Goal: Task Accomplishment & Management: Complete application form

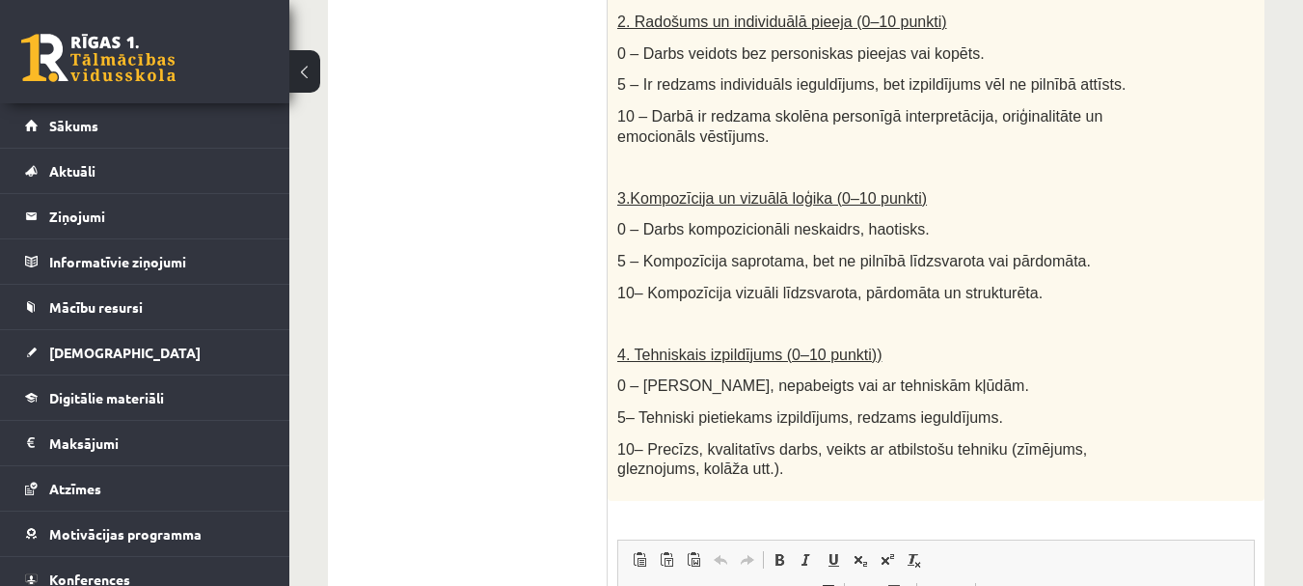
click at [312, 62] on button at bounding box center [304, 71] width 31 height 42
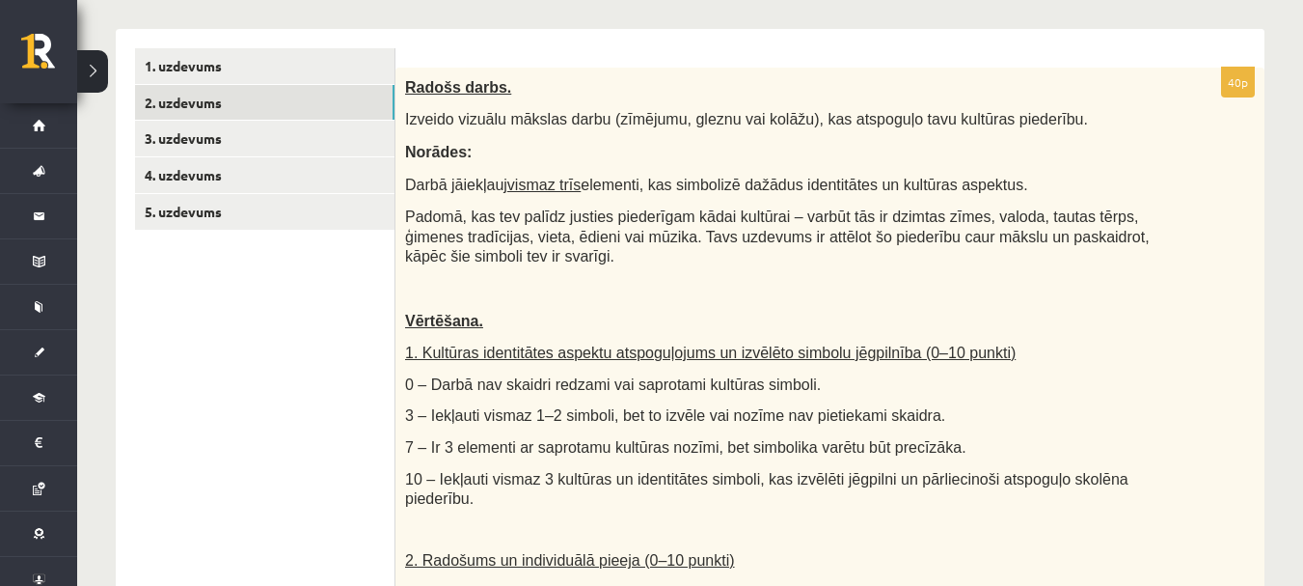
scroll to position [96, 0]
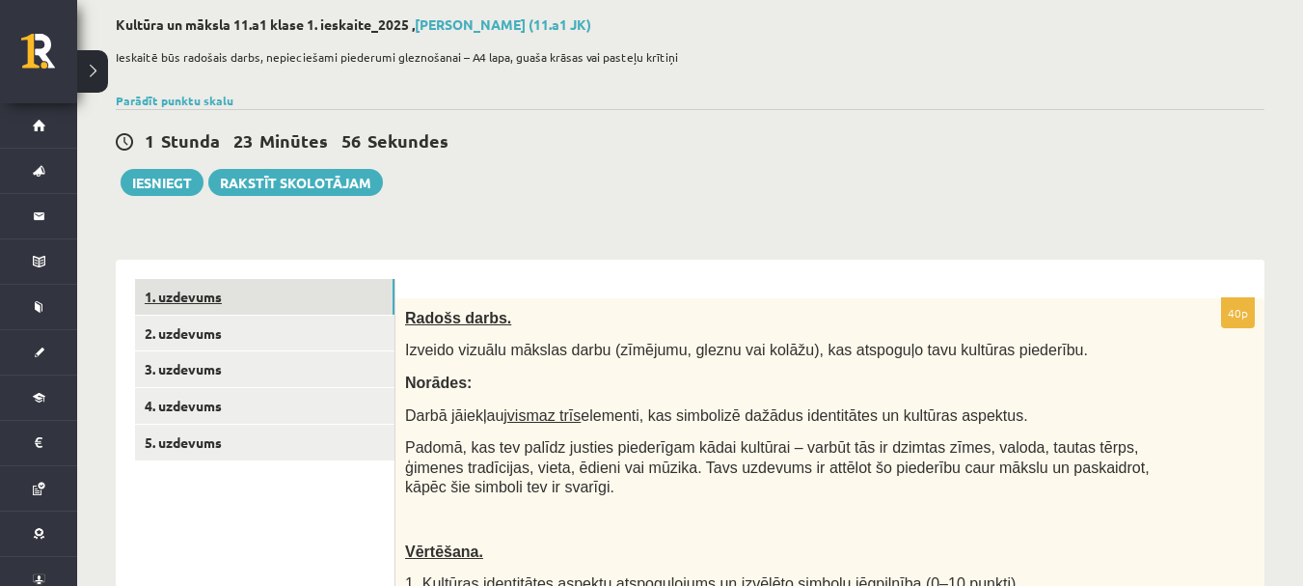
click at [260, 306] on link "1. uzdevums" at bounding box center [265, 297] width 260 height 36
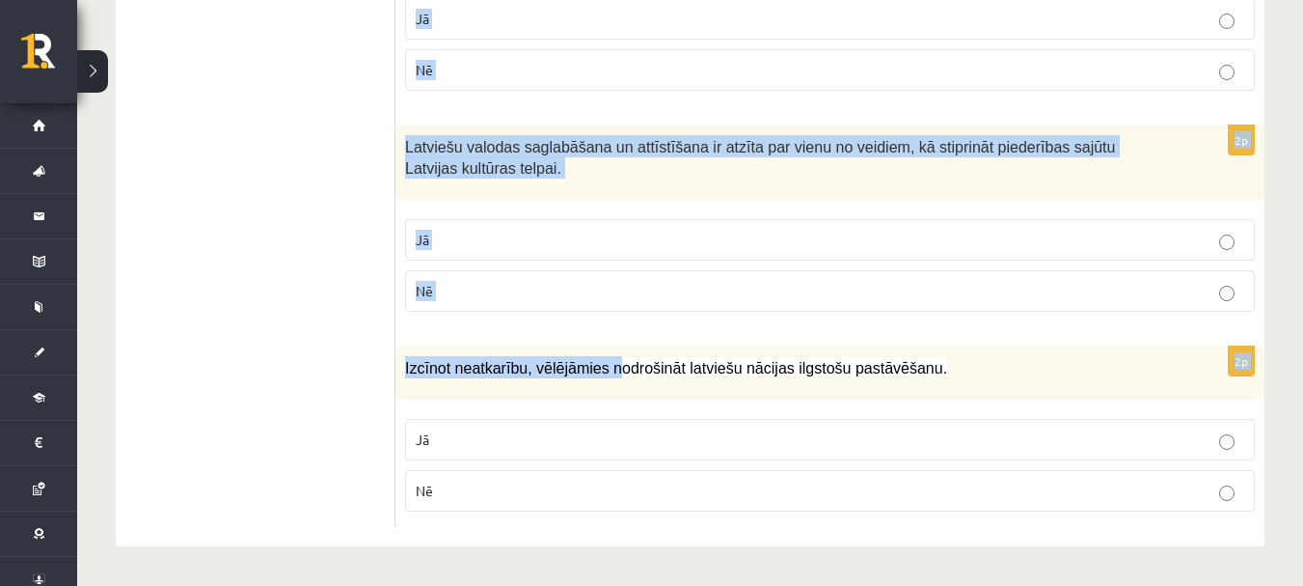
scroll to position [2960, 0]
drag, startPoint x: 414, startPoint y: 289, endPoint x: 657, endPoint y: 468, distance: 301.6
copy form "Atzīmē vai apgalvojumi ir patiesi! 2p Vārds kultūra tiek lietots , lai apzīmētu…"
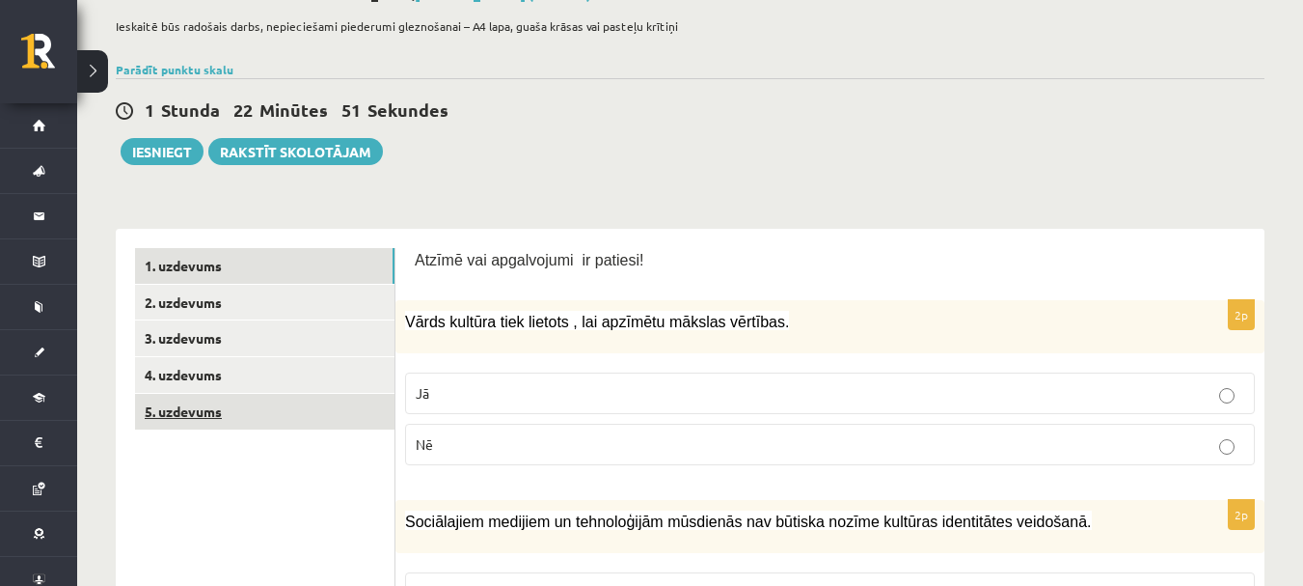
scroll to position [289, 0]
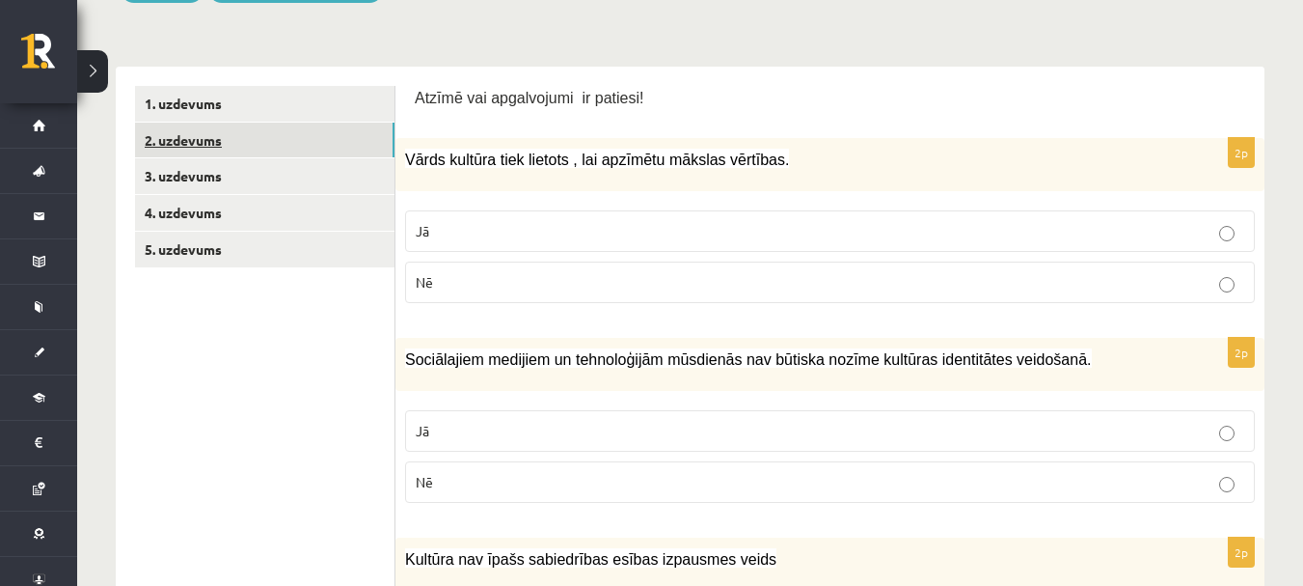
click at [177, 150] on link "2. uzdevums" at bounding box center [265, 141] width 260 height 36
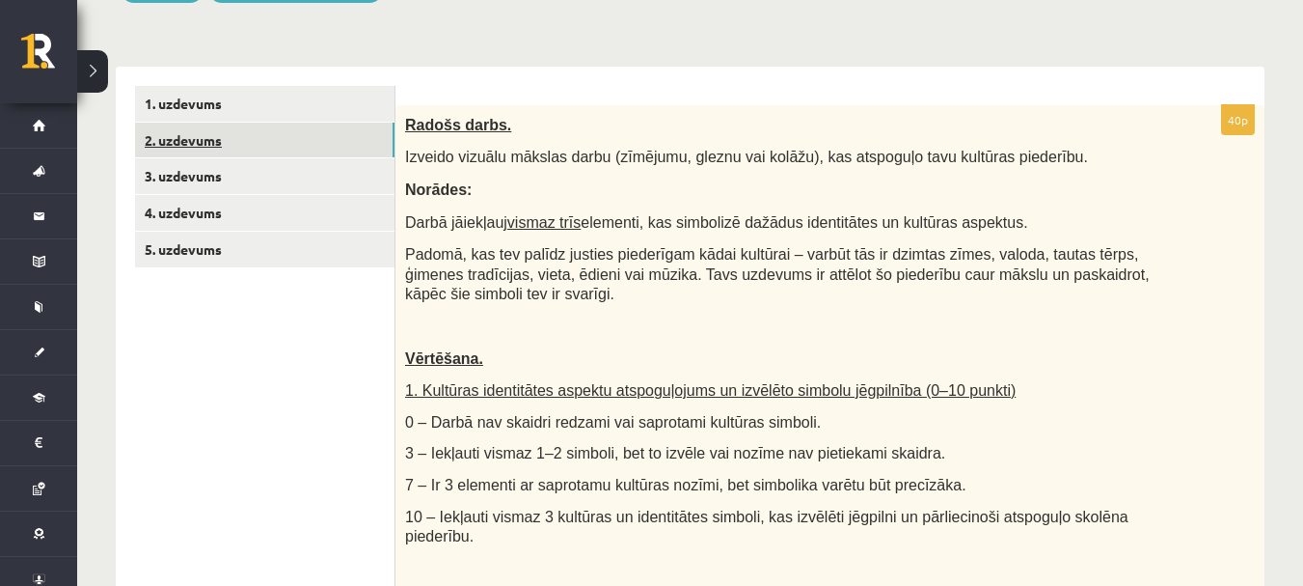
scroll to position [0, 0]
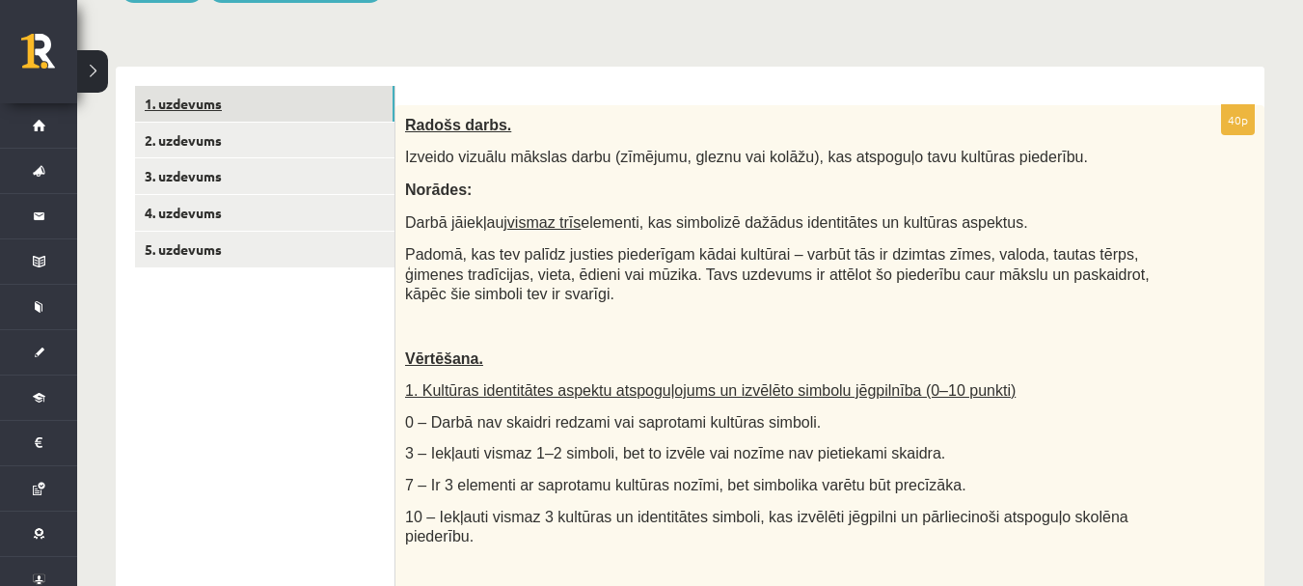
click at [241, 108] on link "1. uzdevums" at bounding box center [265, 104] width 260 height 36
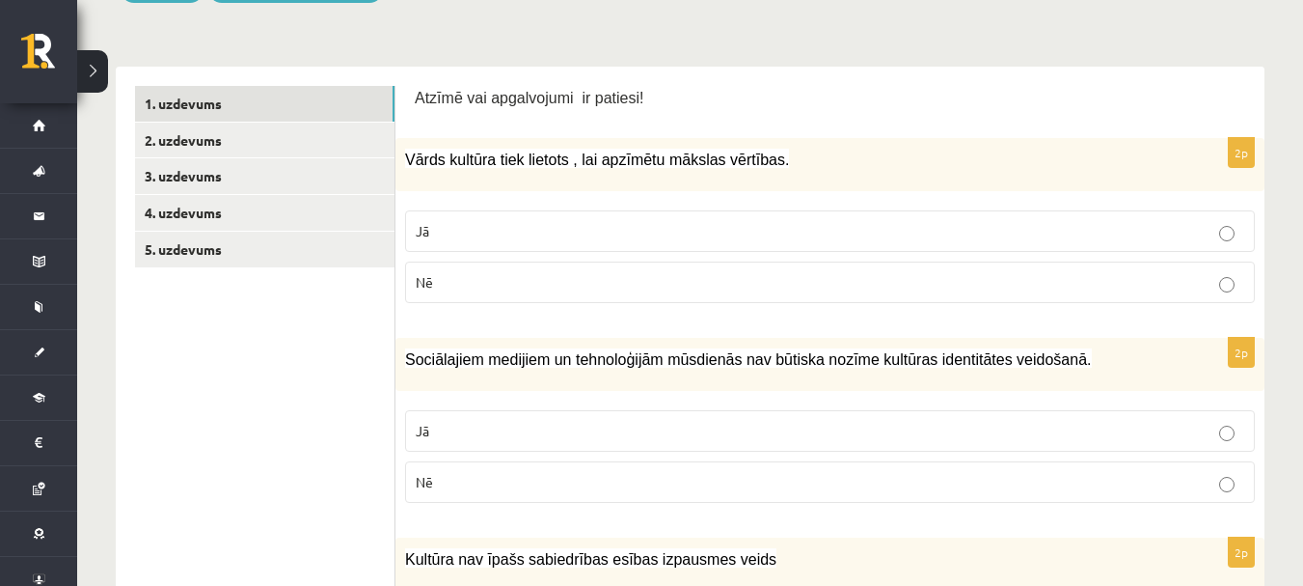
click at [607, 146] on div "Vārds kultūra tiek lietots , lai apzīmētu mākslas vērtības." at bounding box center [830, 164] width 869 height 53
click at [604, 221] on p "Jā" at bounding box center [830, 231] width 829 height 20
click at [456, 477] on p "Nē" at bounding box center [830, 482] width 829 height 20
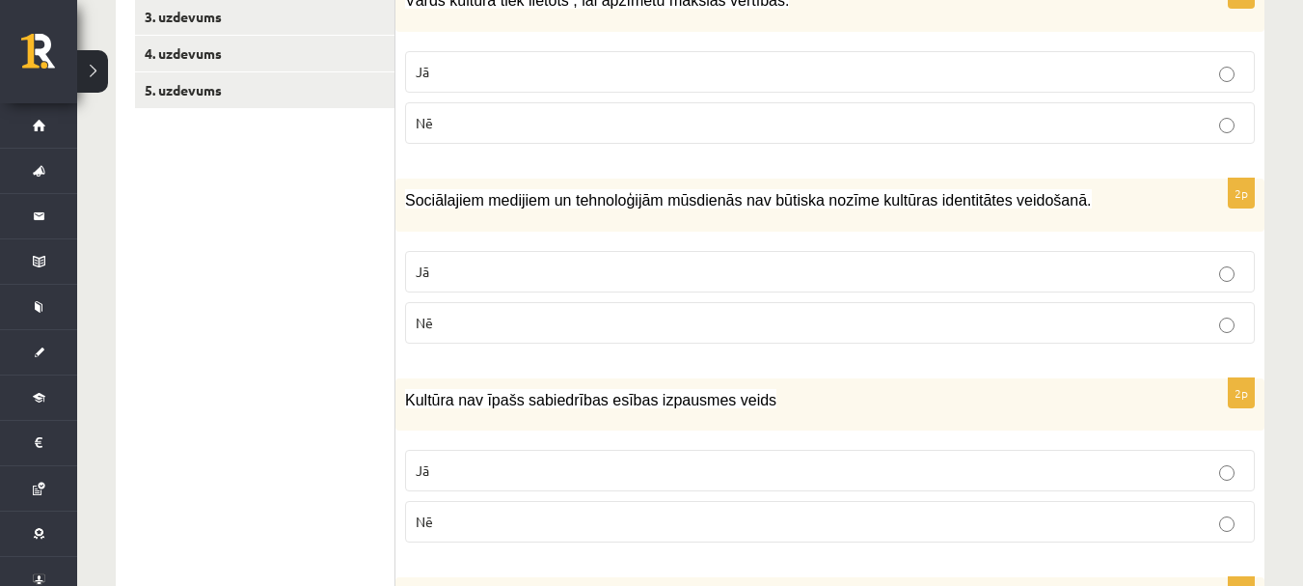
scroll to position [482, 0]
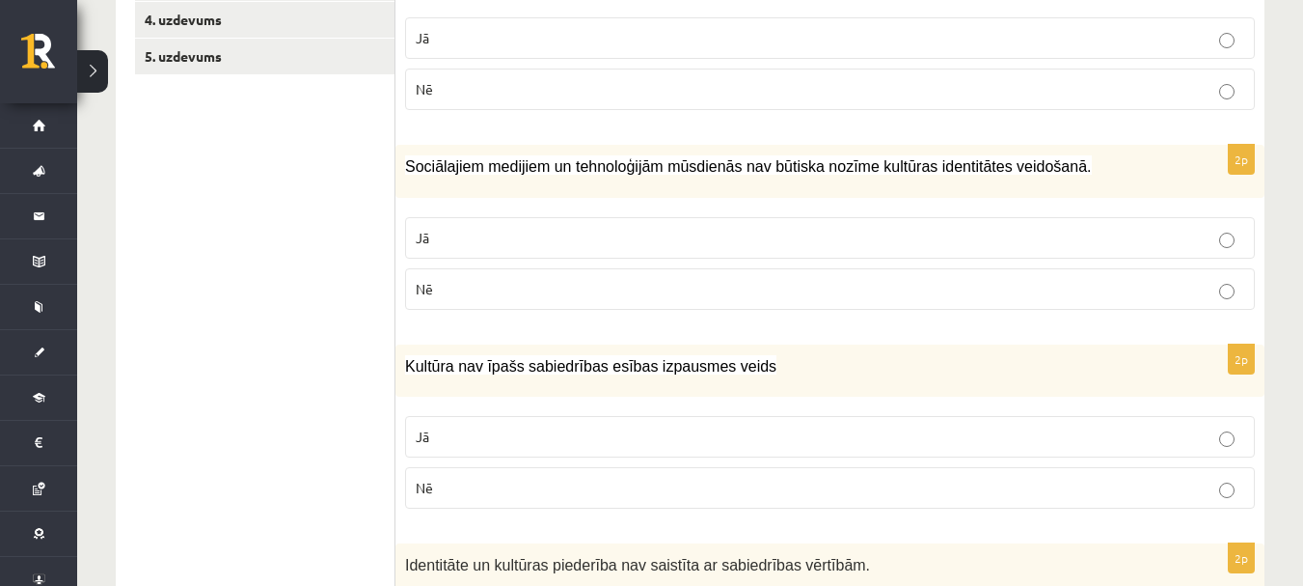
click at [509, 489] on p "Nē" at bounding box center [830, 488] width 829 height 20
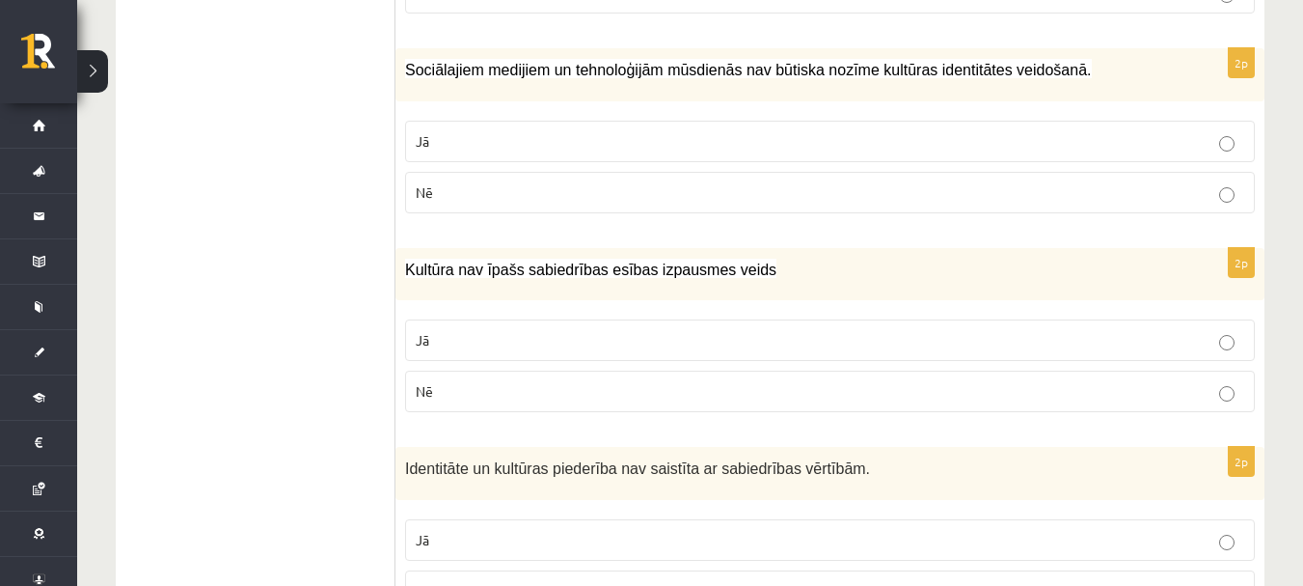
scroll to position [675, 0]
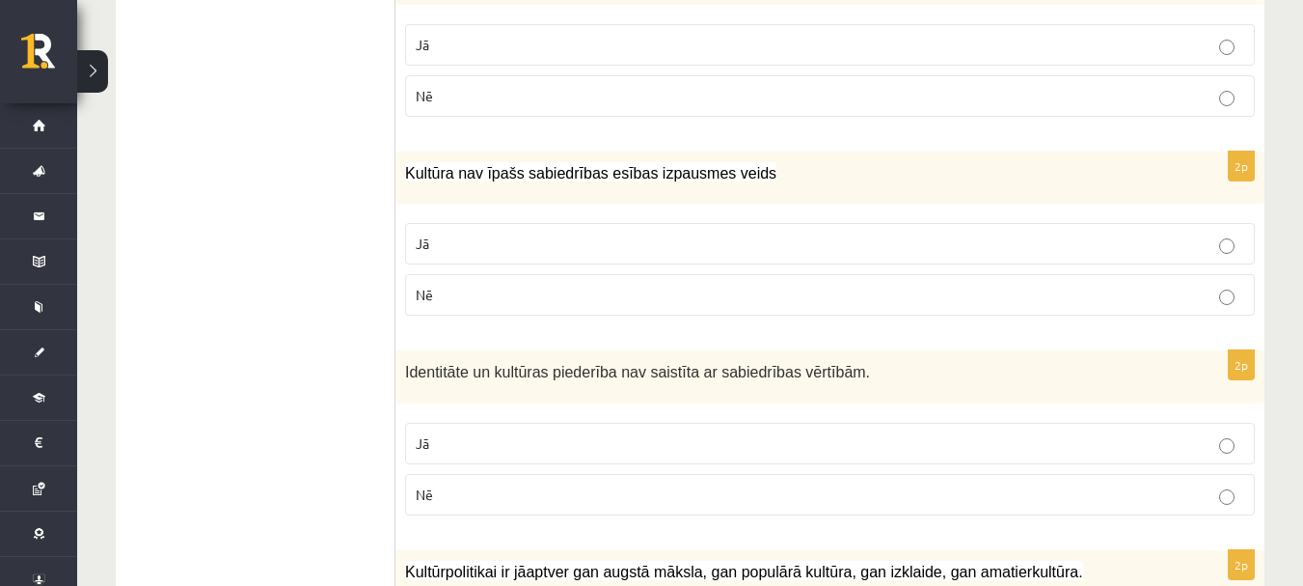
click at [487, 491] on p "Nē" at bounding box center [830, 494] width 829 height 20
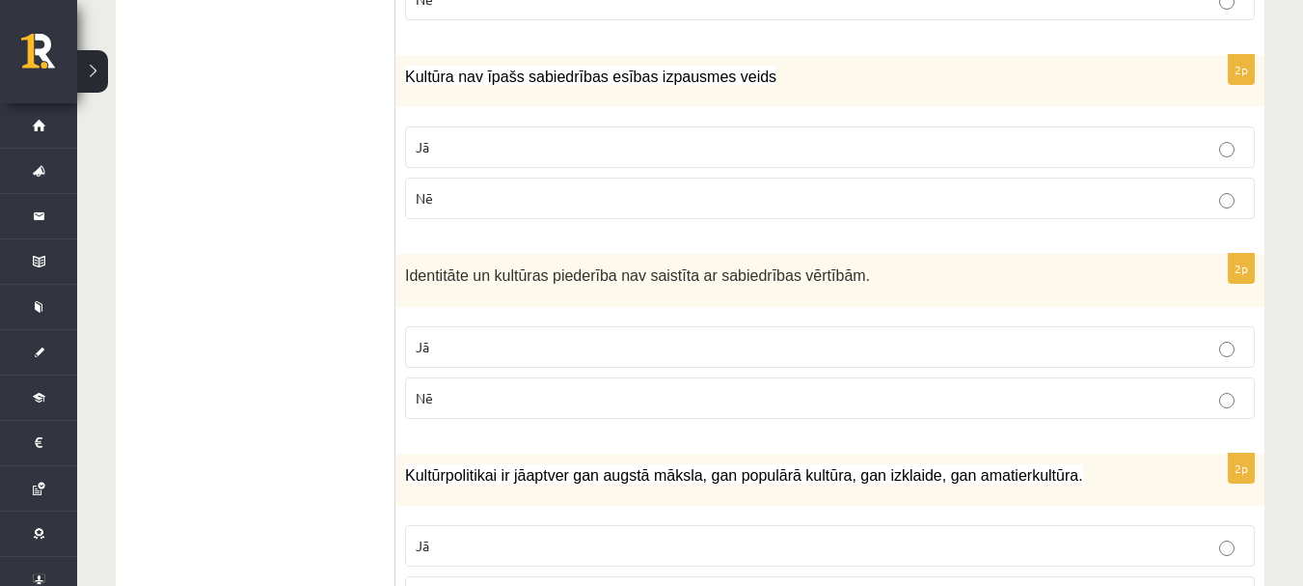
scroll to position [868, 0]
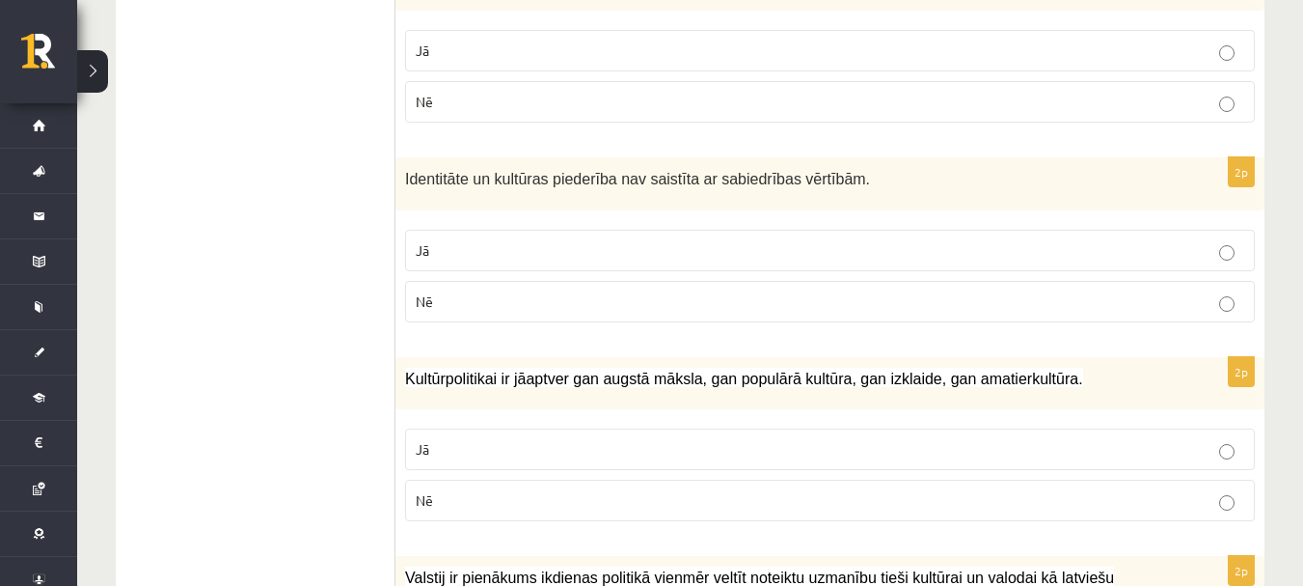
click at [416, 437] on label "Jā" at bounding box center [830, 448] width 850 height 41
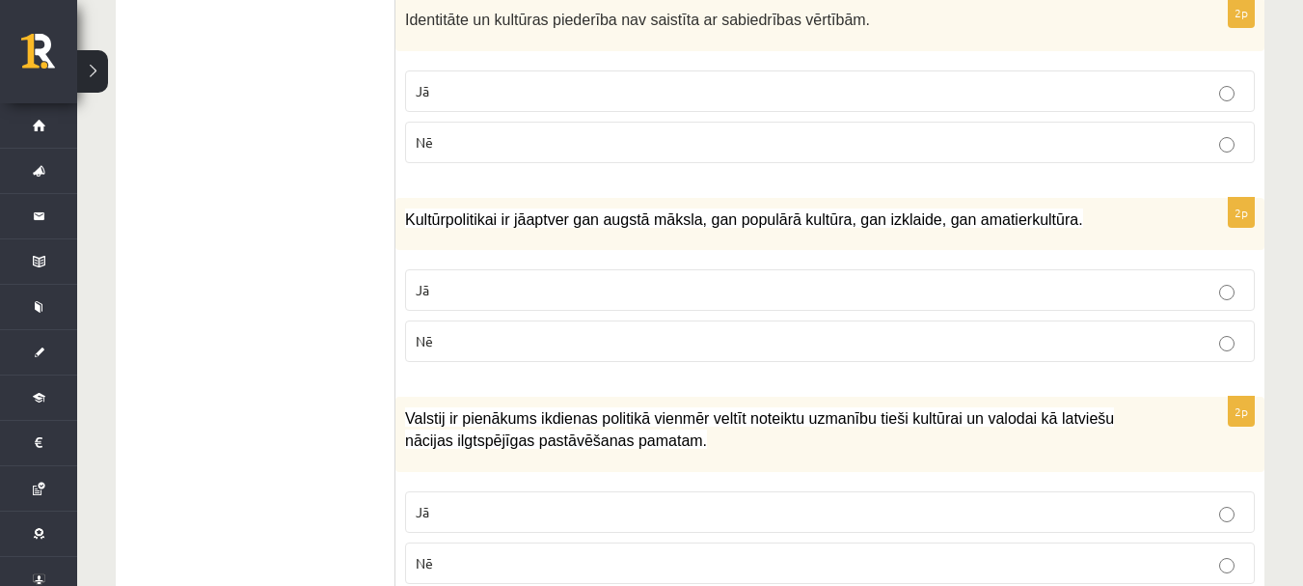
scroll to position [1061, 0]
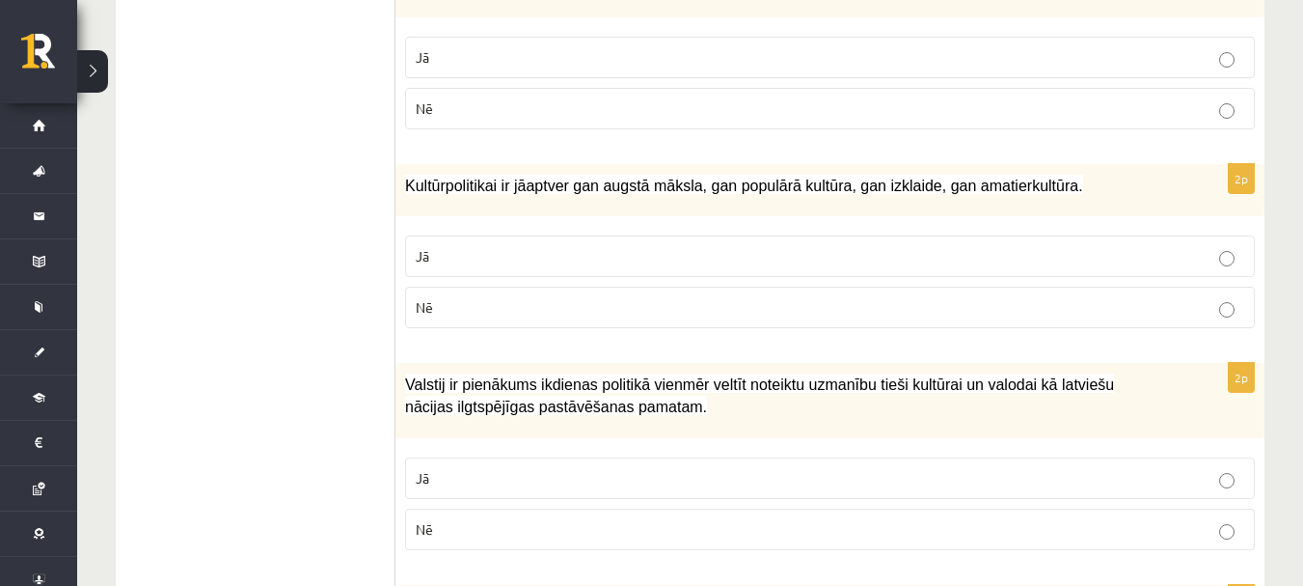
click at [523, 473] on p "Jā" at bounding box center [830, 478] width 829 height 20
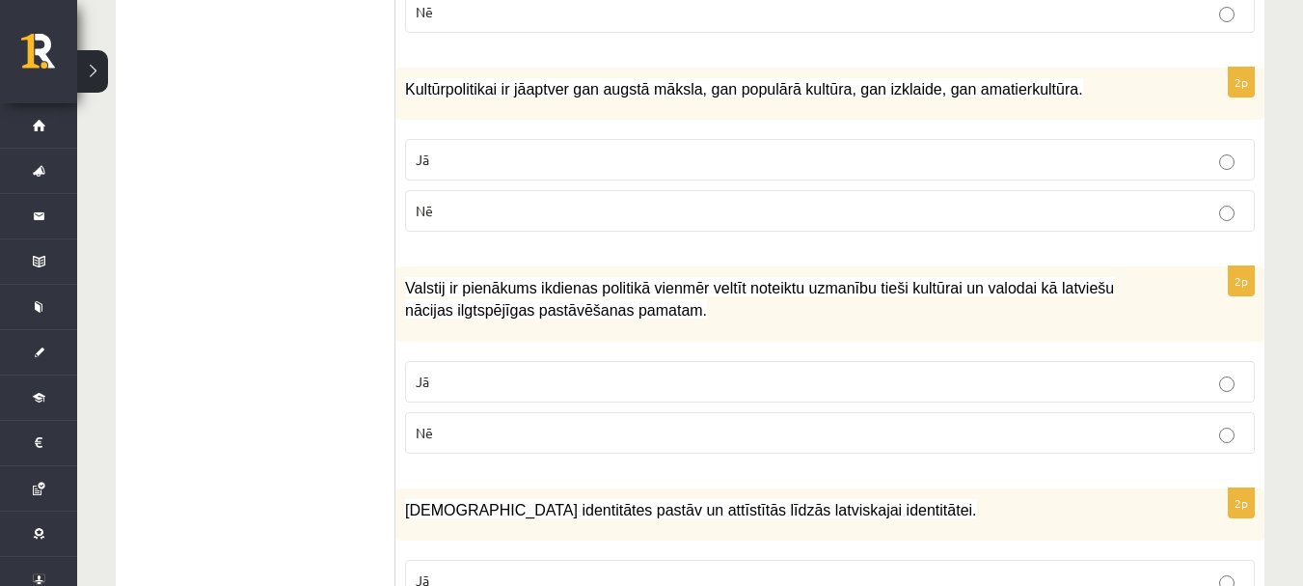
scroll to position [1254, 0]
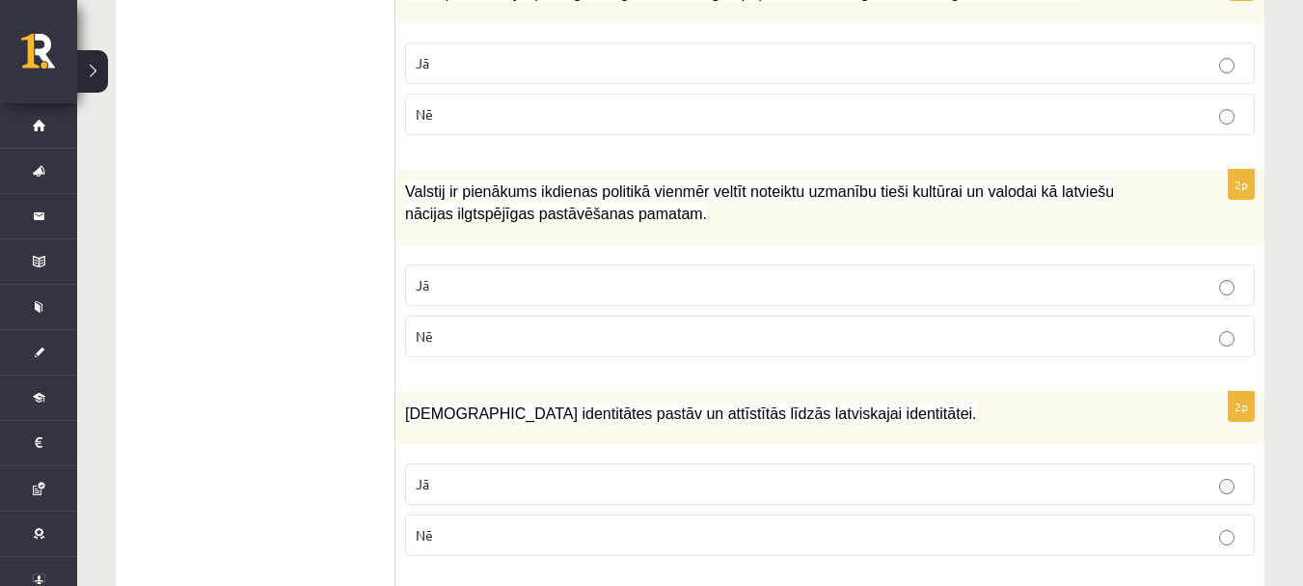
click at [504, 483] on p "Jā" at bounding box center [830, 484] width 829 height 20
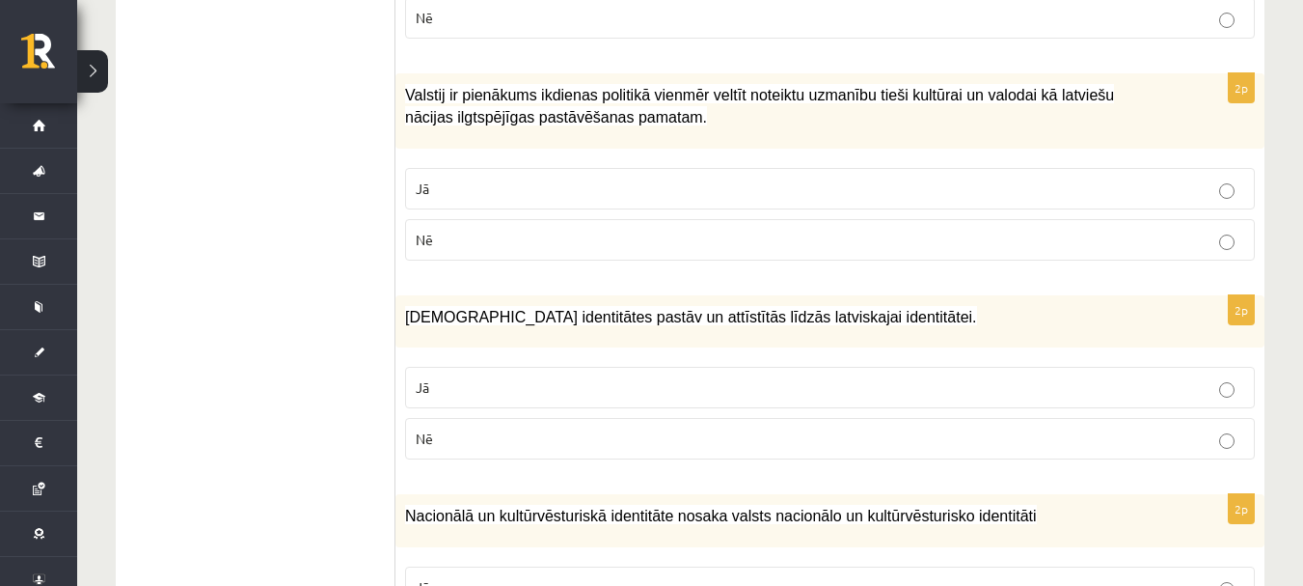
scroll to position [1447, 0]
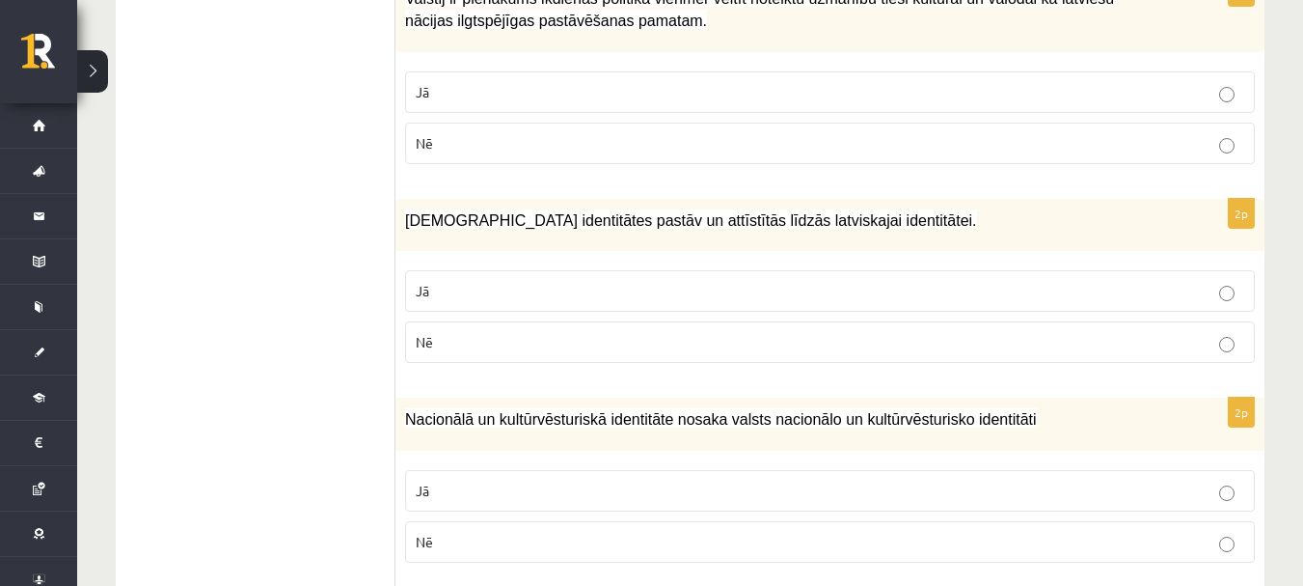
click at [536, 485] on p "Jā" at bounding box center [830, 490] width 829 height 20
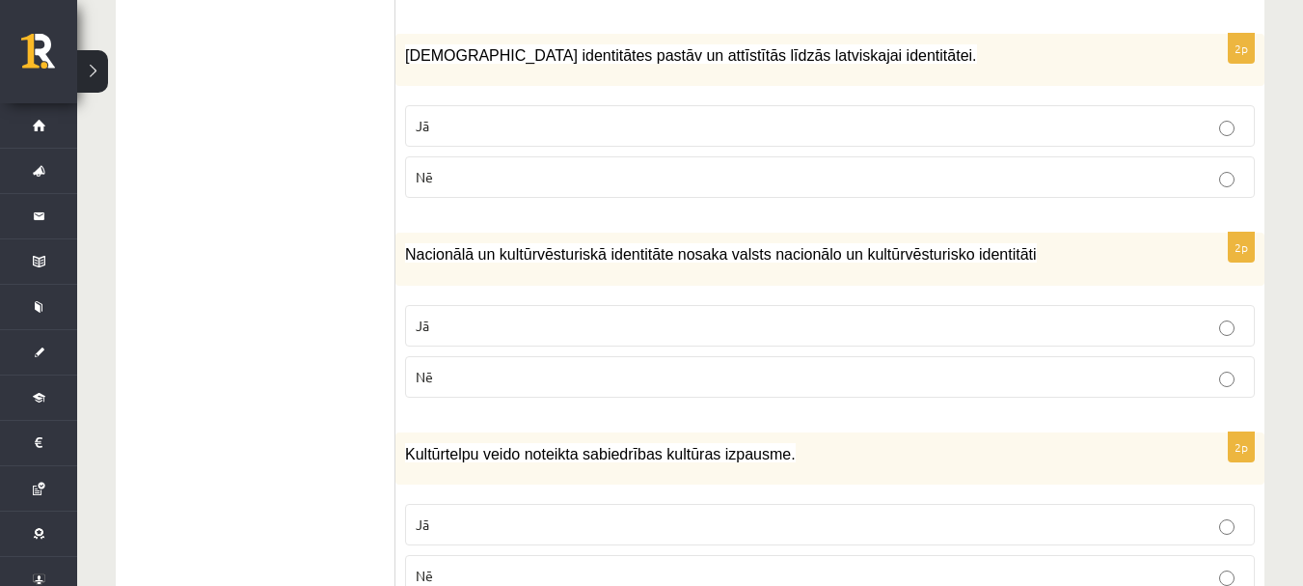
scroll to position [1640, 0]
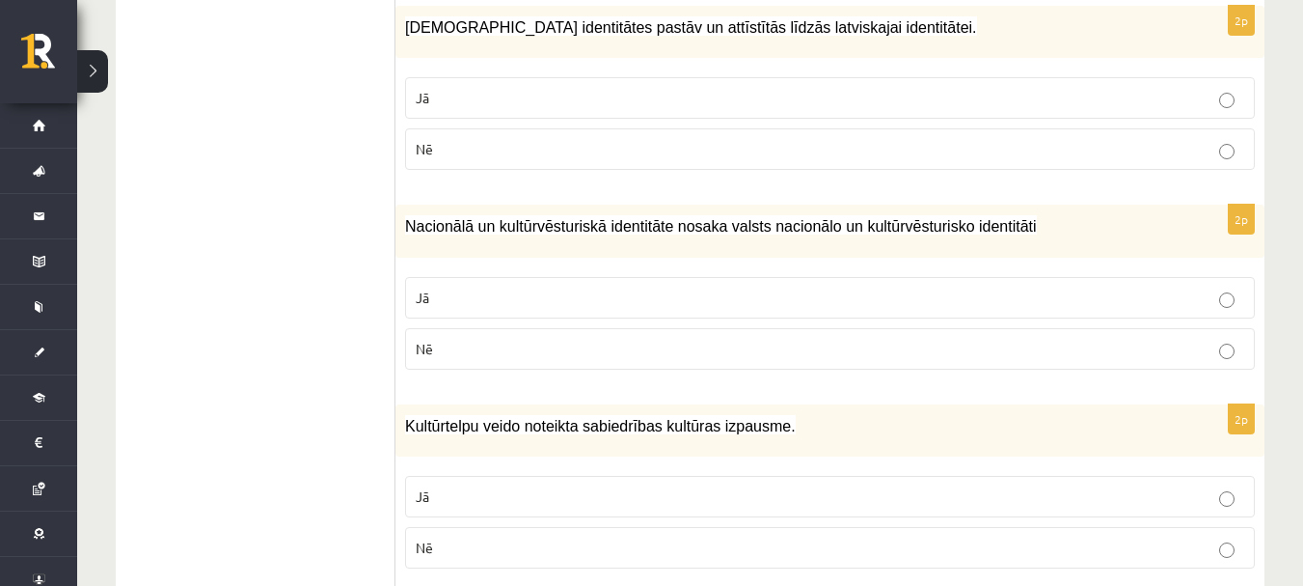
click at [472, 504] on p "Jā" at bounding box center [830, 496] width 829 height 20
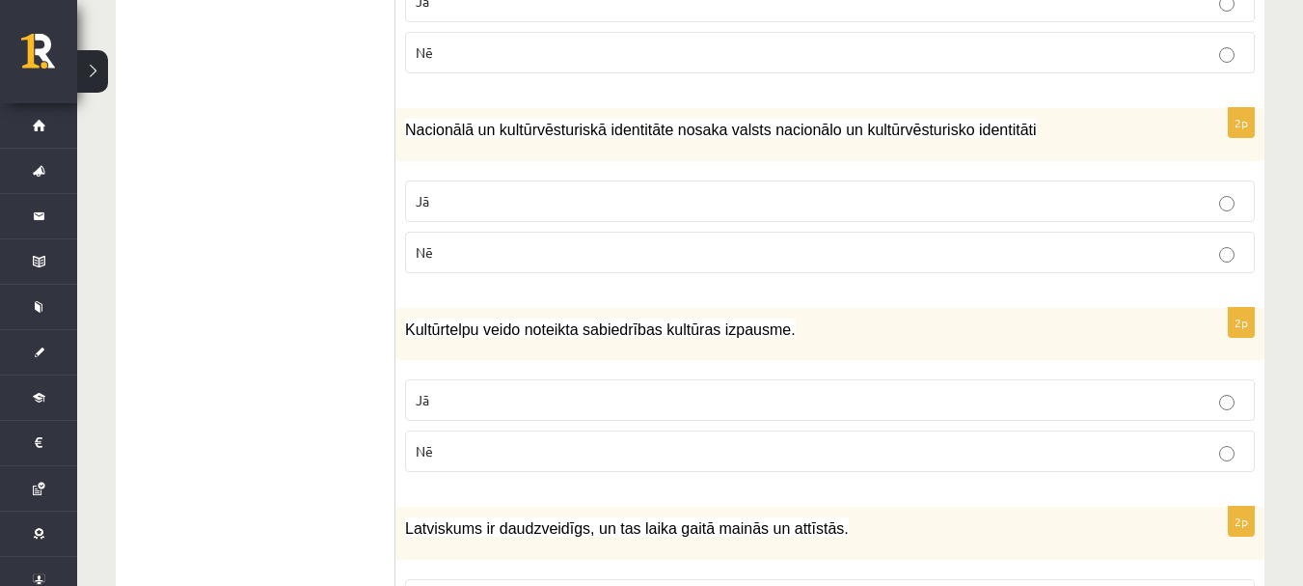
scroll to position [1833, 0]
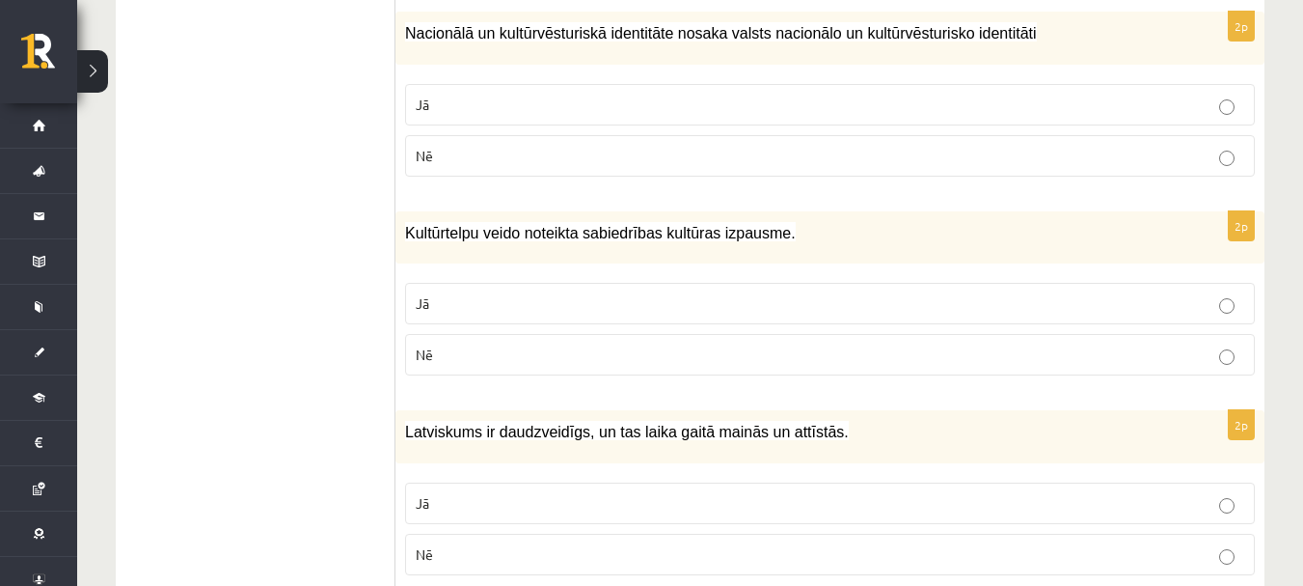
click at [529, 494] on p "Jā" at bounding box center [830, 503] width 829 height 20
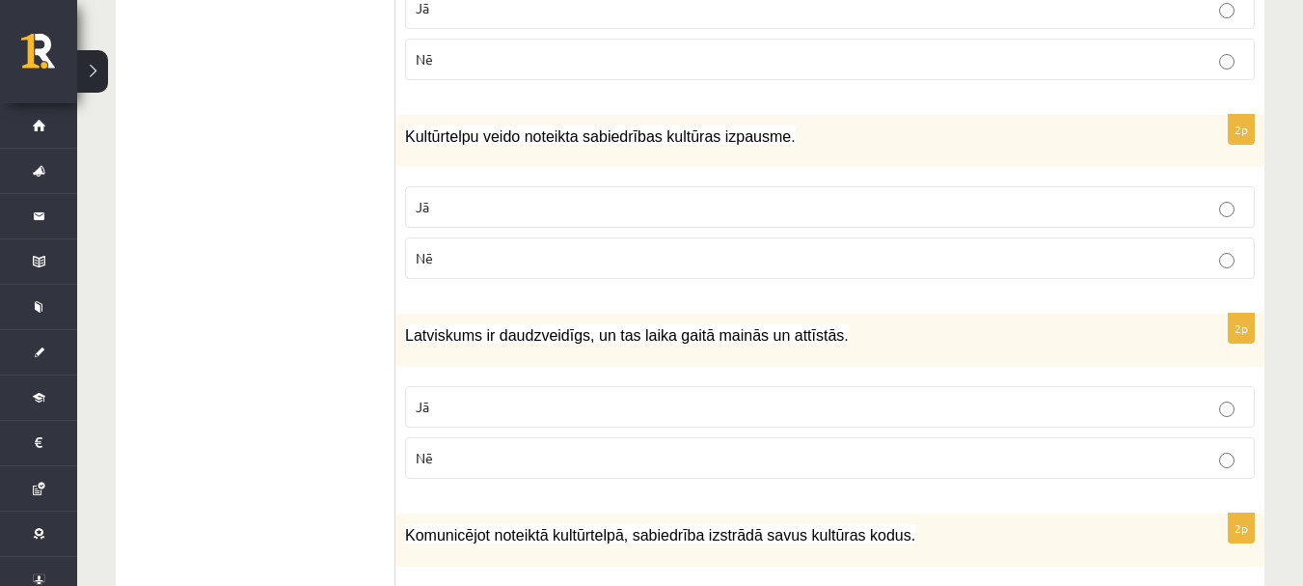
scroll to position [2026, 0]
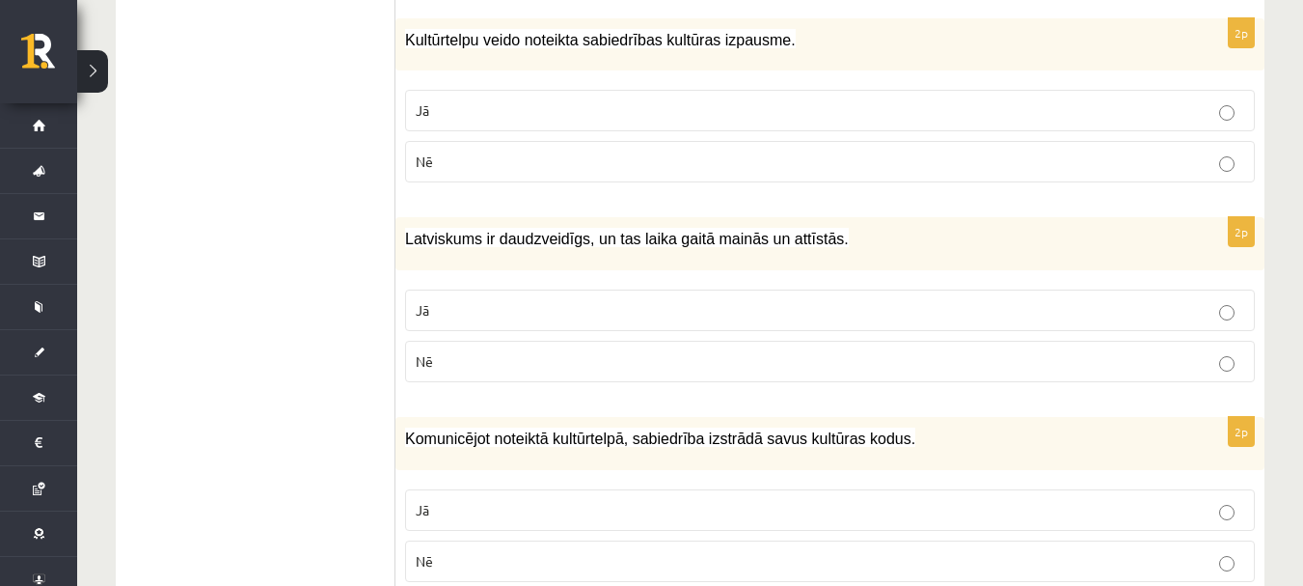
click at [511, 510] on p "Jā" at bounding box center [830, 510] width 829 height 20
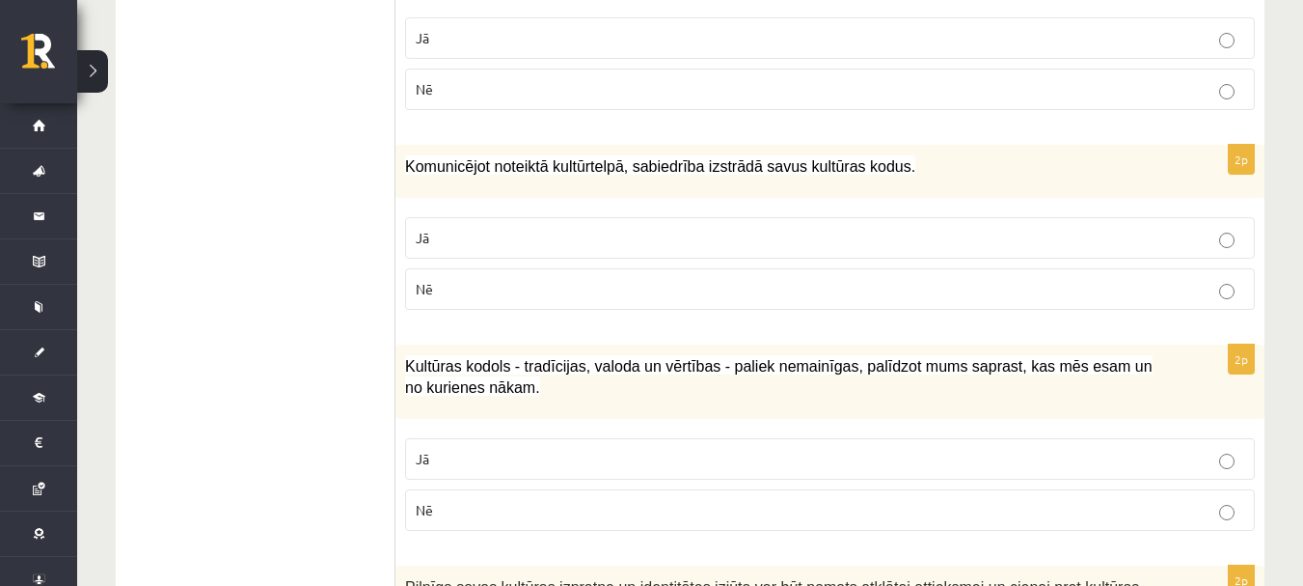
scroll to position [2315, 0]
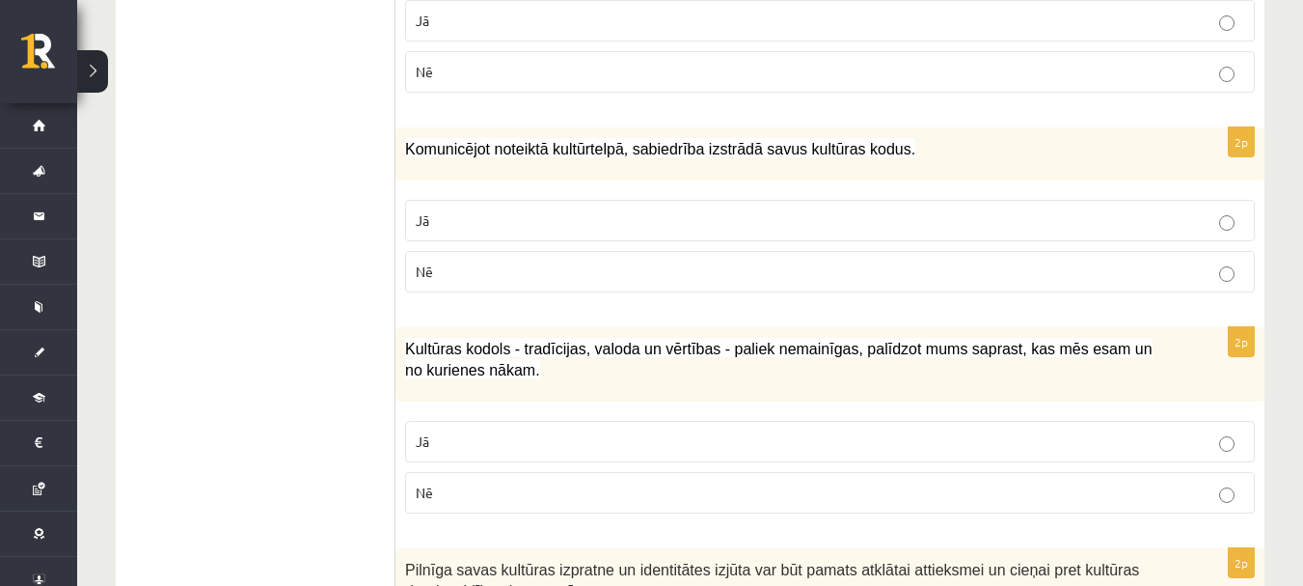
click at [515, 451] on p "Jā" at bounding box center [830, 441] width 829 height 20
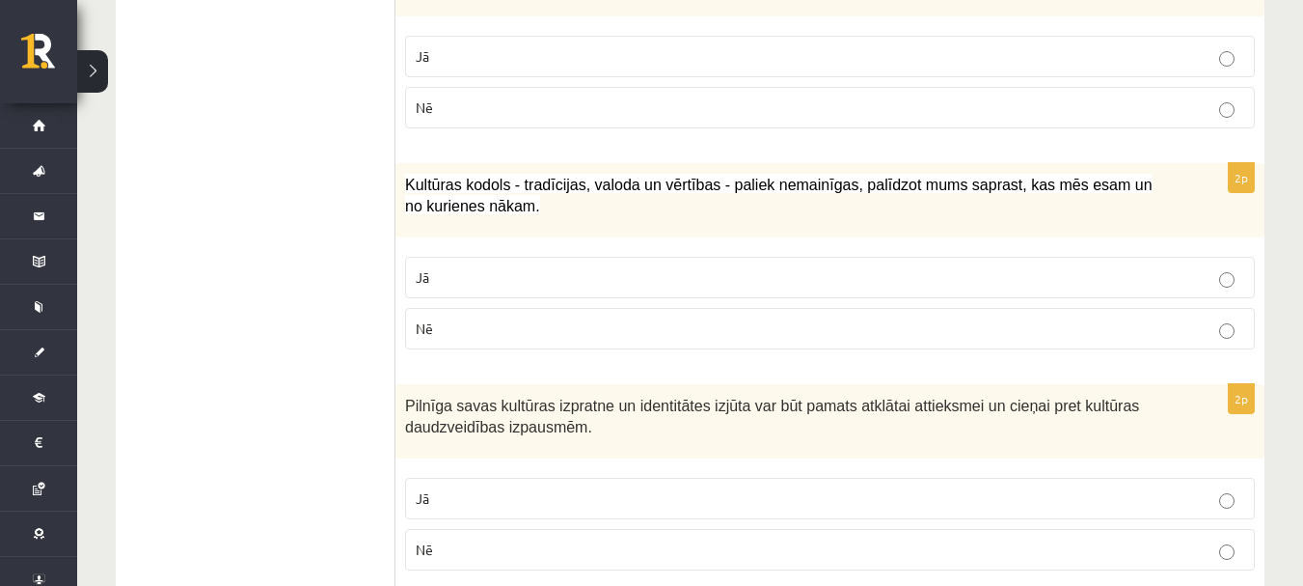
scroll to position [2508, 0]
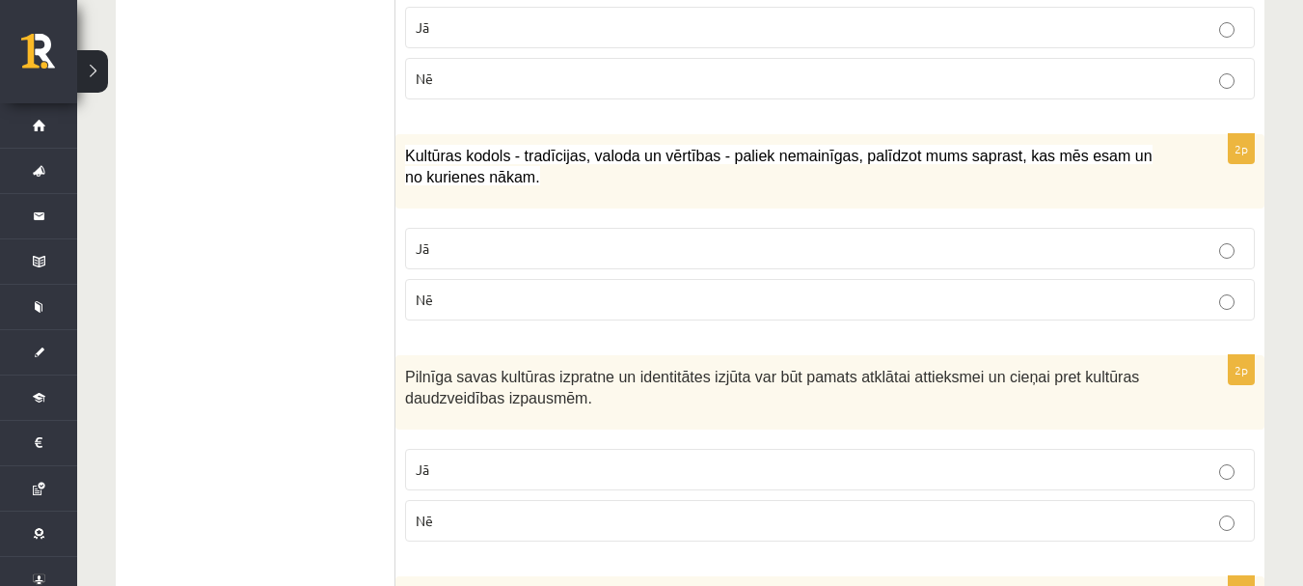
click at [506, 457] on label "Jā" at bounding box center [830, 469] width 850 height 41
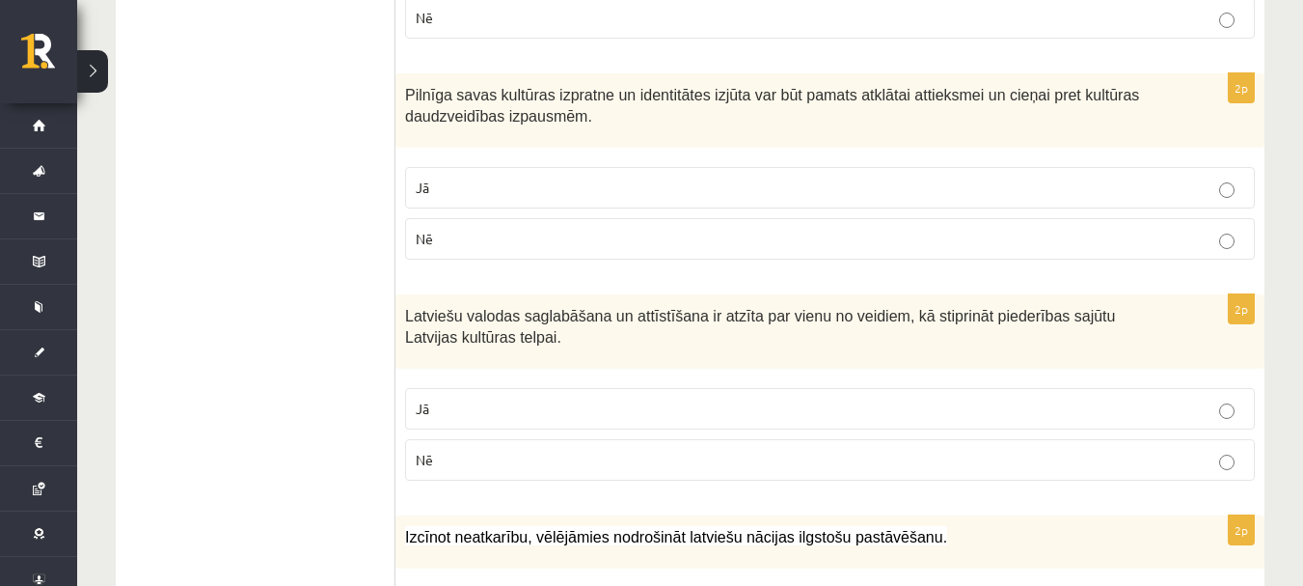
scroll to position [2798, 0]
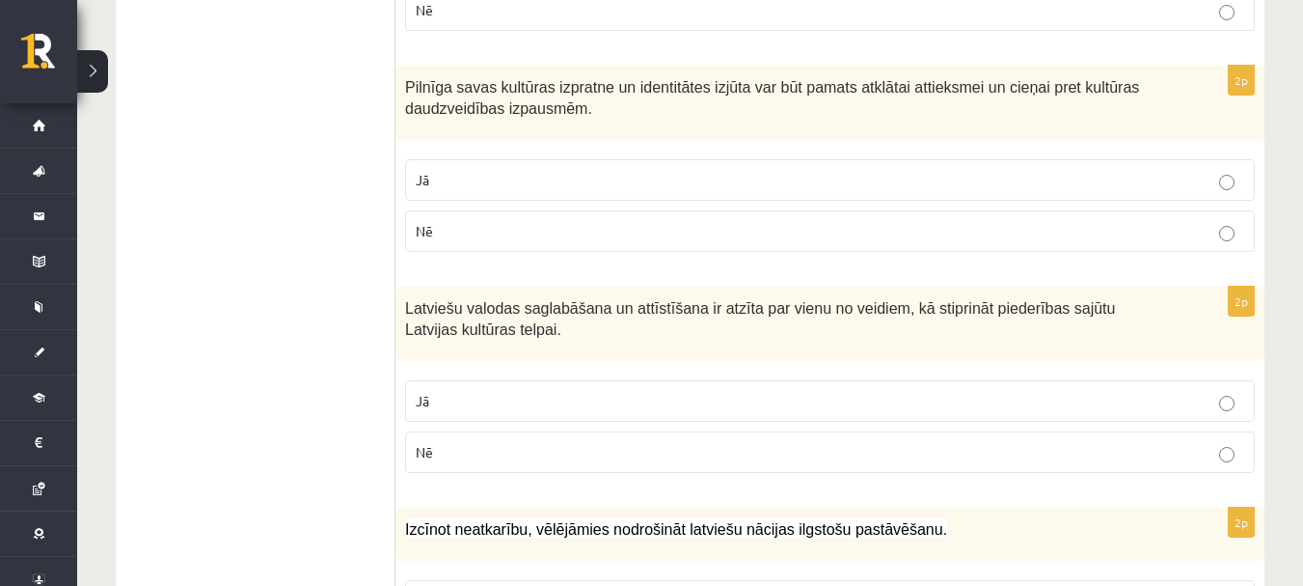
click at [519, 389] on label "Jā" at bounding box center [830, 400] width 850 height 41
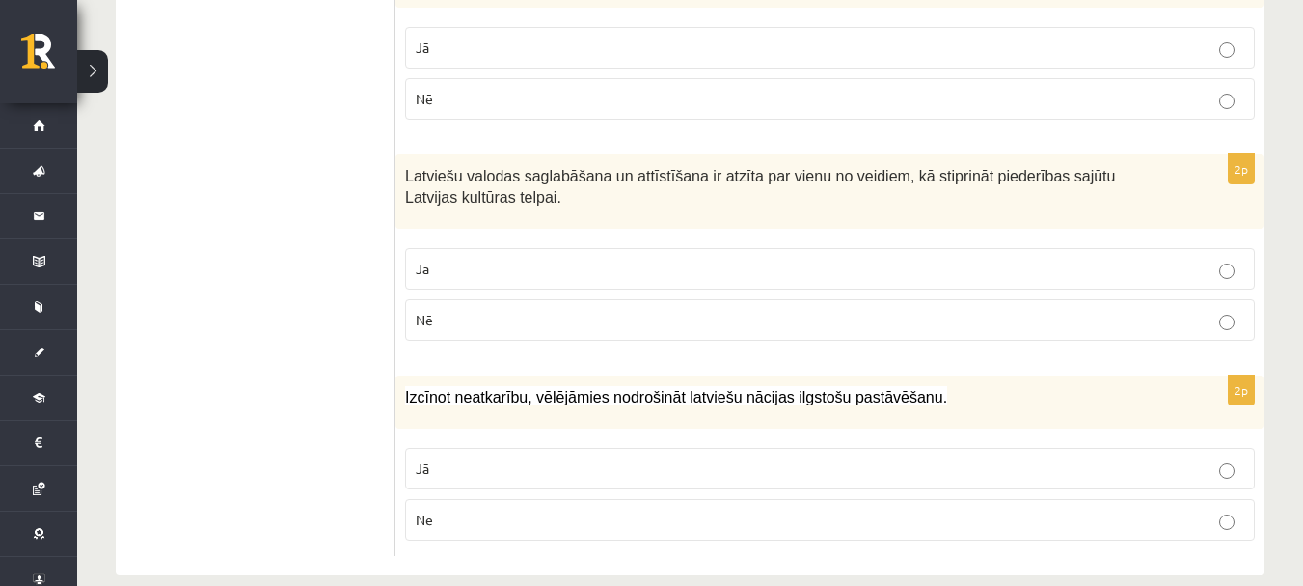
scroll to position [2960, 0]
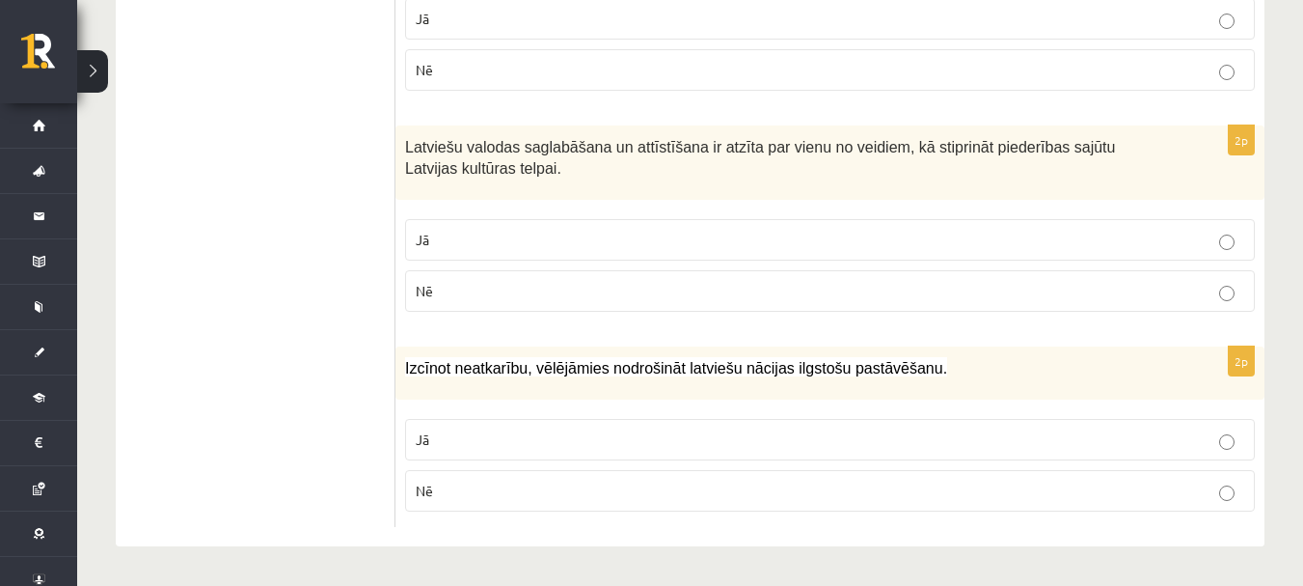
click at [451, 420] on label "Jā" at bounding box center [830, 439] width 850 height 41
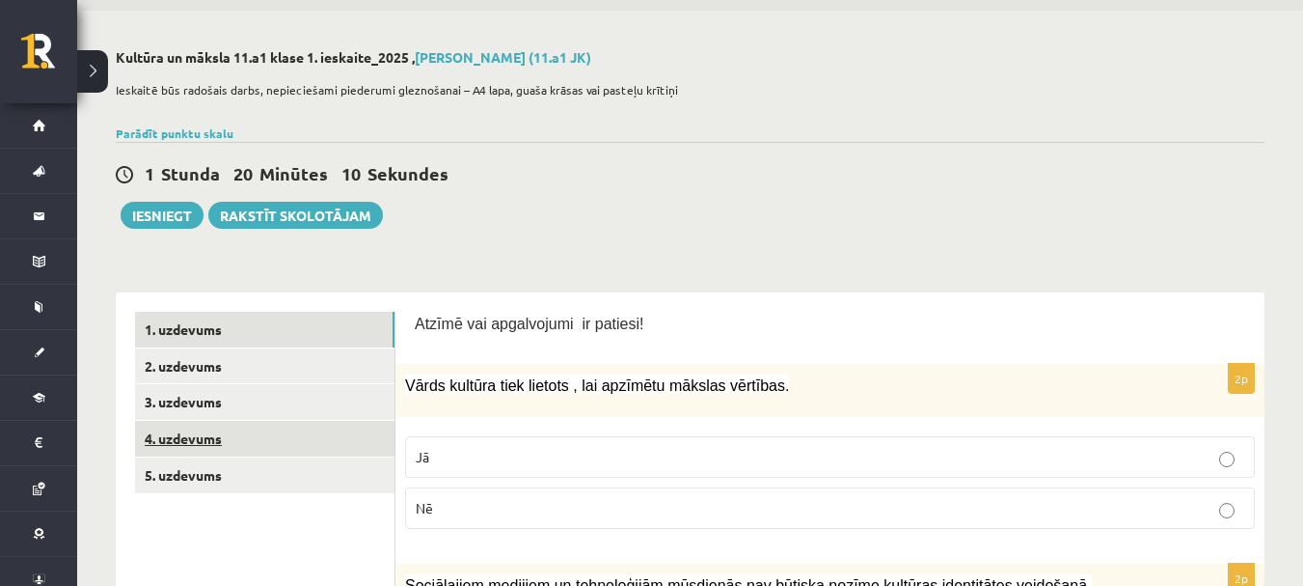
scroll to position [96, 0]
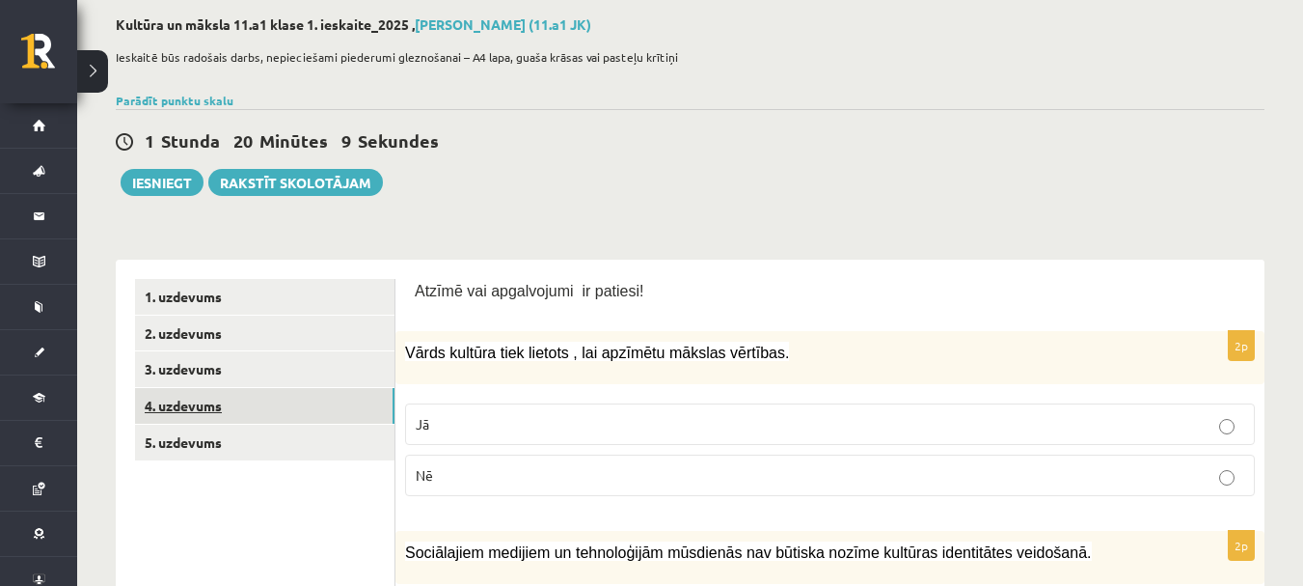
click at [217, 417] on link "4. uzdevums" at bounding box center [265, 406] width 260 height 36
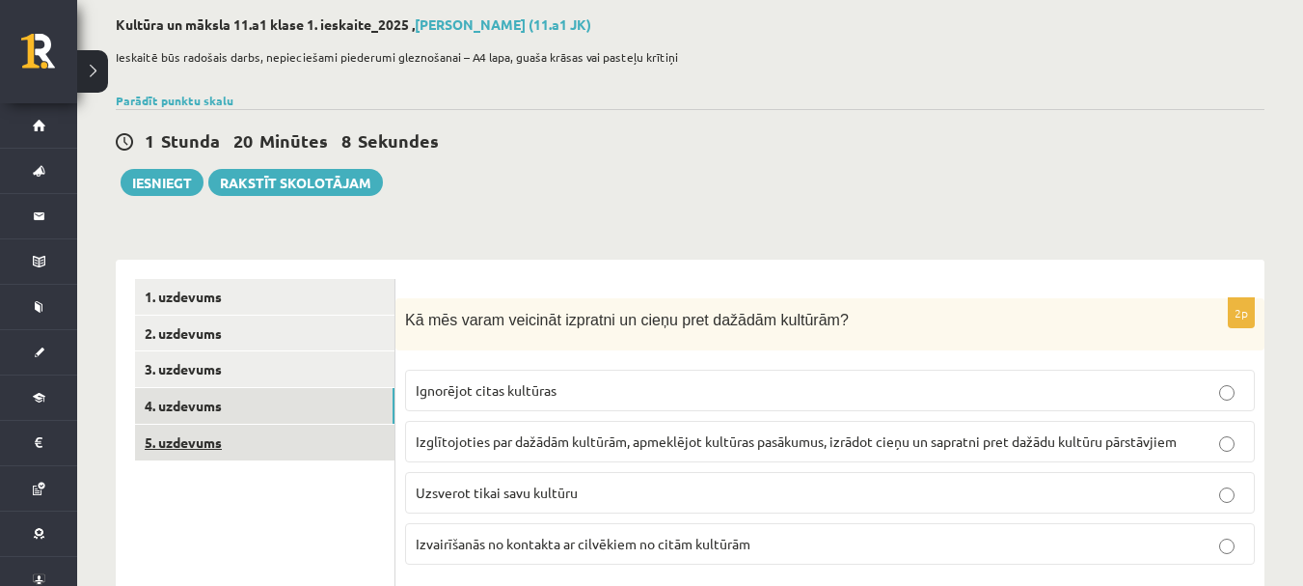
click at [211, 455] on link "5. uzdevums" at bounding box center [265, 442] width 260 height 36
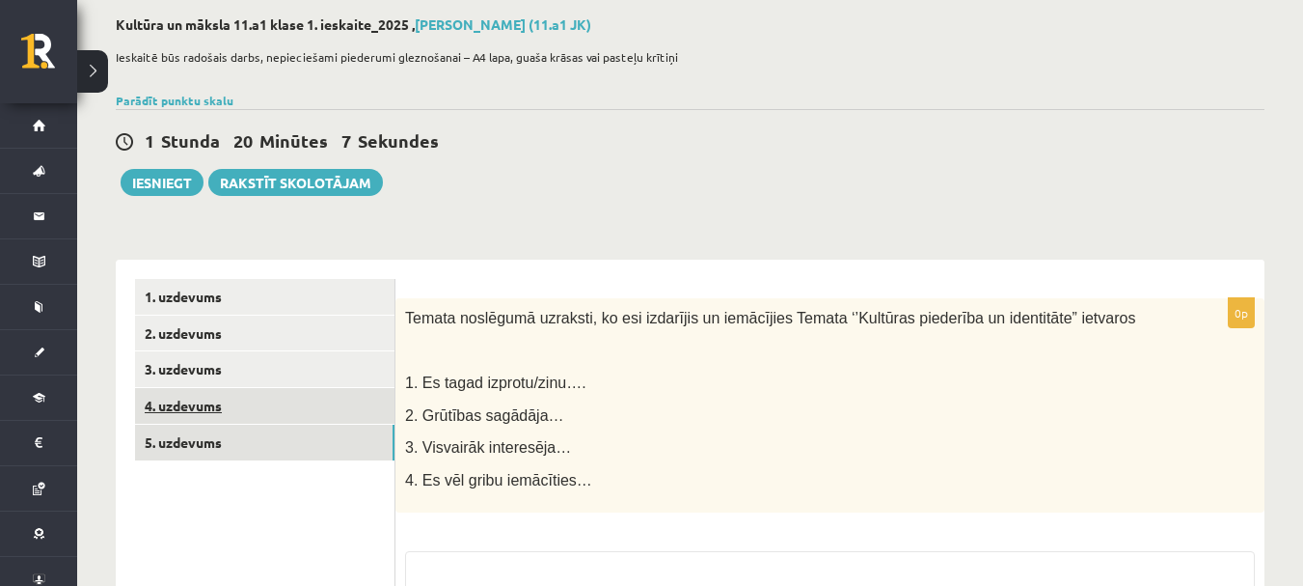
click at [202, 407] on link "4. uzdevums" at bounding box center [265, 406] width 260 height 36
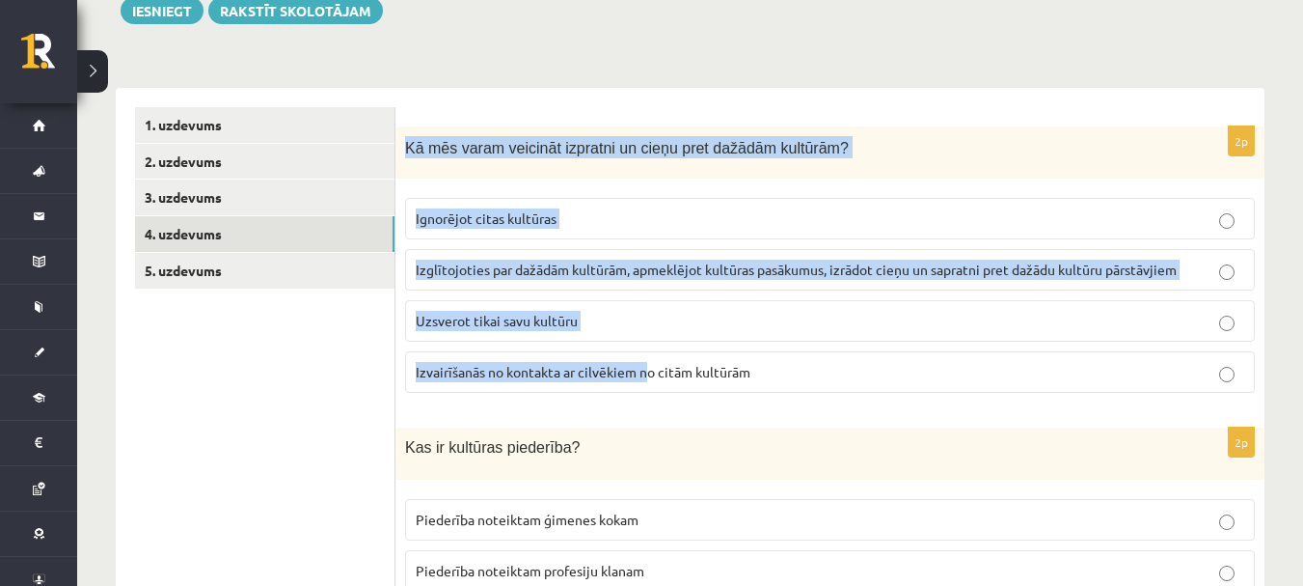
drag, startPoint x: 404, startPoint y: 314, endPoint x: 647, endPoint y: 376, distance: 250.8
click at [647, 376] on div "2p Kā mēs varam veicināt izpratni un cieņu pret dažādām kultūrām? Ignorējot cit…" at bounding box center [830, 267] width 869 height 283
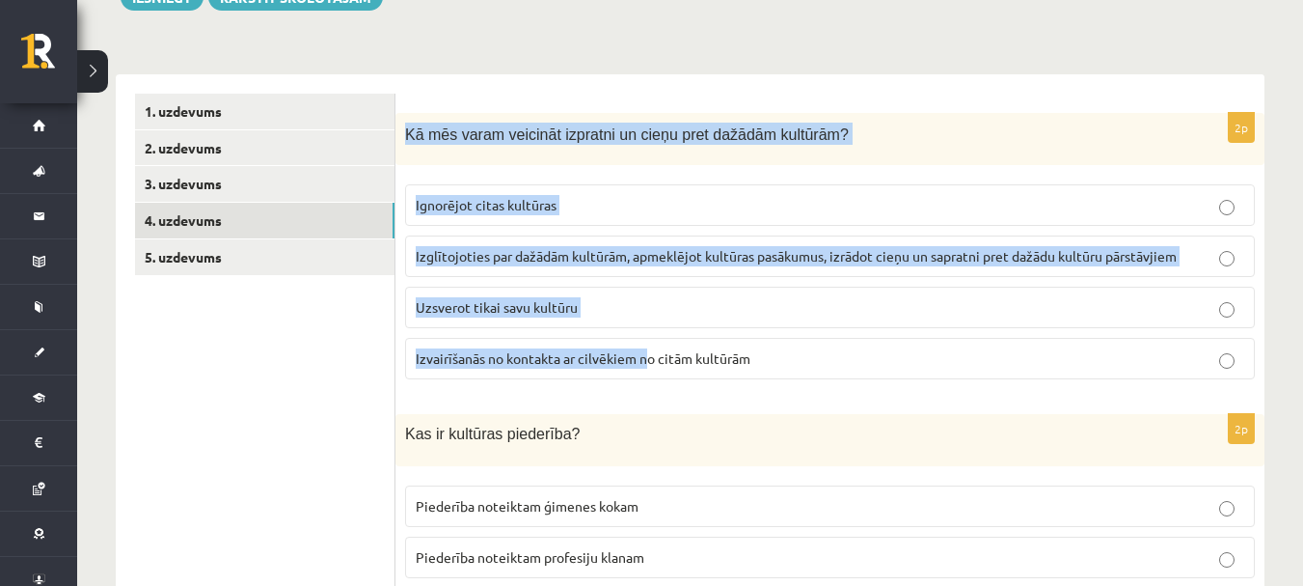
click at [647, 376] on fieldset "Ignorējot citas kultūras Izglītojoties par dažādām kultūrām, apmeklējot kultūra…" at bounding box center [830, 280] width 850 height 210
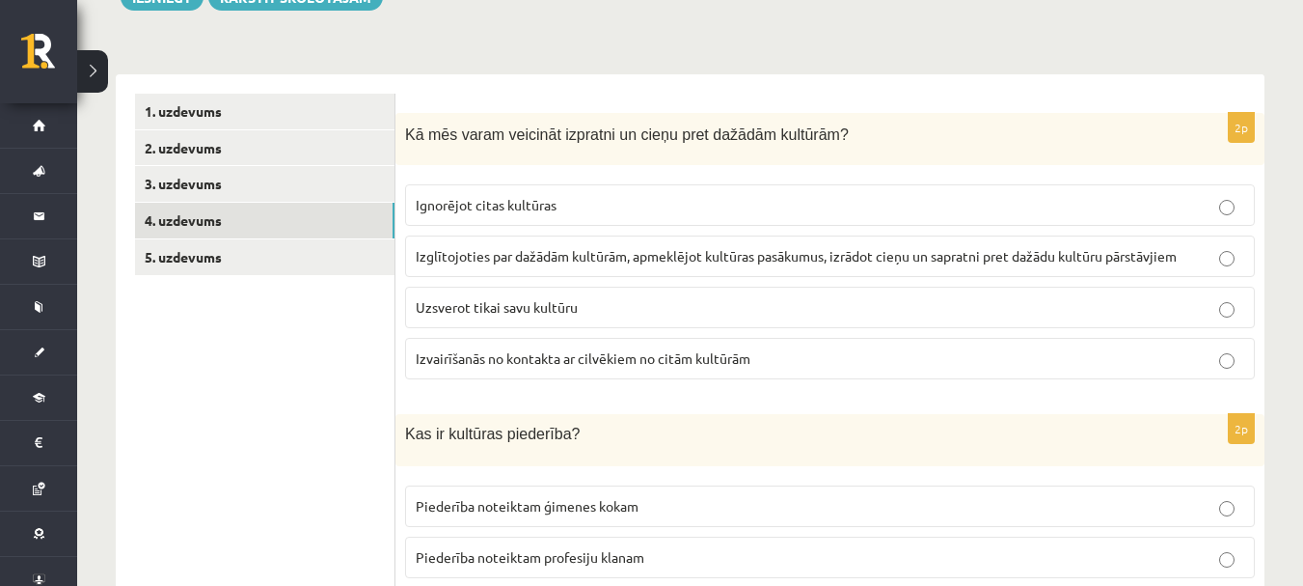
scroll to position [289, 0]
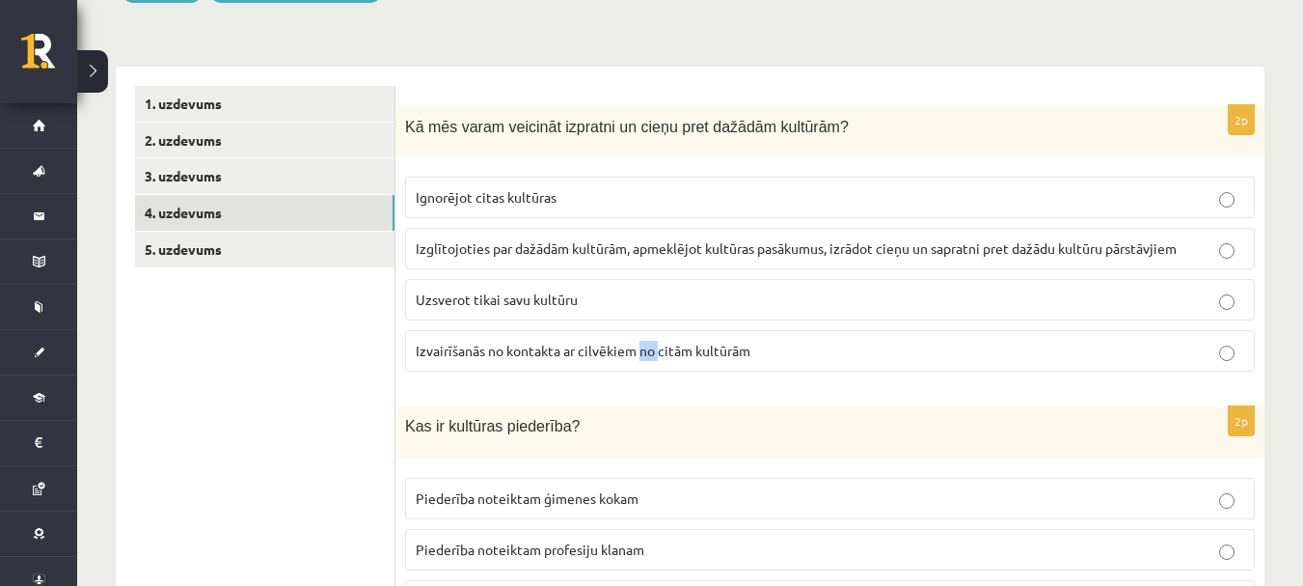
click at [647, 376] on fieldset "Ignorējot citas kultūras Izglītojoties par dažādām kultūrām, apmeklējot kultūra…" at bounding box center [830, 272] width 850 height 210
click at [398, 121] on div "Kā mēs varam veicināt izpratni un cieņu pret dažādām kultūrām?" at bounding box center [830, 131] width 869 height 53
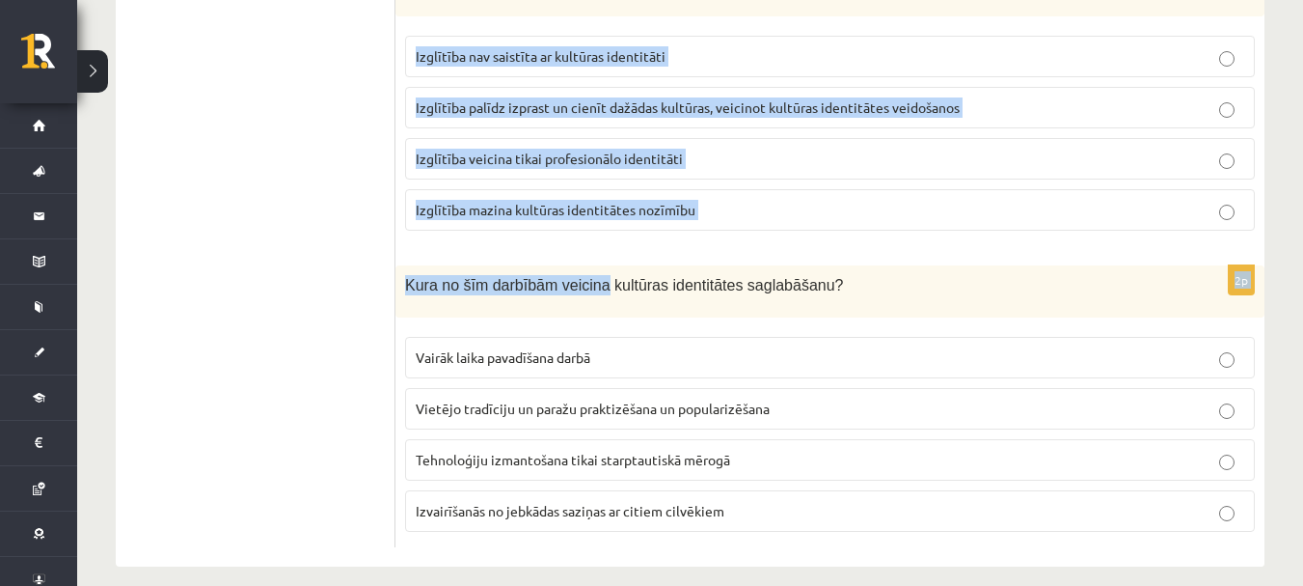
scroll to position [2858, 0]
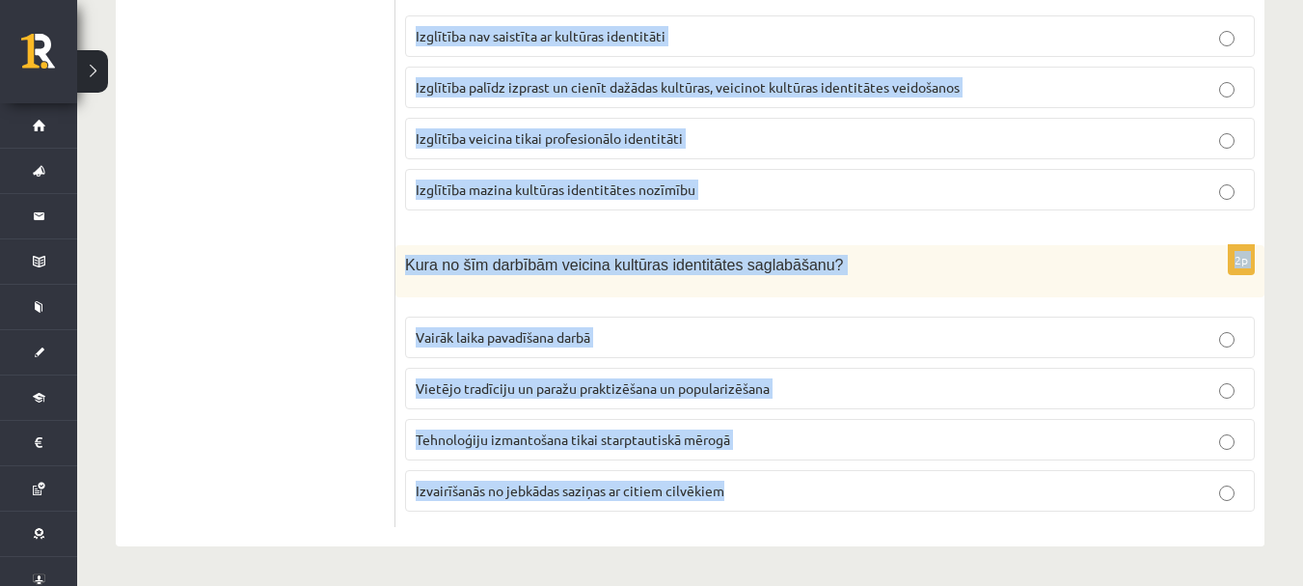
drag, startPoint x: 398, startPoint y: 121, endPoint x: 783, endPoint y: 512, distance: 549.1
copy body "Kā mēs varam veicināt izpratni un cieņu pret dažādām kultūrām? Ignorējot citas …"
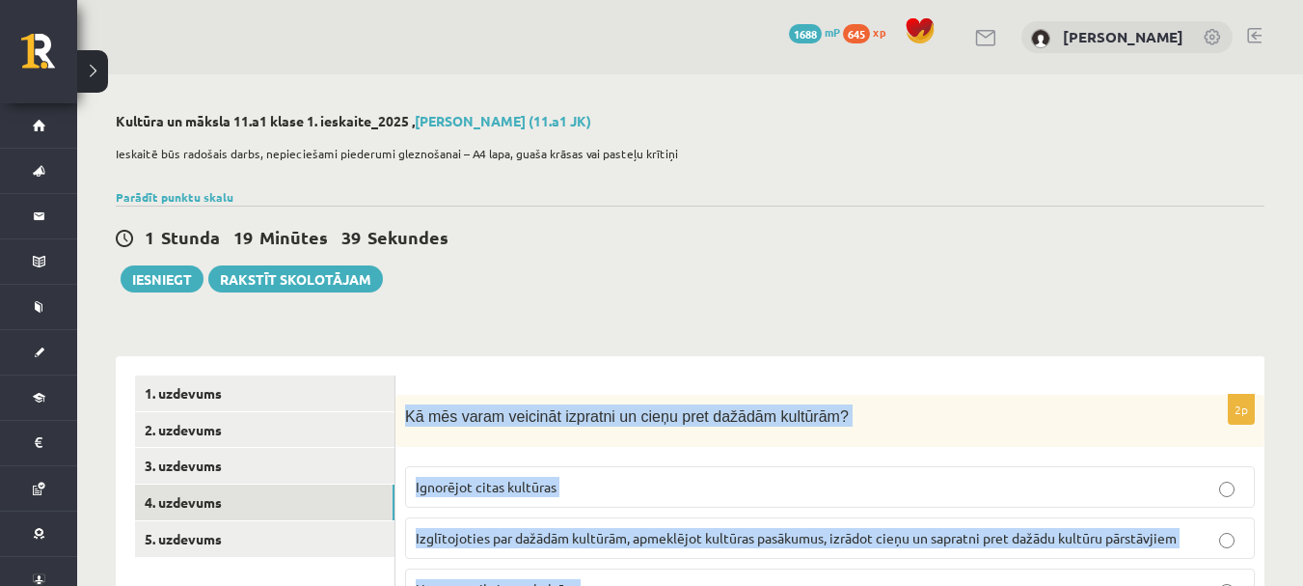
scroll to position [193, 0]
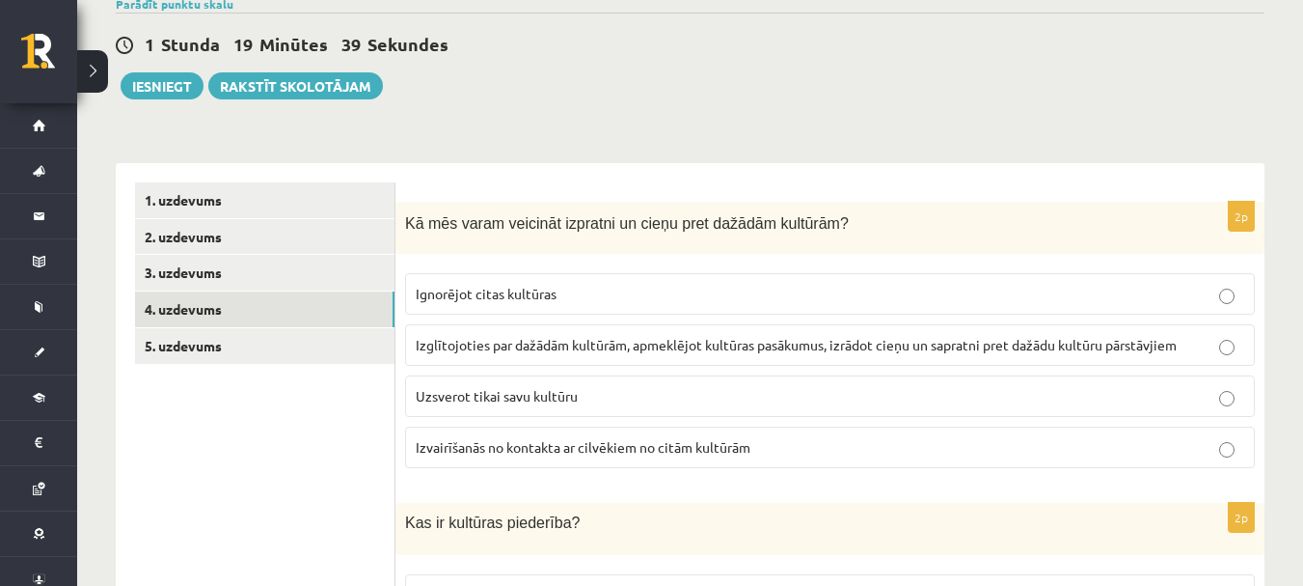
click at [508, 333] on label "Izglītojoties par dažādām kultūrām, apmeklējot kultūras pasākumus, izrādot cieņ…" at bounding box center [830, 344] width 850 height 41
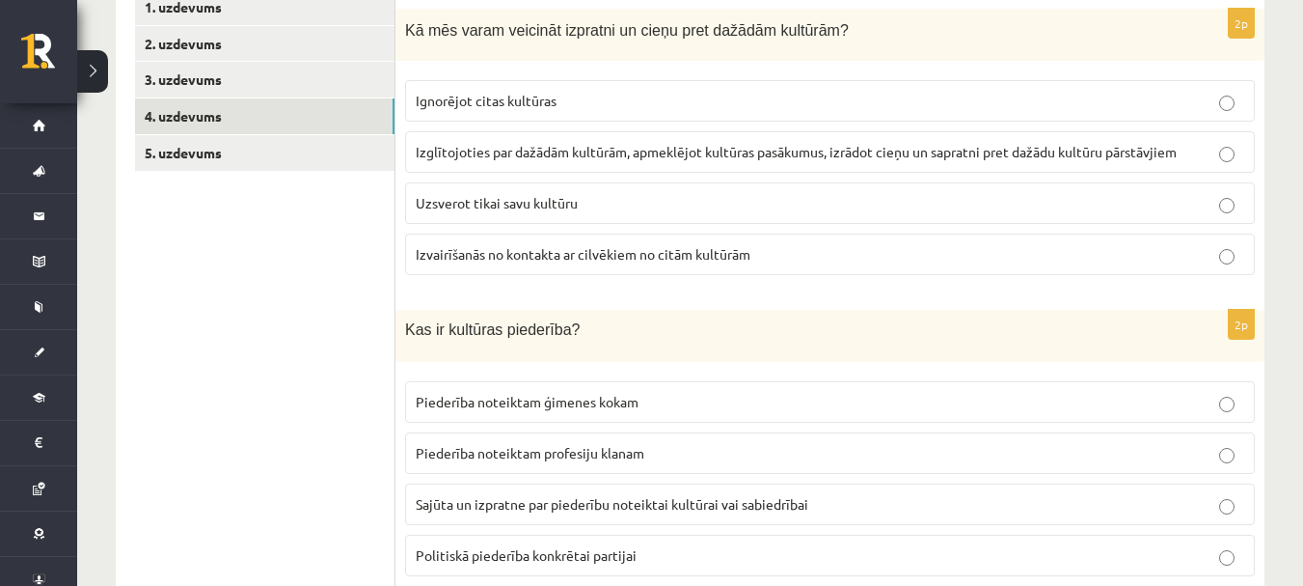
scroll to position [482, 0]
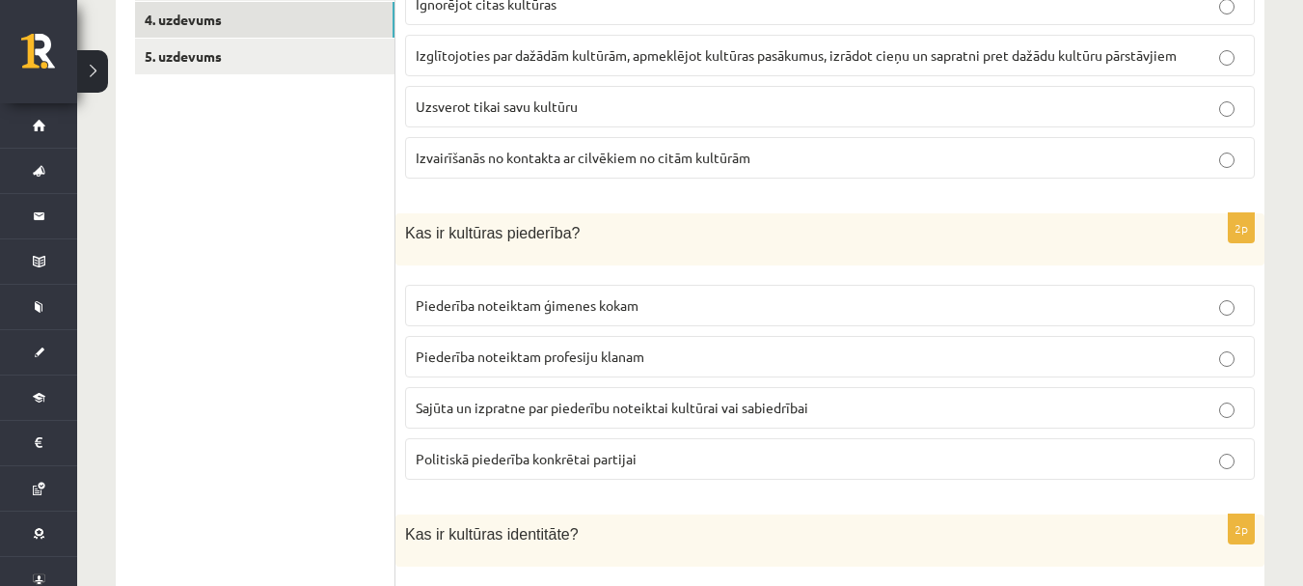
click at [528, 411] on span "Sajūta un izpratne par piederību noteiktai kultūrai vai sabiedrībai" at bounding box center [612, 406] width 393 height 17
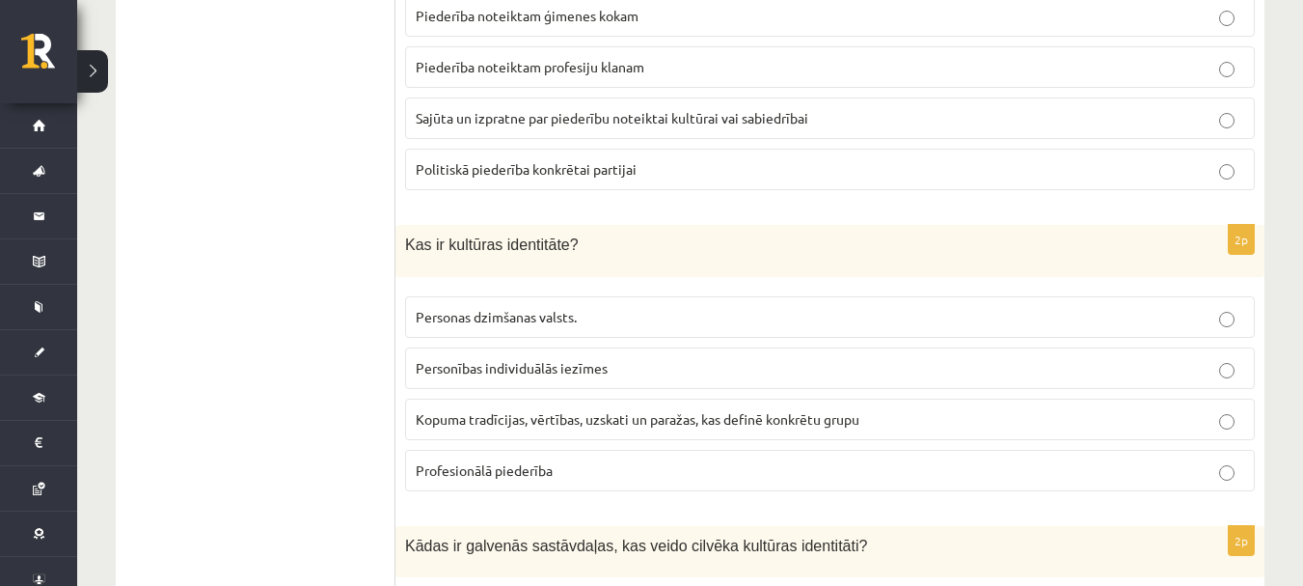
scroll to position [868, 0]
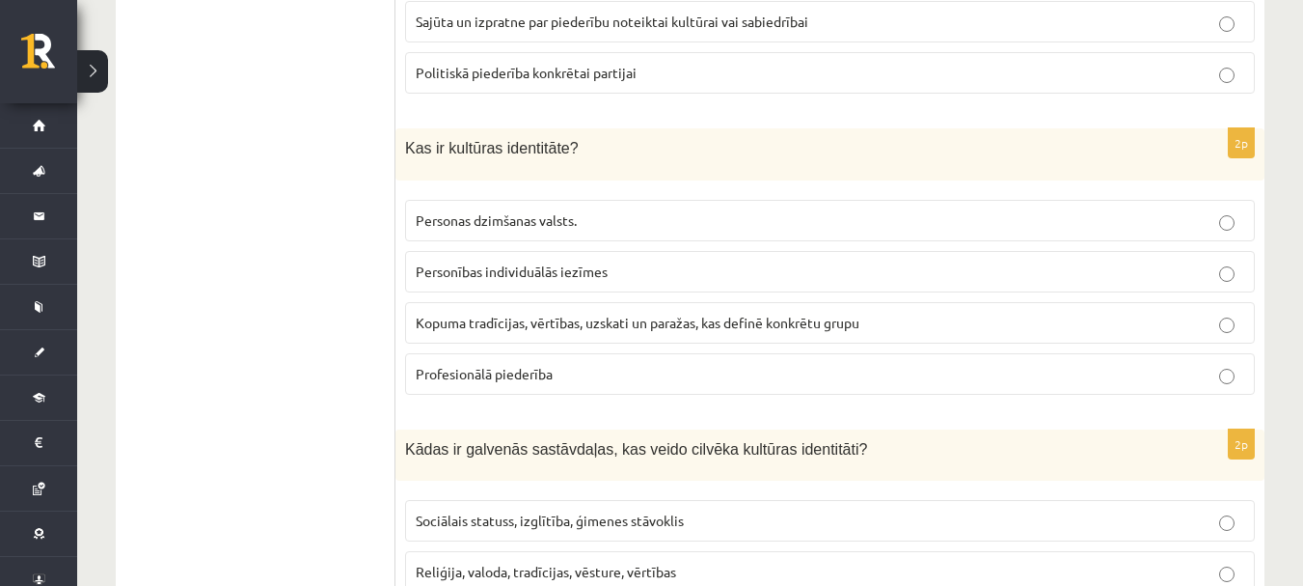
click at [438, 322] on span "Kopuma tradīcijas, vērtības, uzskati un paražas, kas definē konkrētu grupu" at bounding box center [638, 322] width 444 height 17
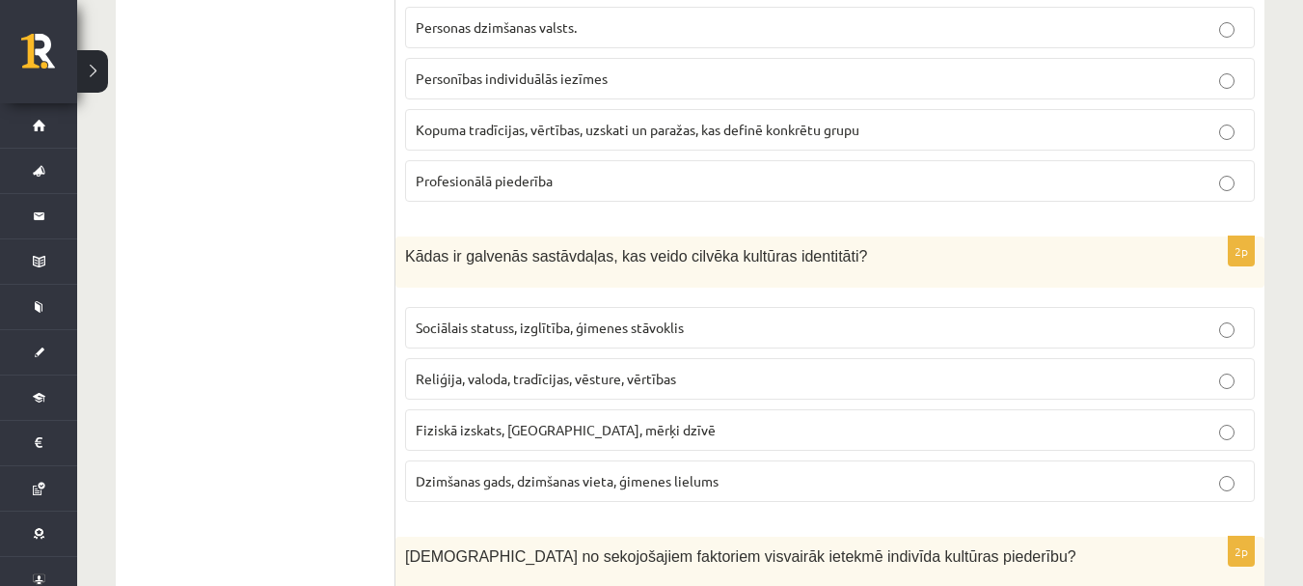
scroll to position [1158, 0]
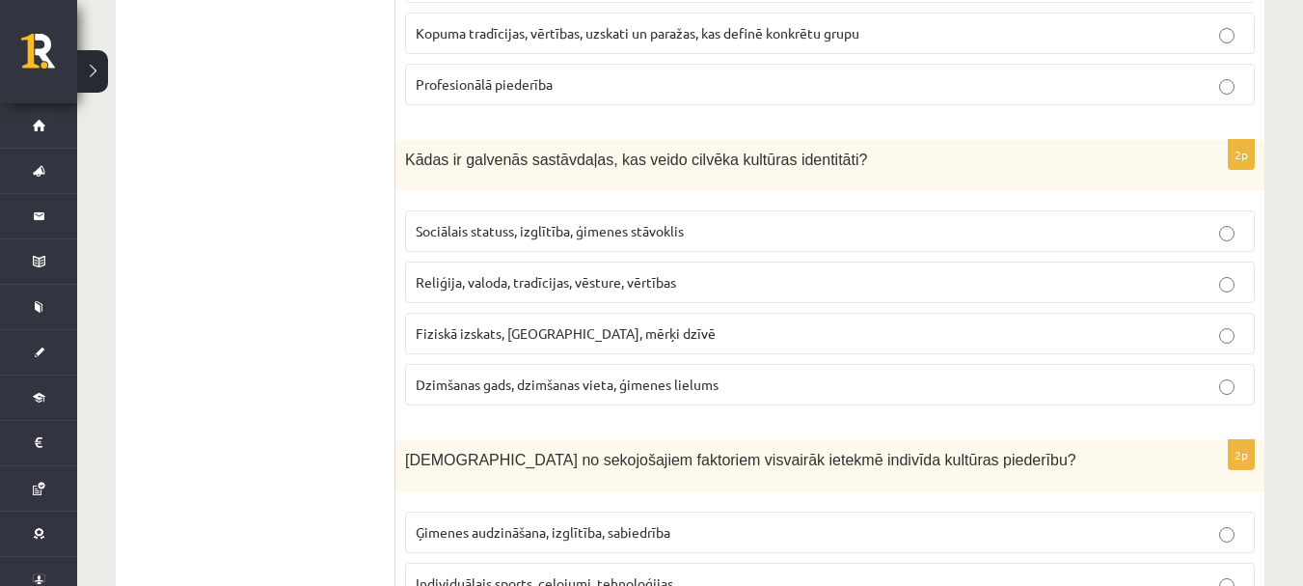
click at [458, 288] on span "Reliģija, valoda, tradīcijas, vēsture, vērtības" at bounding box center [546, 281] width 260 height 17
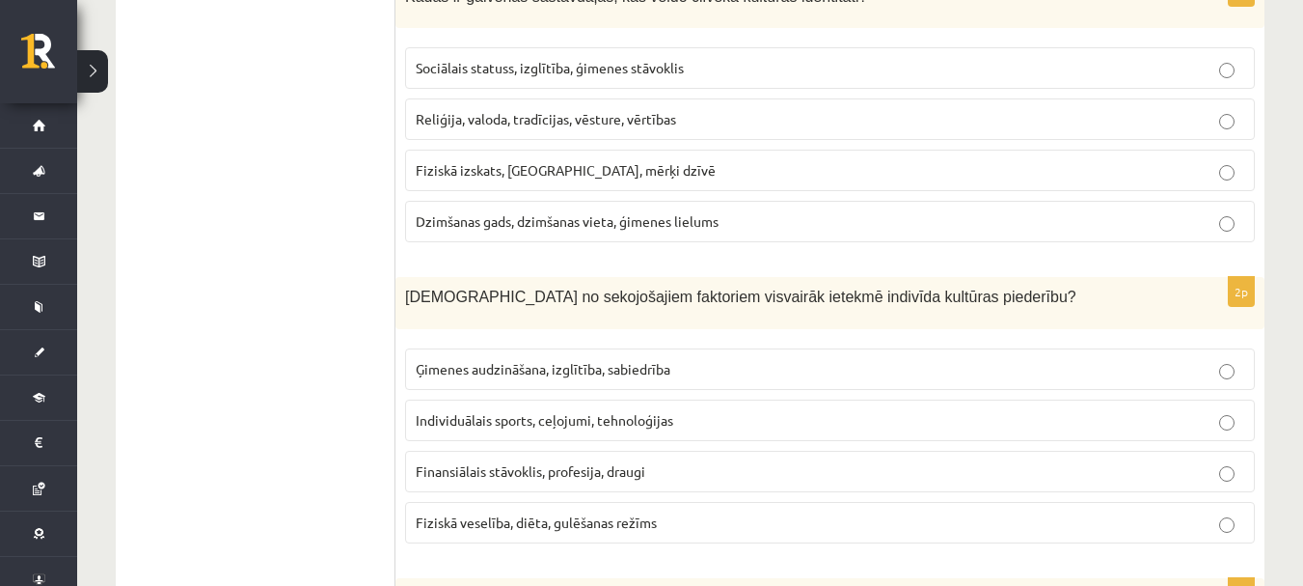
scroll to position [1351, 0]
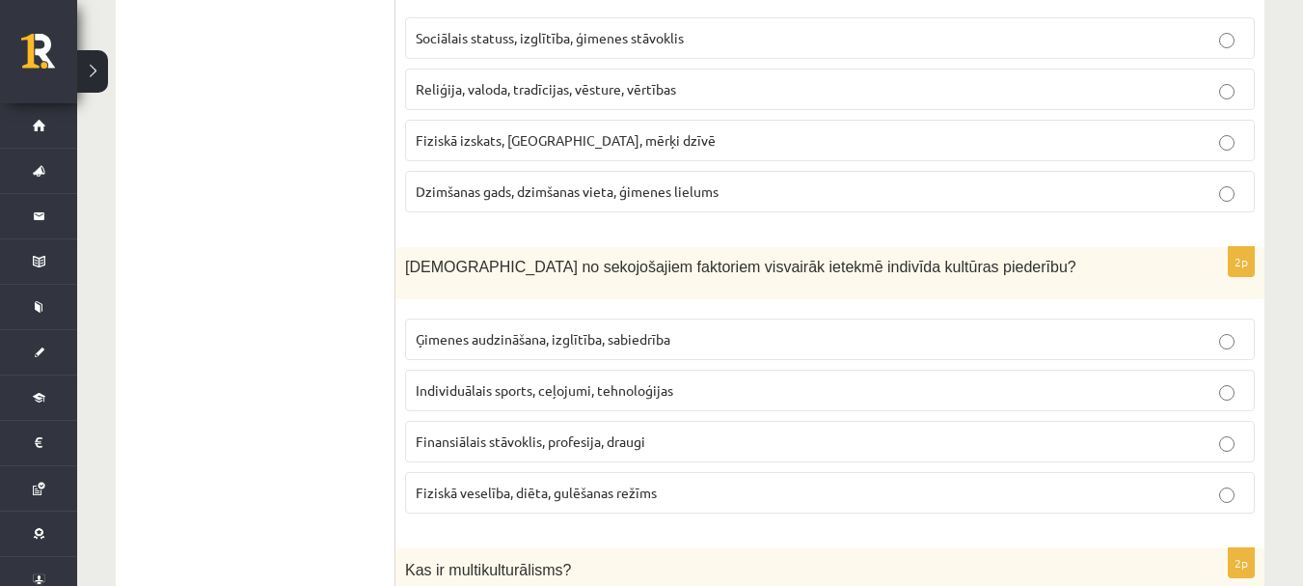
click at [596, 333] on span "Ģimenes audzināšana, izglītība, sabiedrība" at bounding box center [543, 338] width 255 height 17
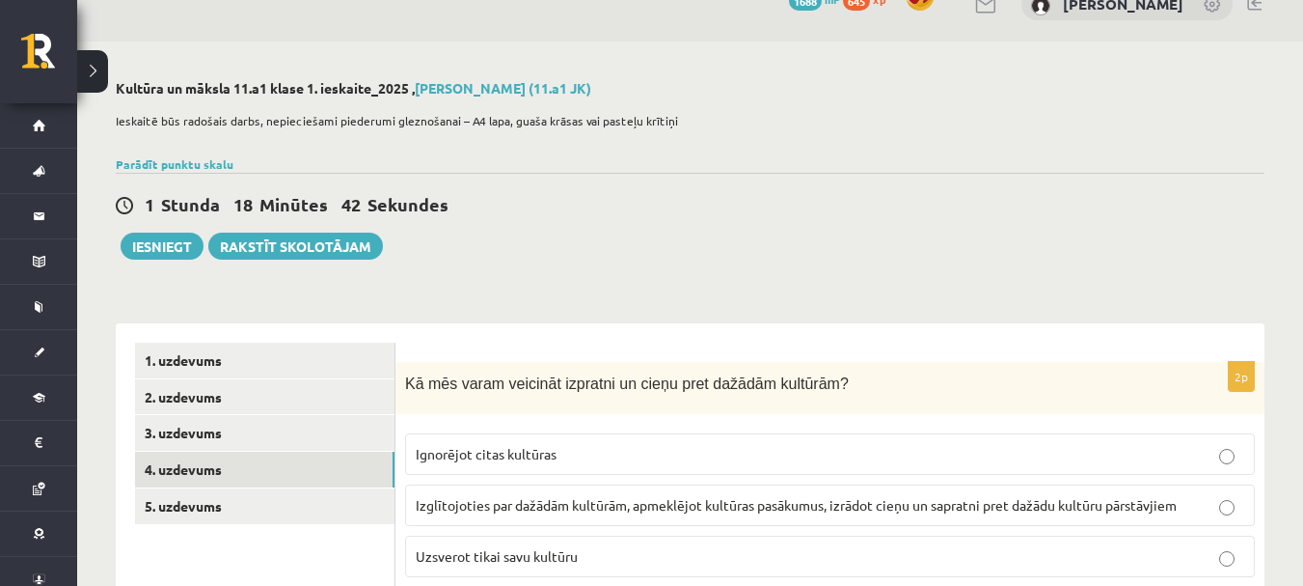
scroll to position [0, 0]
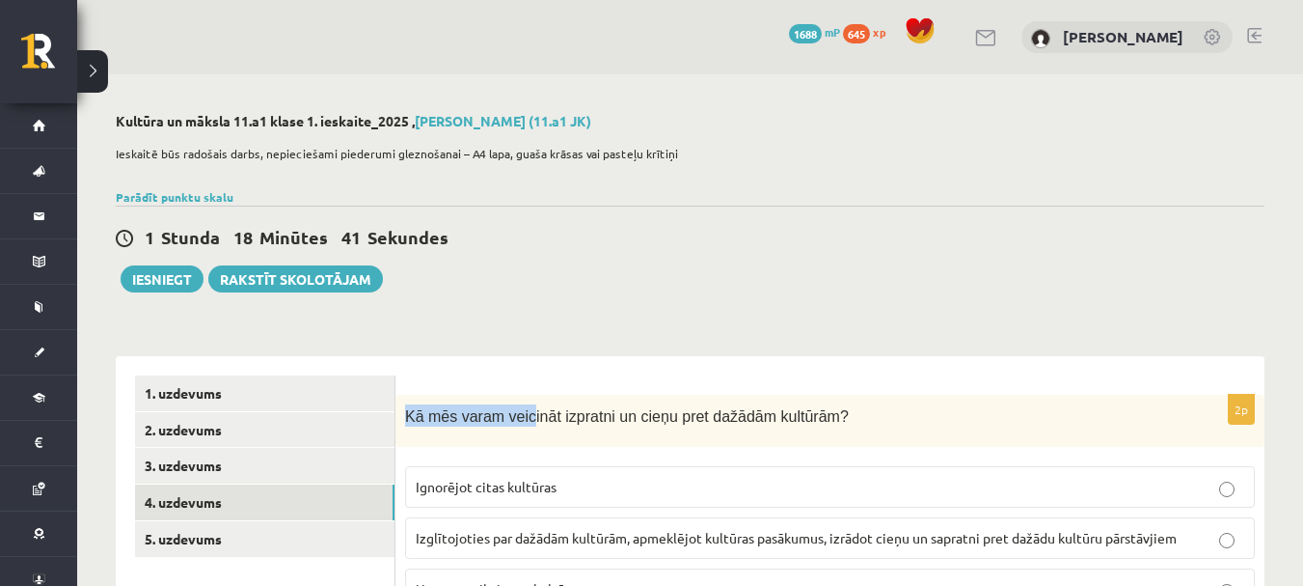
drag, startPoint x: 402, startPoint y: 407, endPoint x: 521, endPoint y: 430, distance: 120.9
click at [521, 430] on div "Kā mēs varam veicināt izpratni un cieņu pret dažādām kultūrām?" at bounding box center [830, 421] width 869 height 53
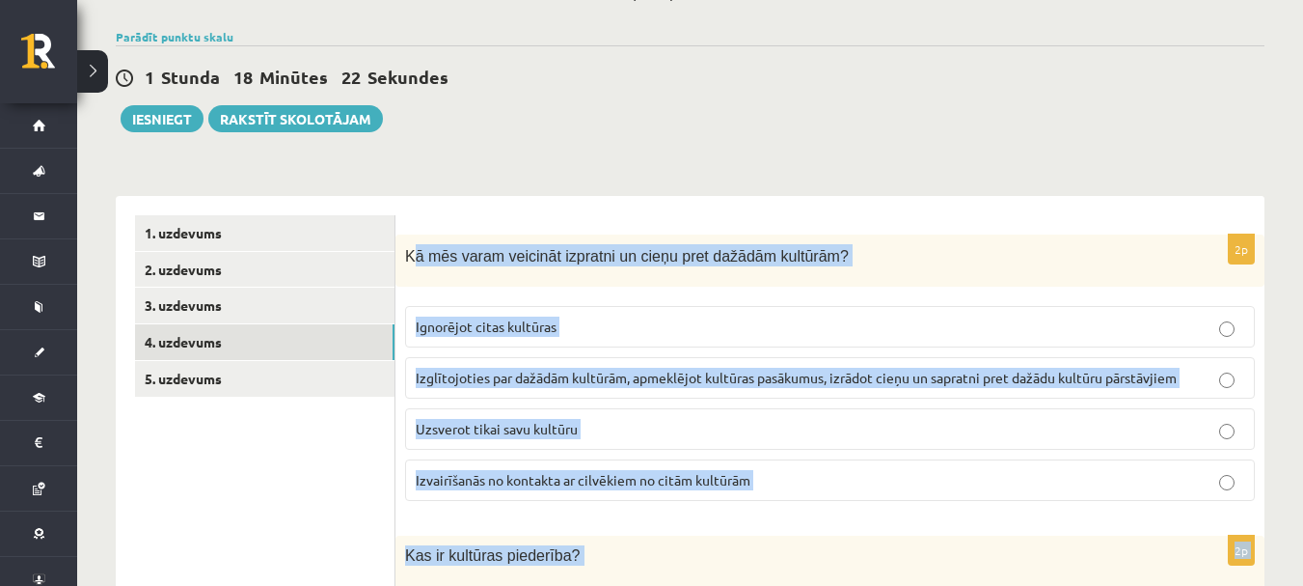
scroll to position [157, 0]
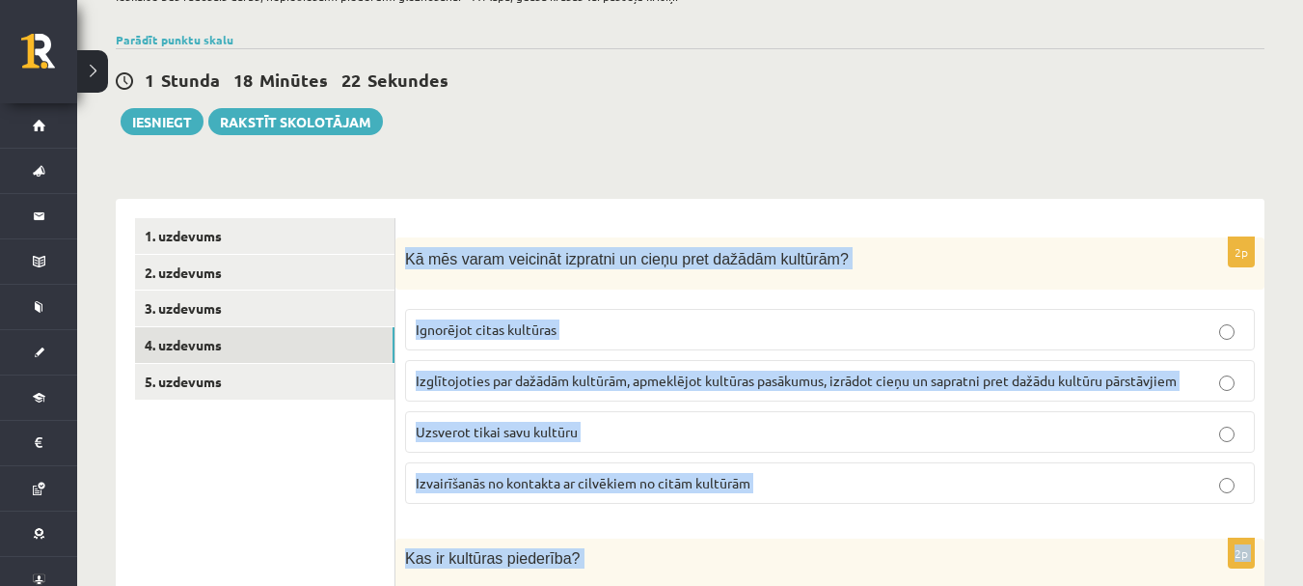
drag, startPoint x: 743, startPoint y: 481, endPoint x: 409, endPoint y: 255, distance: 403.5
copy form "Kā mēs varam veicināt izpratni un cieņu pret dažādām kultūrām? Ignorējot citas …"
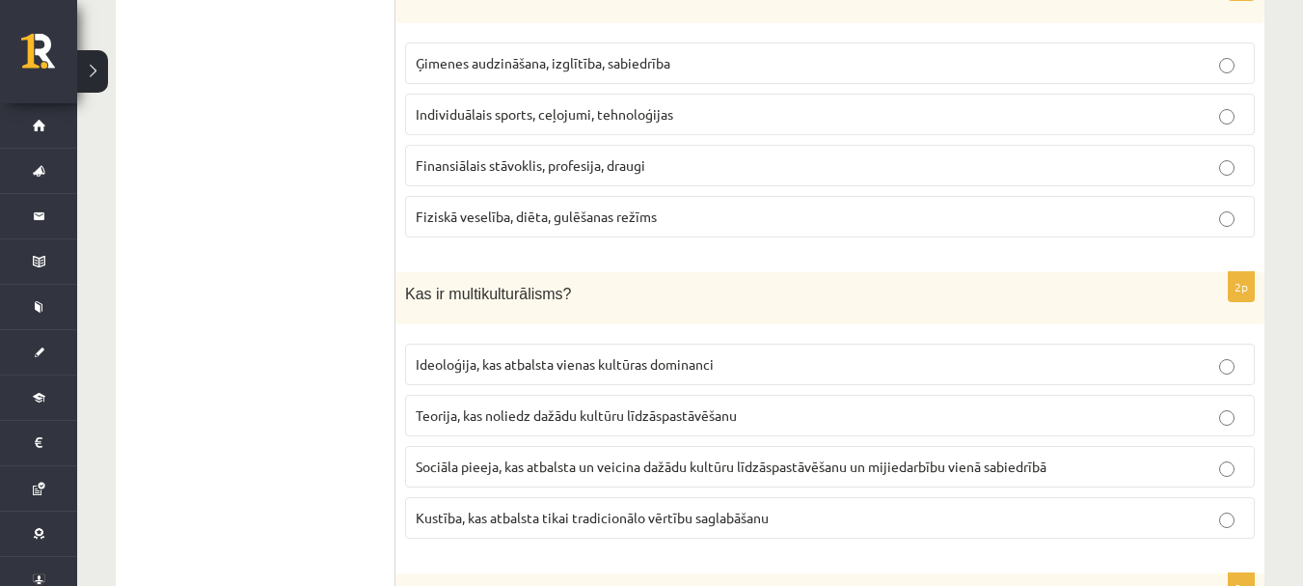
scroll to position [1701, 0]
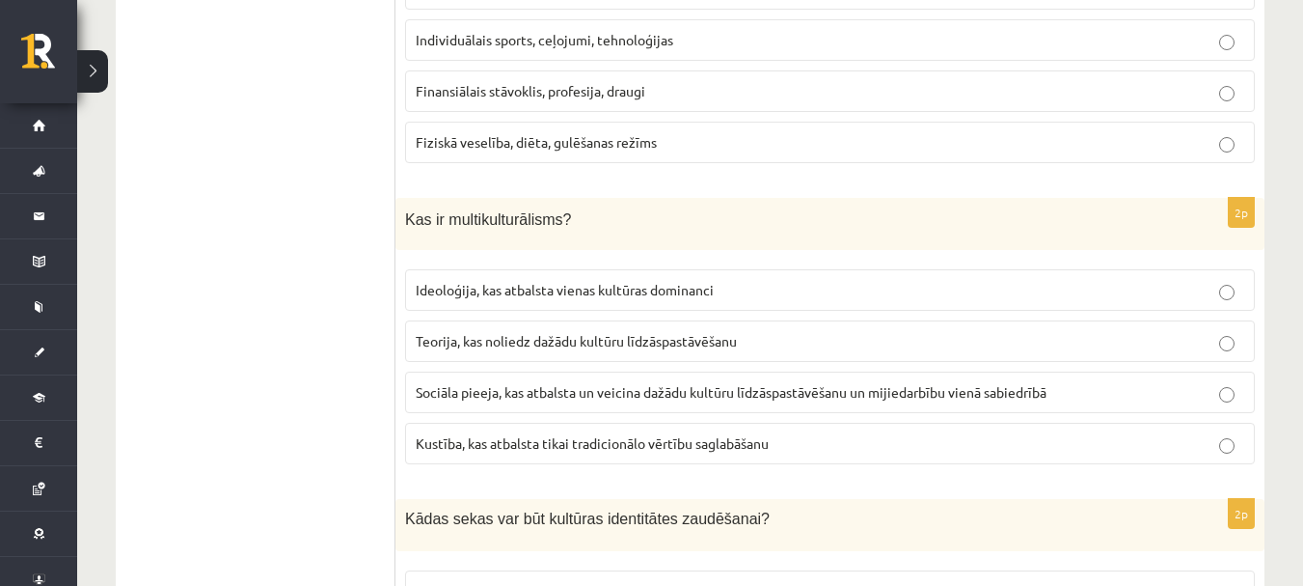
click at [531, 396] on span "Sociāla pieeja, kas atbalsta un veicina dažādu kultūru līdzāspastāvēšanu un mij…" at bounding box center [731, 391] width 631 height 17
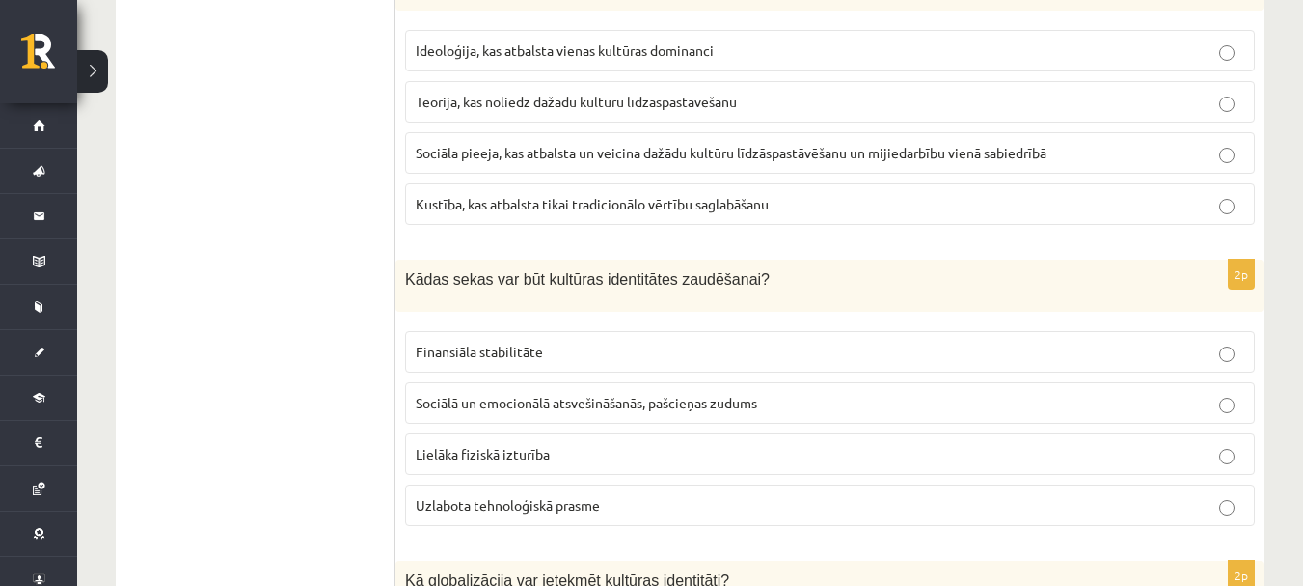
scroll to position [1990, 0]
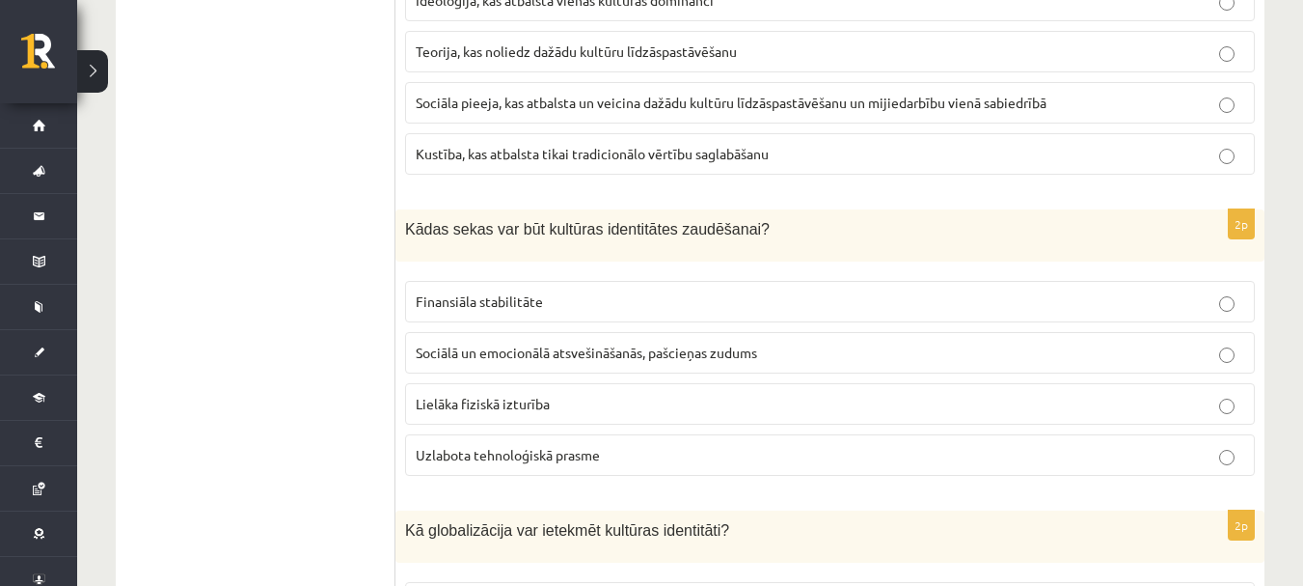
click at [516, 344] on span "Sociālā un emocionālā atsvešināšanās, pašcieņas zudums" at bounding box center [587, 351] width 342 height 17
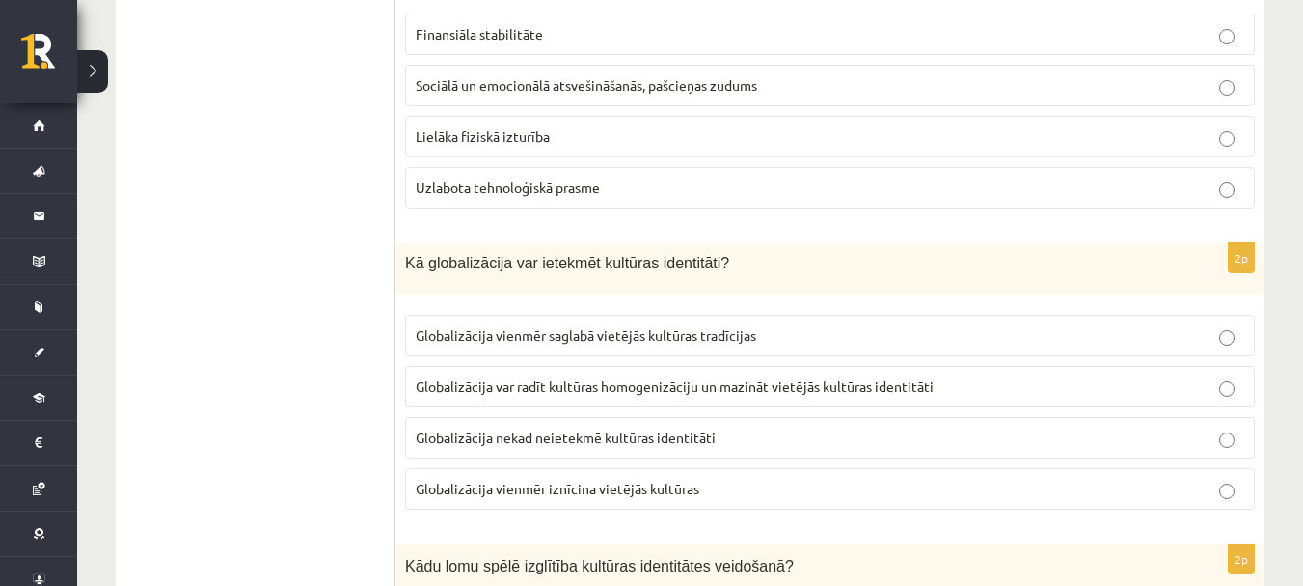
scroll to position [2280, 0]
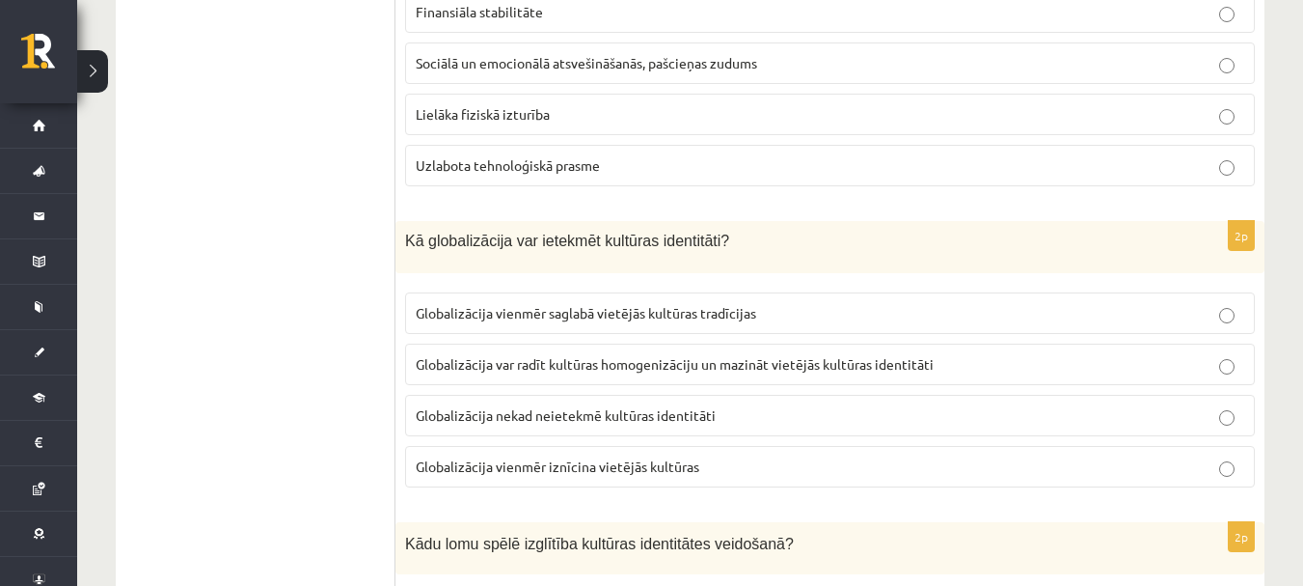
click at [533, 363] on span "Globalizācija var radīt kultūras homogenizāciju un mazināt vietējās kultūras id…" at bounding box center [675, 363] width 518 height 17
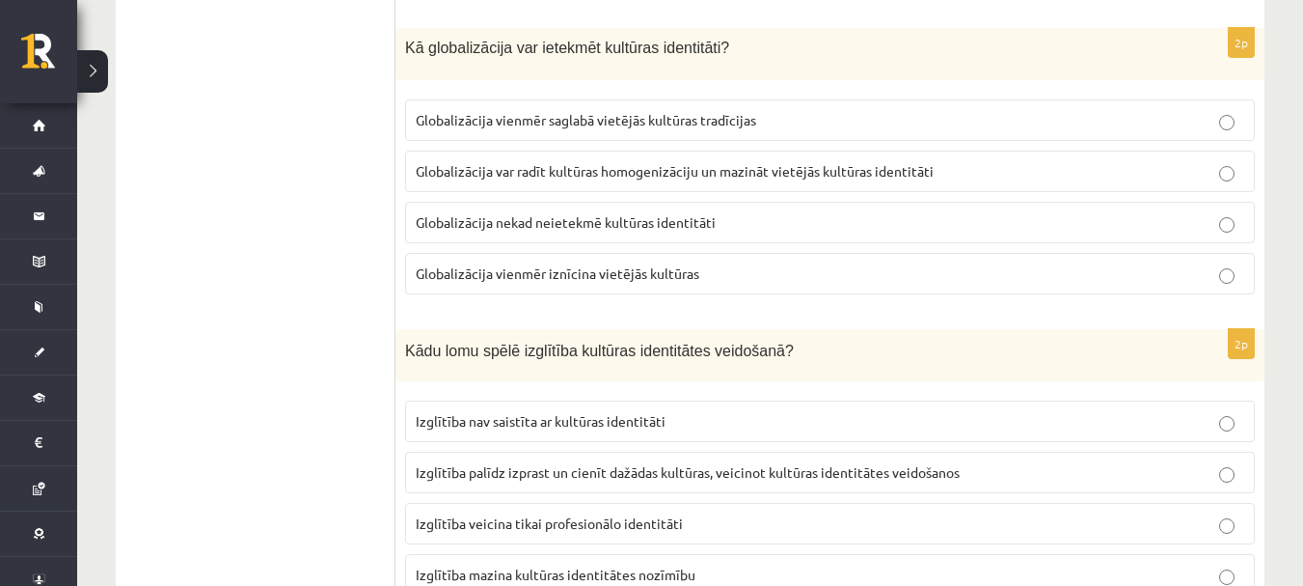
scroll to position [2569, 0]
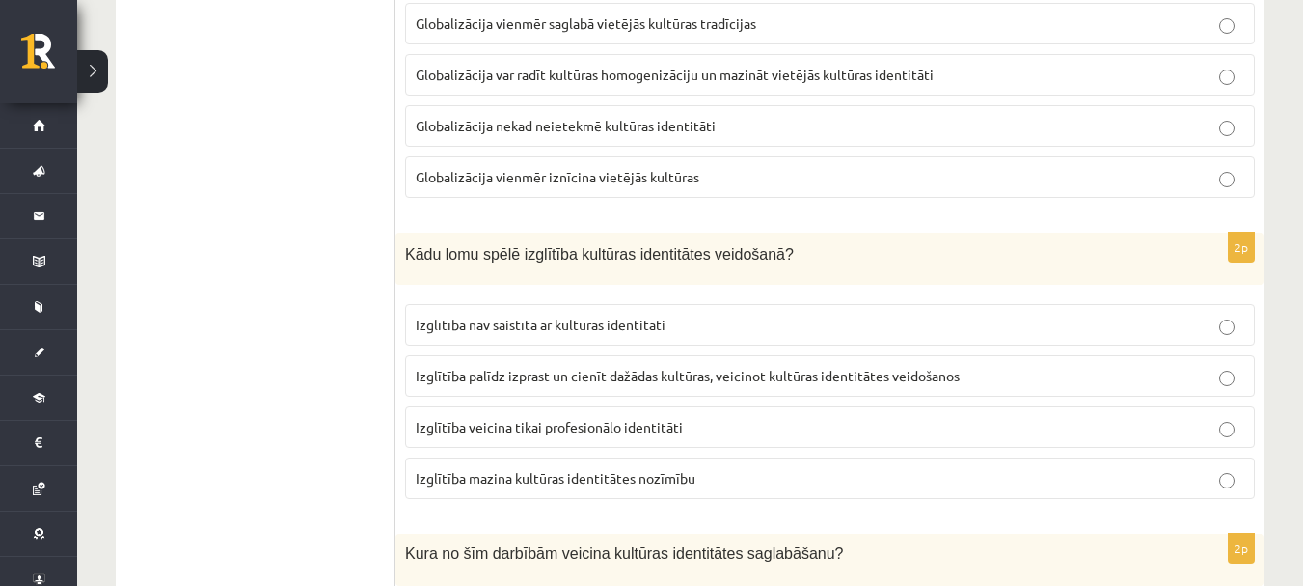
click at [551, 370] on span "Izglītība palīdz izprast un cienīt dažādas kultūras, veicinot kultūras identitā…" at bounding box center [688, 375] width 544 height 17
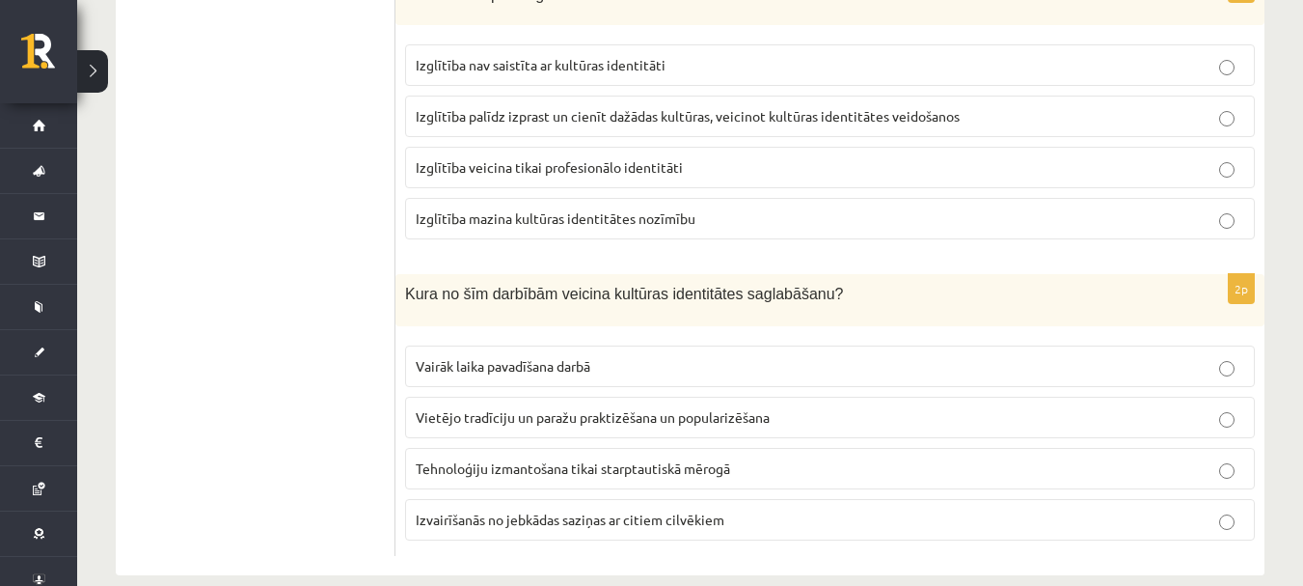
scroll to position [2858, 0]
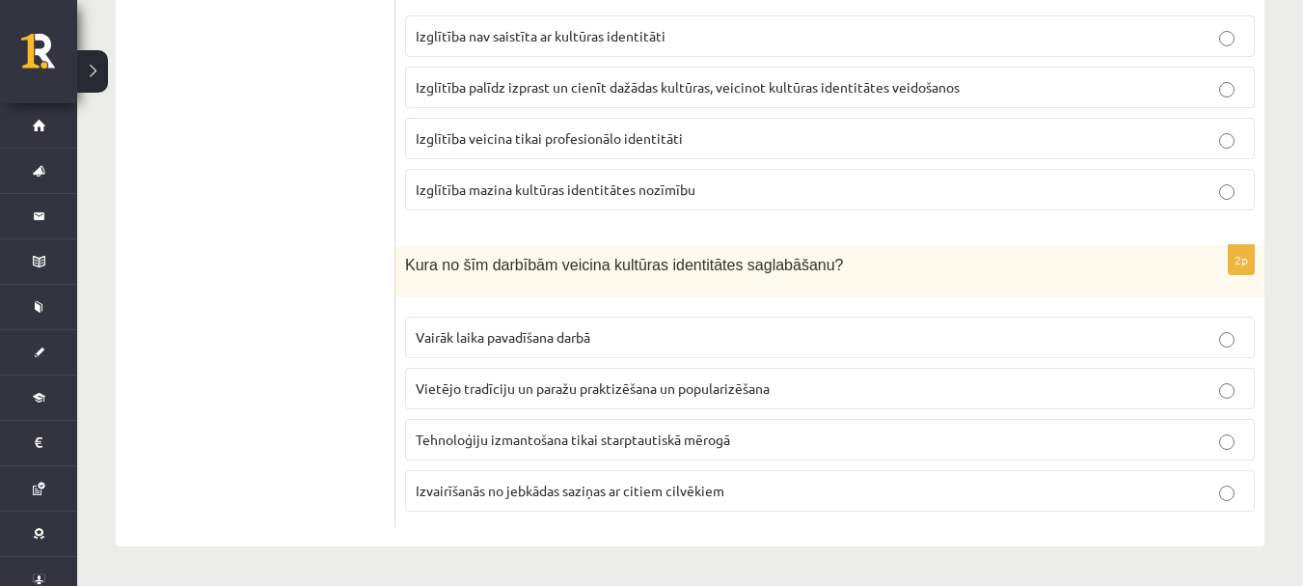
click at [546, 382] on span "Vietējo tradīciju un paražu praktizēšana un popularizēšana" at bounding box center [593, 387] width 354 height 17
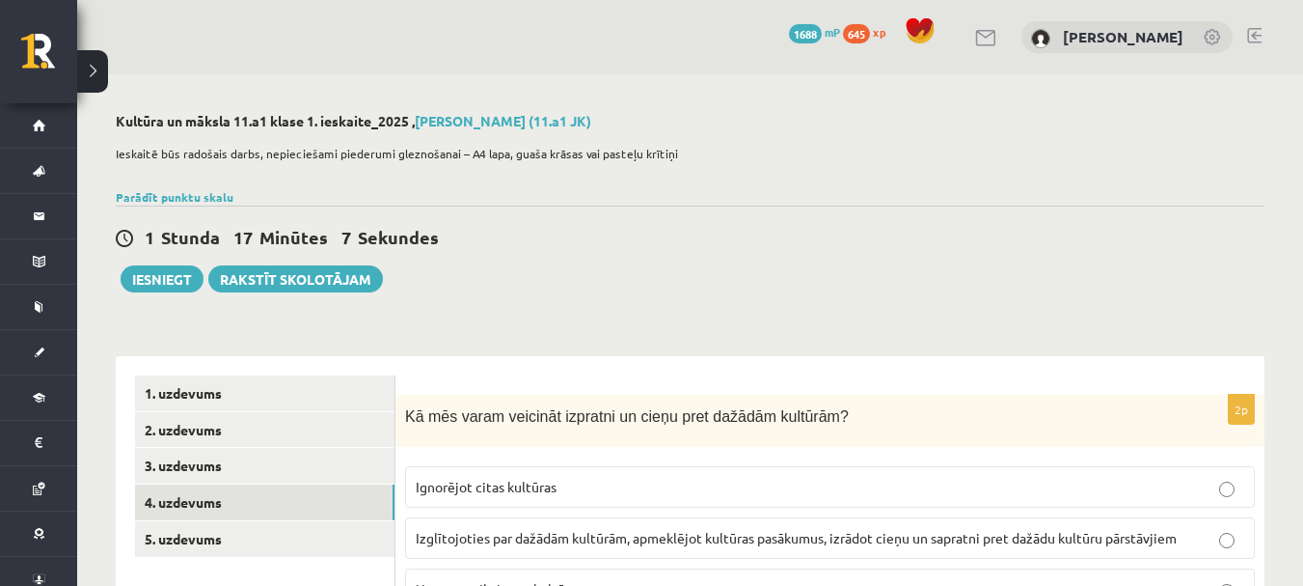
scroll to position [96, 0]
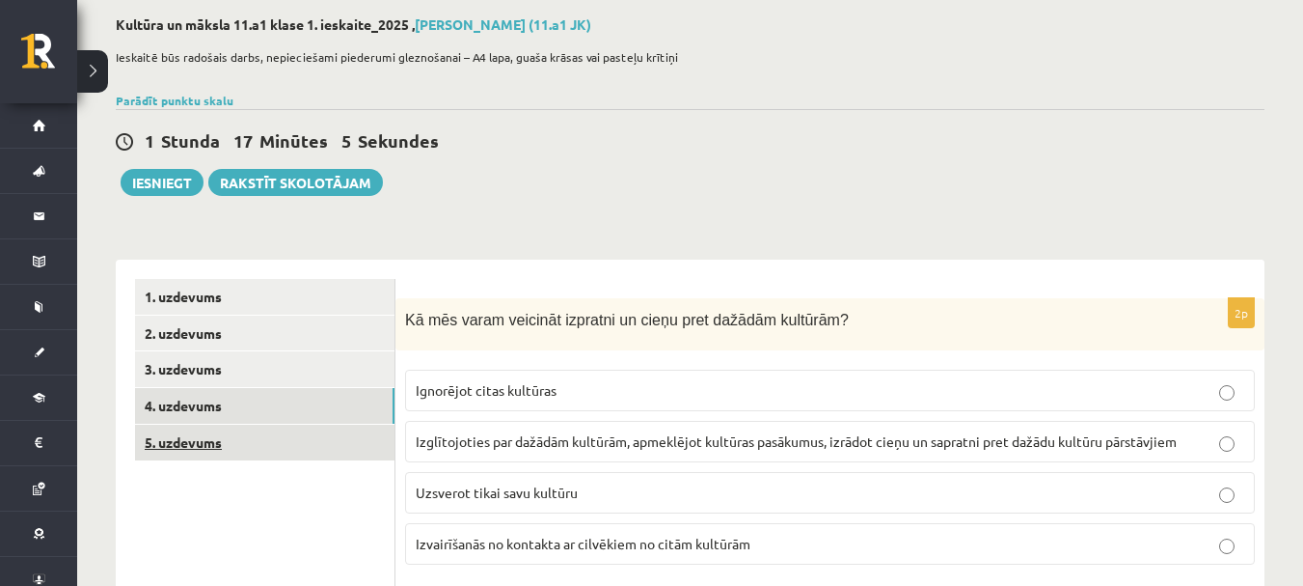
click at [209, 432] on link "5. uzdevums" at bounding box center [265, 442] width 260 height 36
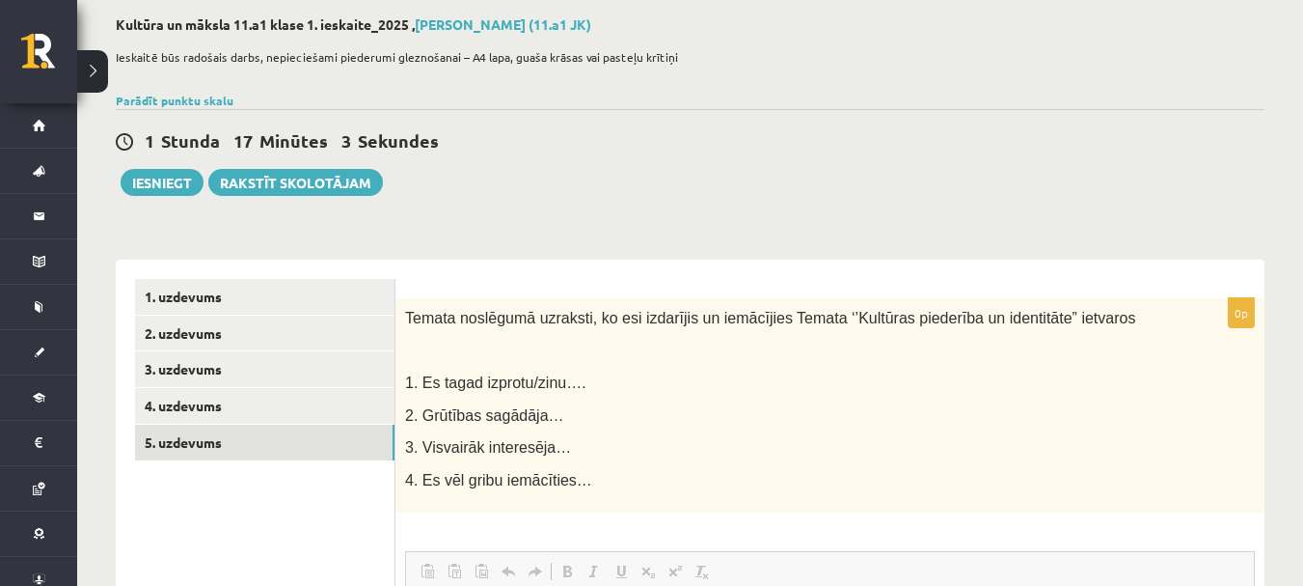
scroll to position [0, 0]
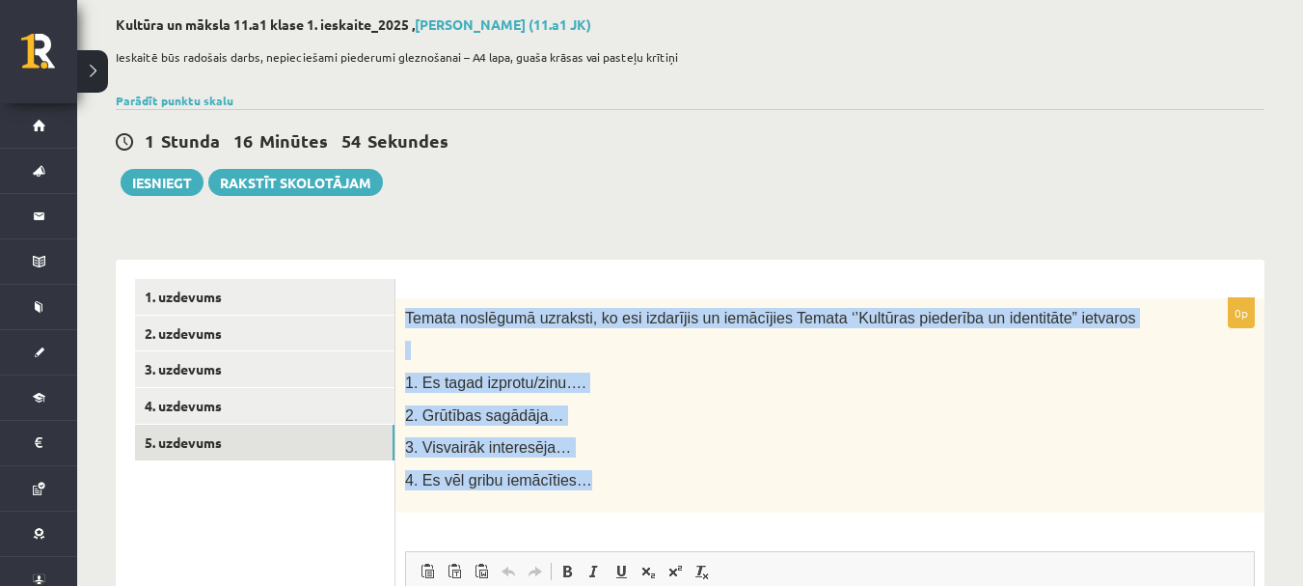
drag, startPoint x: 408, startPoint y: 315, endPoint x: 576, endPoint y: 482, distance: 236.7
click at [576, 482] on div "Temata noslēgumā uzraksti, ko esi izdarījis un iemācījies Temata ‘’Kultūras pie…" at bounding box center [830, 405] width 869 height 215
copy div "Temata noslēgumā uzraksti, ko esi izdarījis un iemācījies Temata ‘’Kultūras pie…"
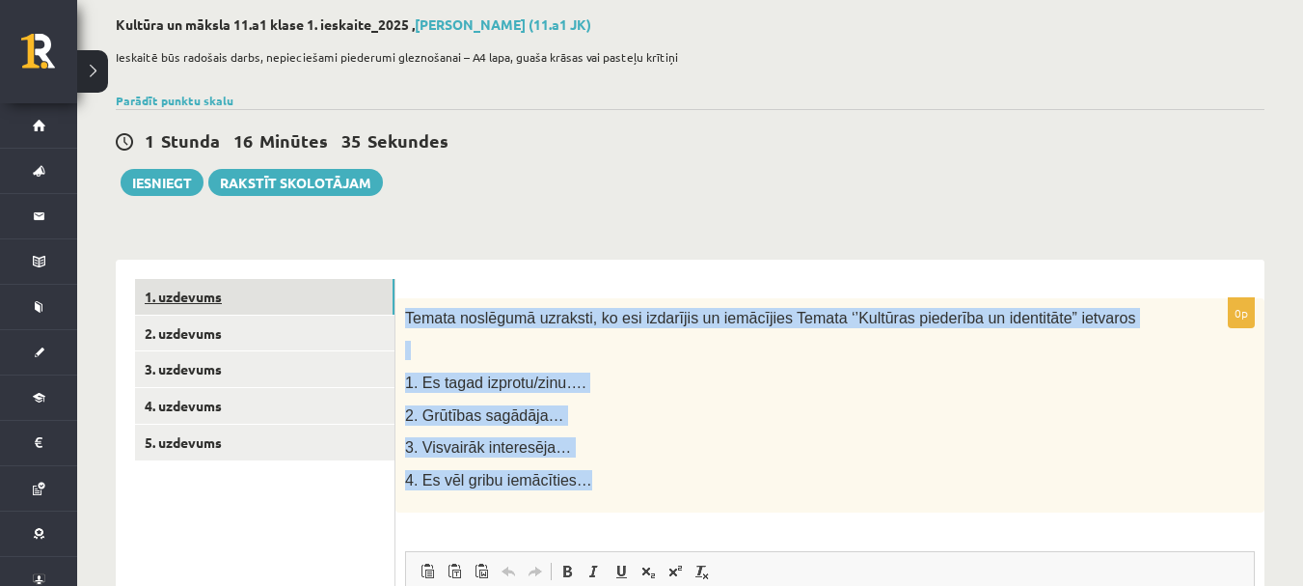
click at [384, 312] on link "1. uzdevums" at bounding box center [265, 297] width 260 height 36
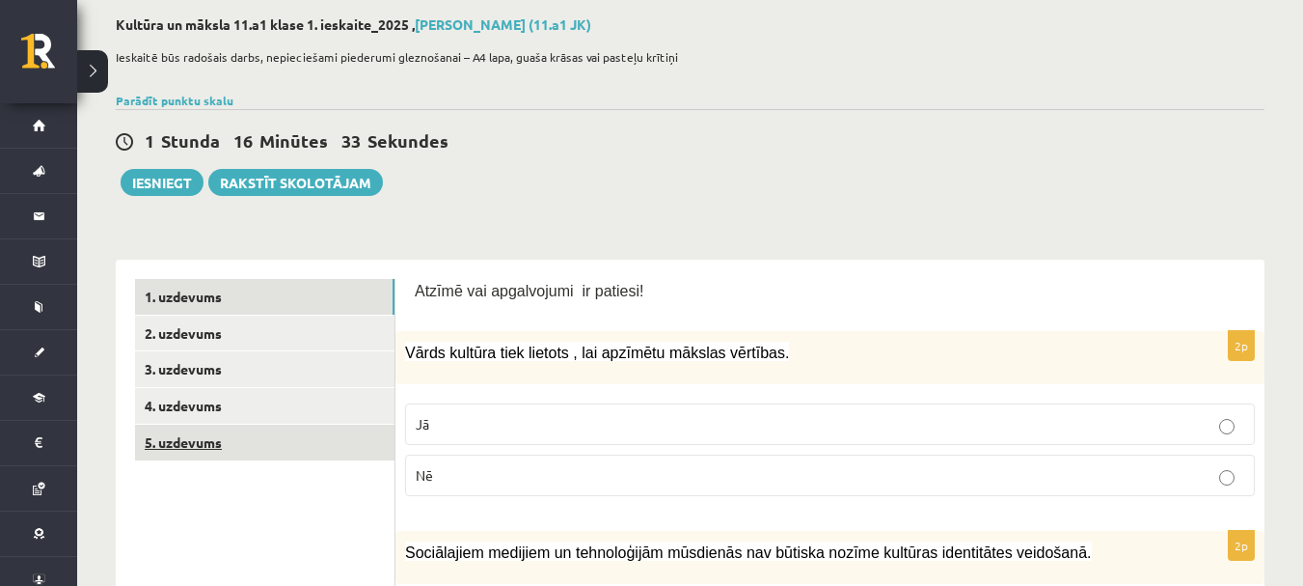
click at [234, 443] on link "5. uzdevums" at bounding box center [265, 442] width 260 height 36
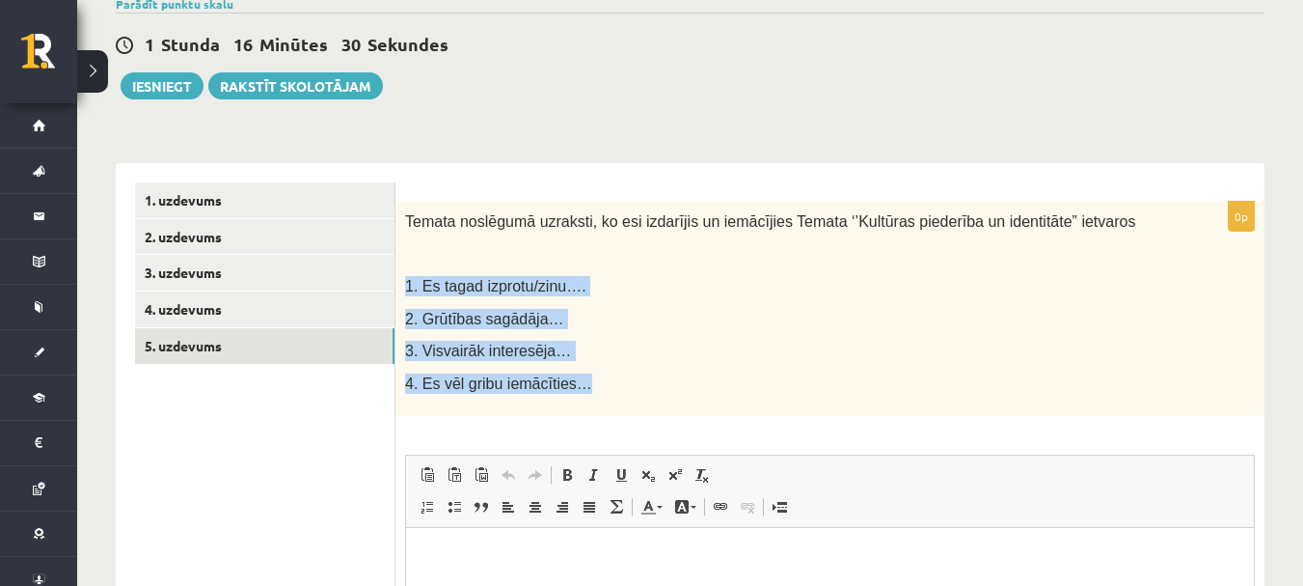
drag, startPoint x: 401, startPoint y: 271, endPoint x: 586, endPoint y: 385, distance: 216.6
click at [586, 385] on div "Temata noslēgumā uzraksti, ko esi izdarījis un iemācījies Temata ‘’Kultūras pie…" at bounding box center [830, 309] width 869 height 215
copy div "1. Es tagad izprotu/zinu…. 2. Grūtības sagādāja… 3. Visvairāk interesēja… 4. Es…"
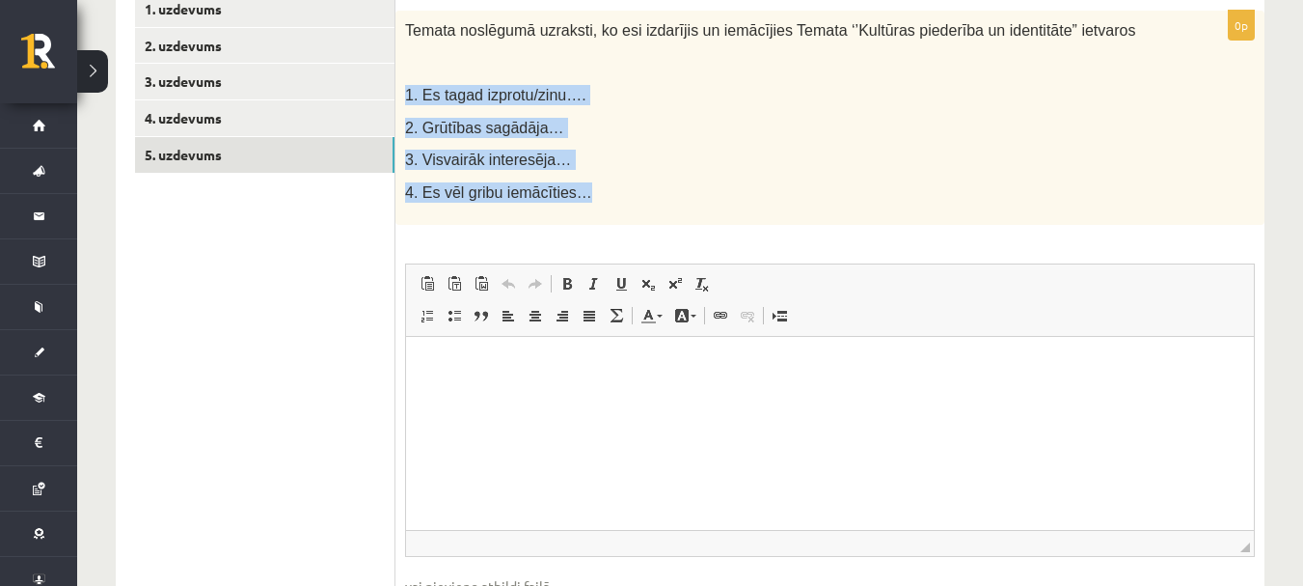
scroll to position [386, 0]
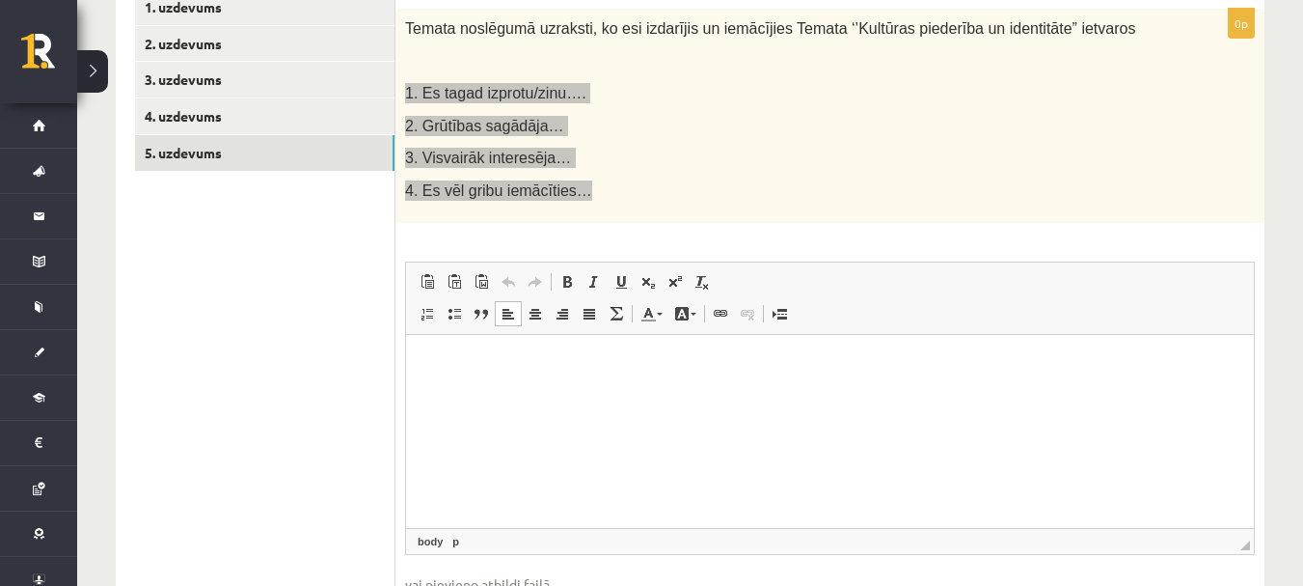
click at [492, 355] on p "Bagātinātā teksta redaktors, wiswyg-editor-user-answer-47433844445120" at bounding box center [829, 364] width 809 height 20
paste body "Bagātinātā teksta redaktors, wiswyg-editor-user-answer-47433844445120"
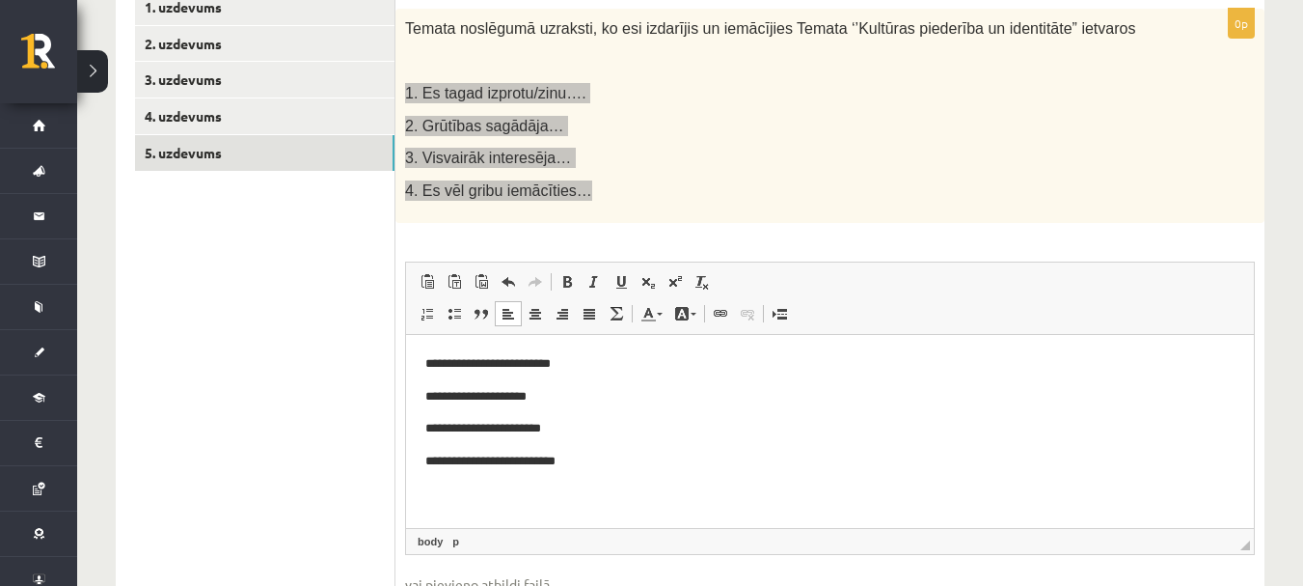
click at [588, 362] on p "**********" at bounding box center [829, 364] width 809 height 20
click at [574, 391] on p "**********" at bounding box center [829, 397] width 809 height 20
drag, startPoint x: 587, startPoint y: 469, endPoint x: 581, endPoint y: 481, distance: 13.8
click at [581, 481] on html "**********" at bounding box center [830, 413] width 848 height 156
click at [565, 430] on p "**********" at bounding box center [829, 429] width 809 height 20
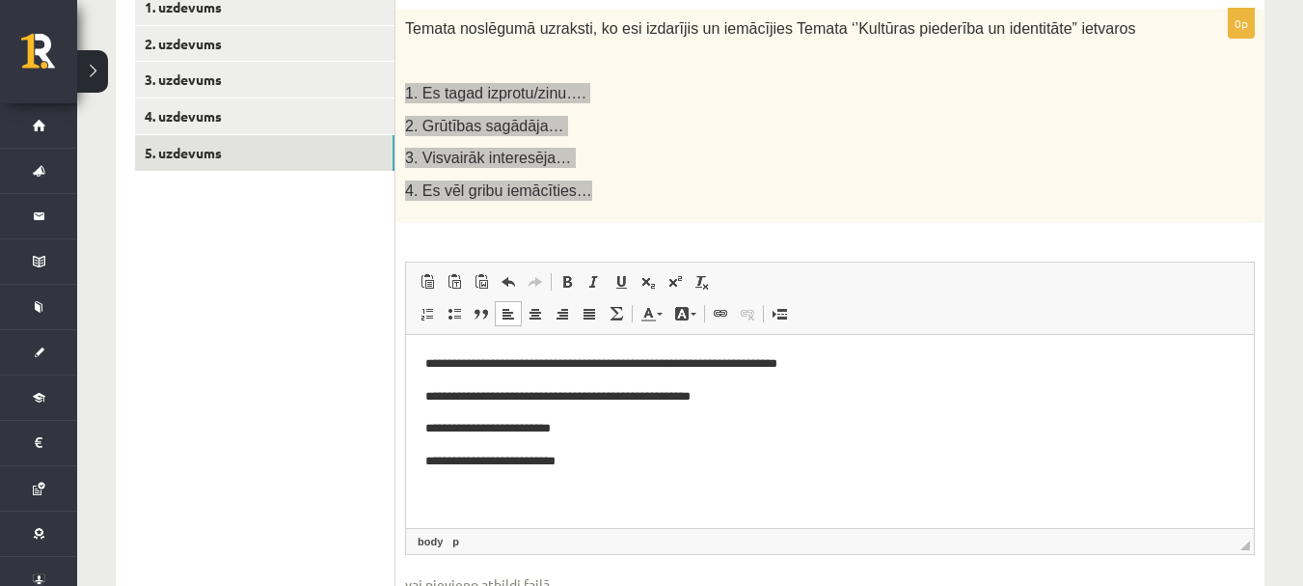
drag, startPoint x: 1020, startPoint y: 871, endPoint x: 831, endPoint y: 452, distance: 459.4
click at [831, 452] on p "**********" at bounding box center [829, 461] width 809 height 20
click at [584, 434] on p "**********" at bounding box center [829, 429] width 809 height 20
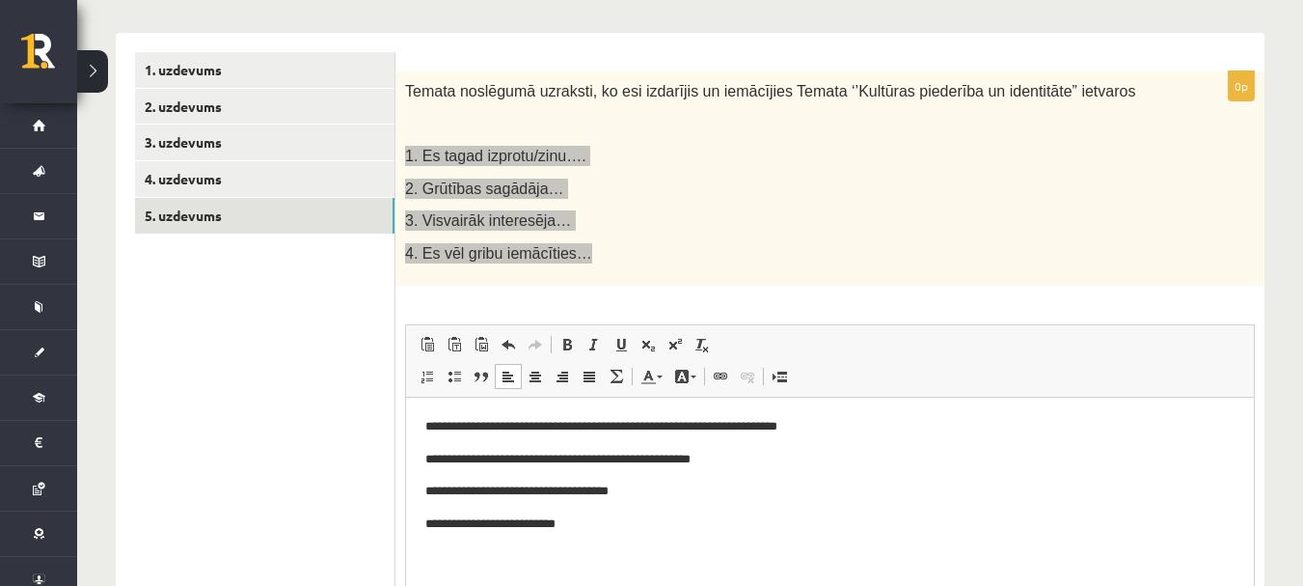
scroll to position [289, 0]
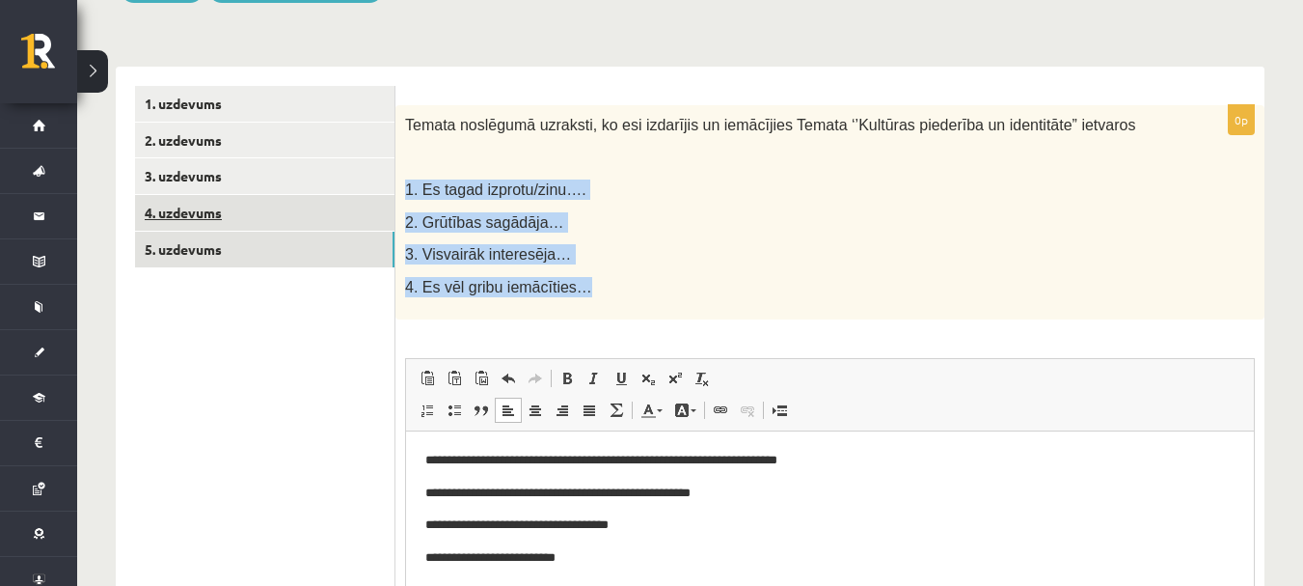
click at [211, 221] on link "4. uzdevums" at bounding box center [265, 213] width 260 height 36
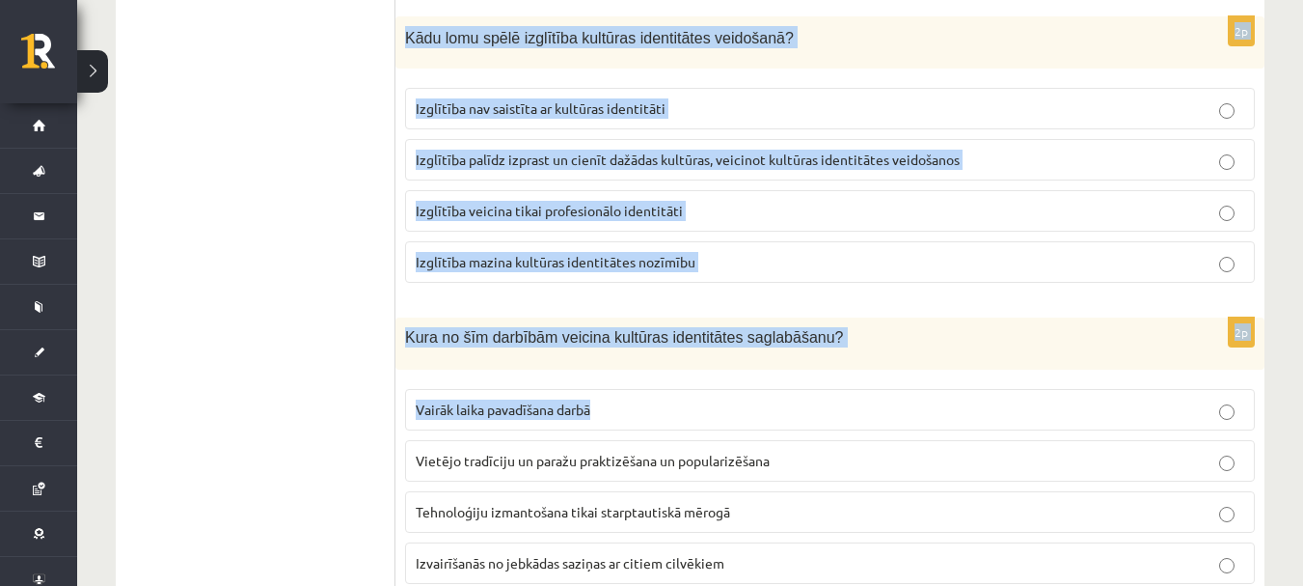
scroll to position [2858, 0]
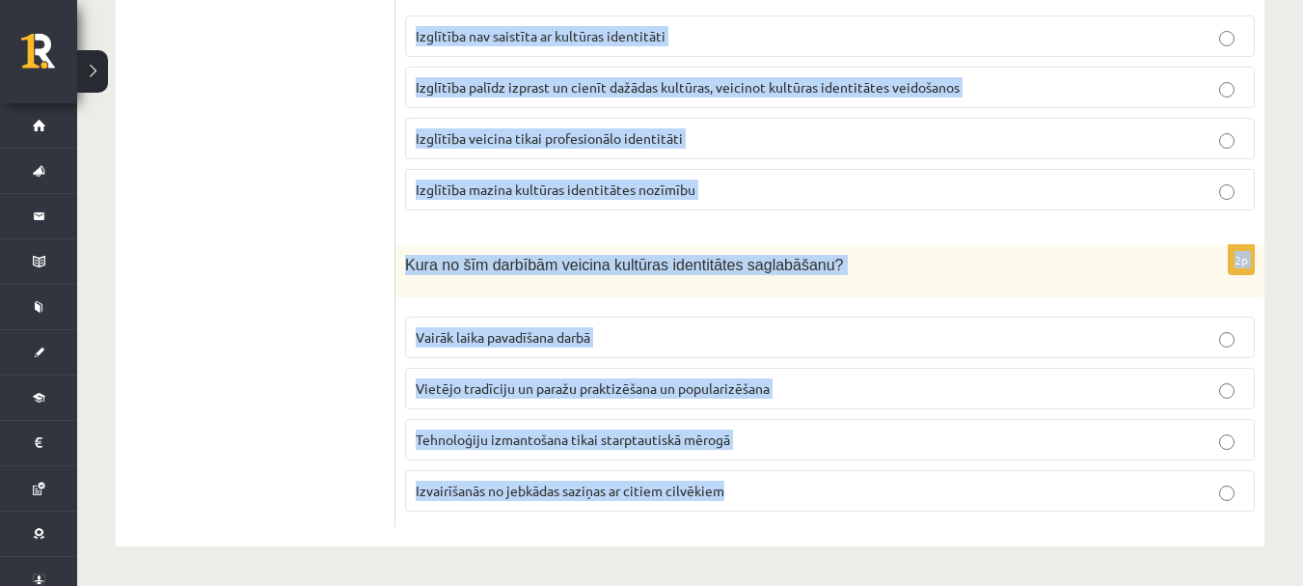
drag, startPoint x: 406, startPoint y: 127, endPoint x: 777, endPoint y: 498, distance: 523.9
copy form "Kā mēs varam veicināt izpratni un cieņu pret dažādām kultūrām? Ignorējot citas …"
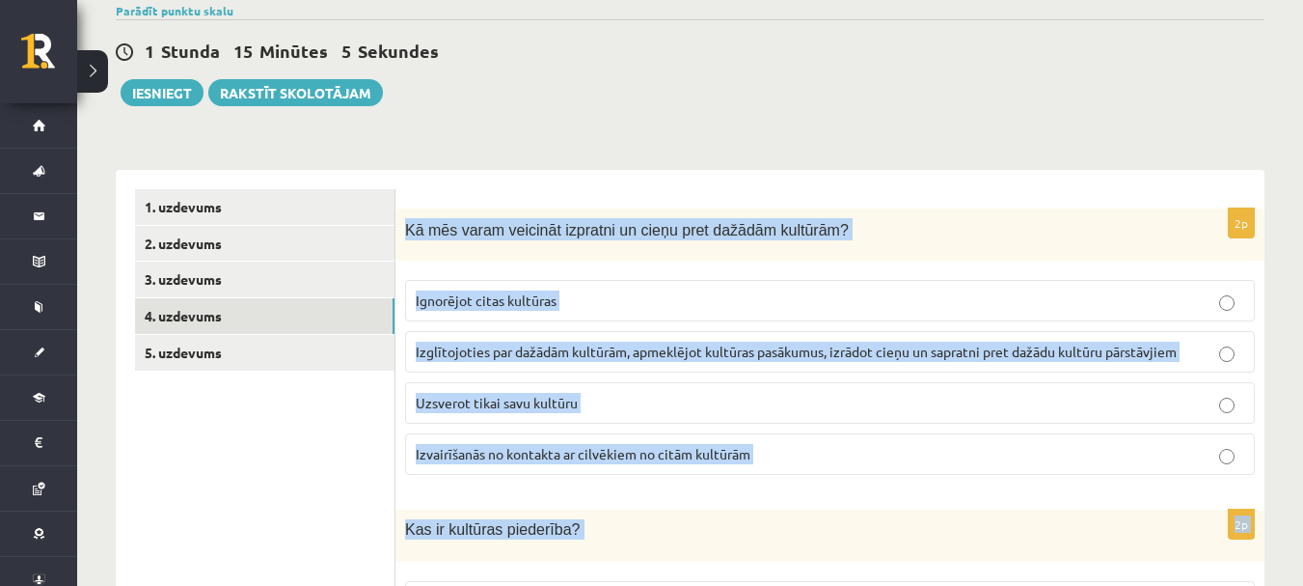
scroll to position [157, 0]
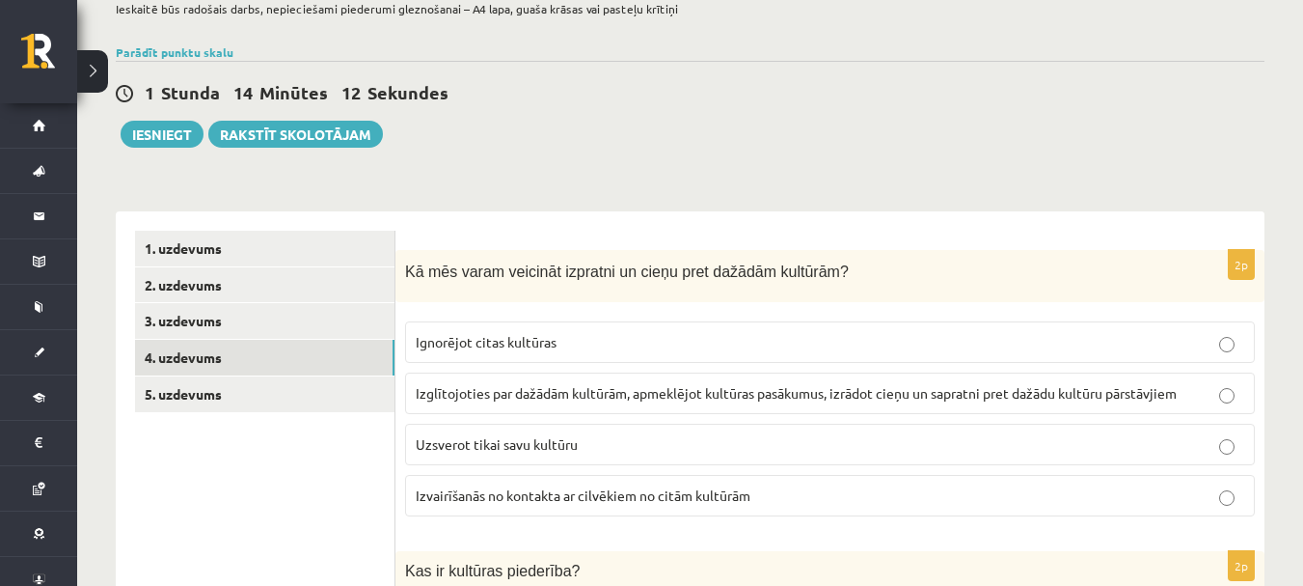
scroll to position [0, 0]
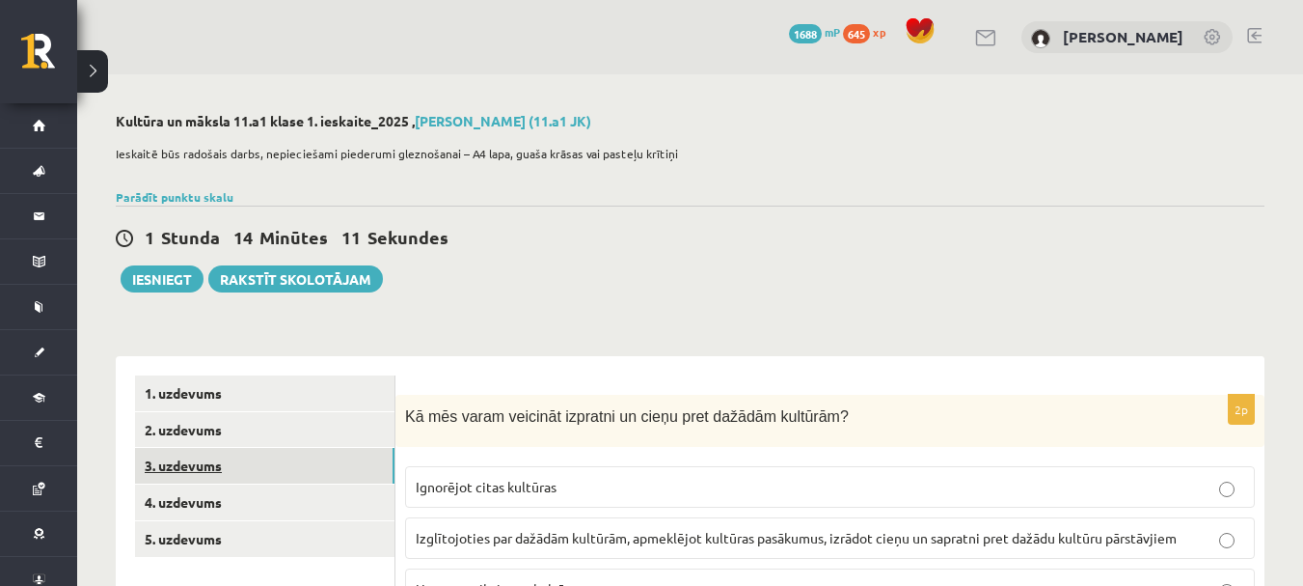
click at [191, 463] on link "3. uzdevums" at bounding box center [265, 466] width 260 height 36
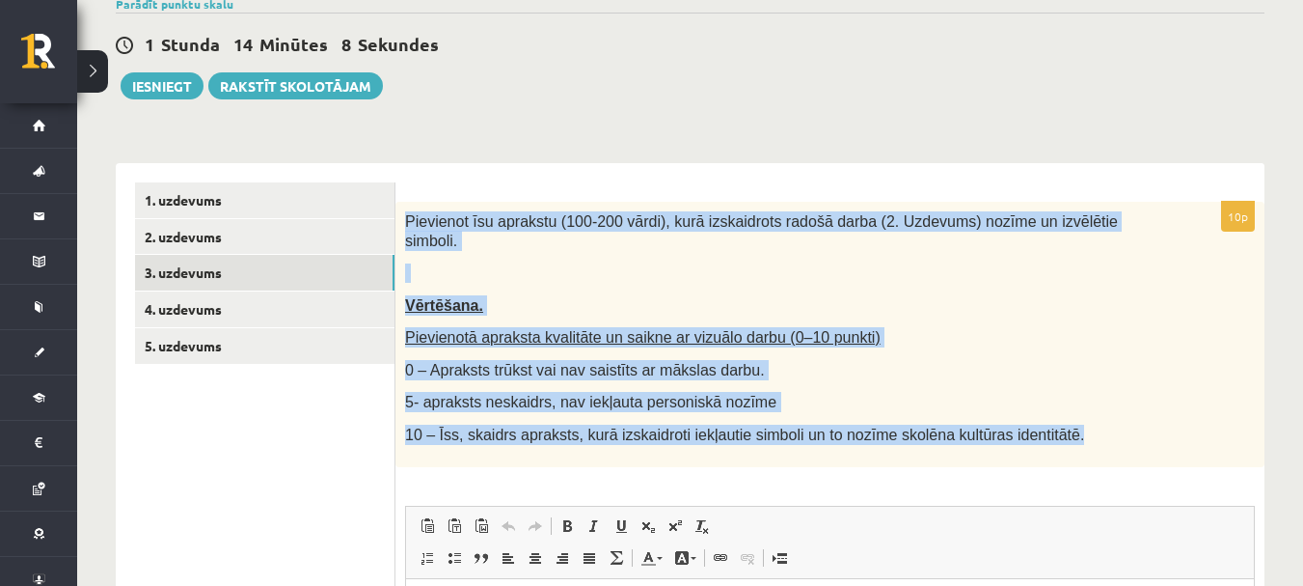
drag, startPoint x: 404, startPoint y: 220, endPoint x: 1050, endPoint y: 412, distance: 673.3
click at [1050, 412] on div "Pievienot īsu aprakstu (100-200 vārdi), kurā izskaidrots radošā darba (2. Uzdev…" at bounding box center [830, 334] width 869 height 265
copy div "Pievienot īsu aprakstu (100-200 vārdi), kurā izskaidrots radošā darba (2. Uzdev…"
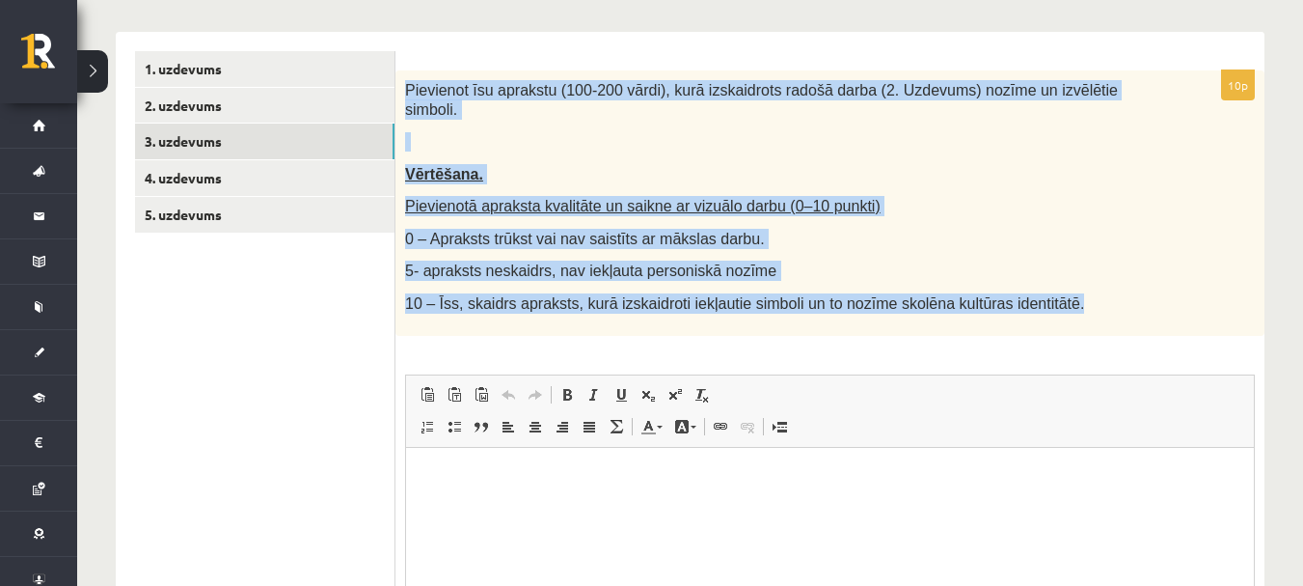
scroll to position [386, 0]
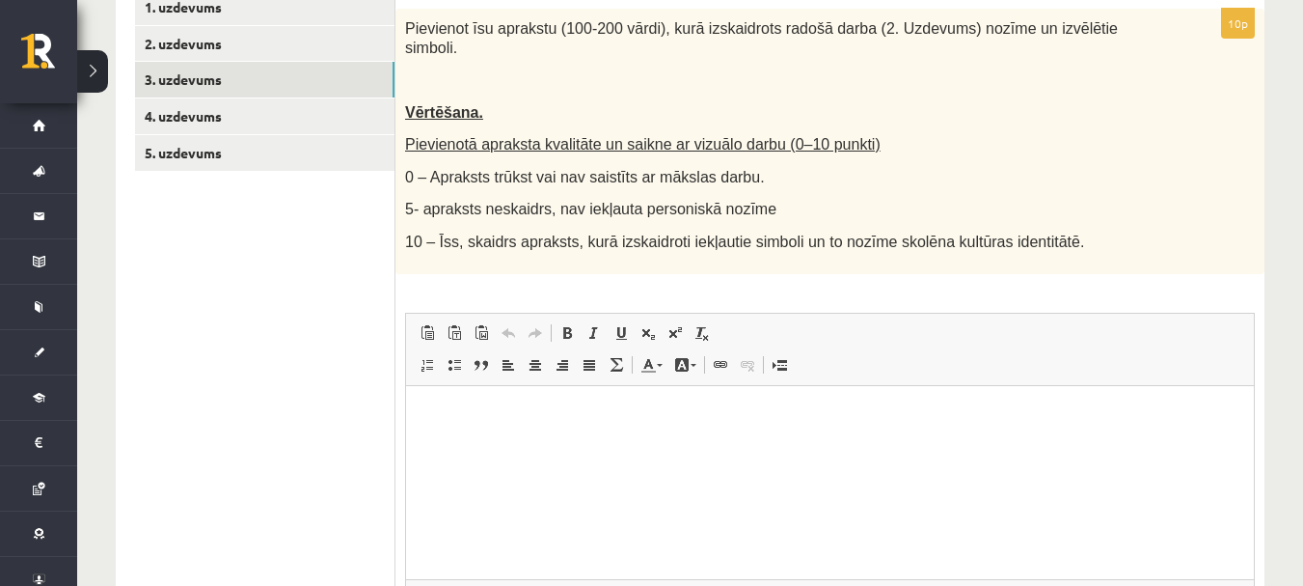
click at [290, 308] on ul "1. uzdevums 2. uzdevums 3. uzdevums 4. uzdevums 5. uzdevums" at bounding box center [265, 351] width 260 height 724
drag, startPoint x: 446, startPoint y: 395, endPoint x: 429, endPoint y: 397, distance: 16.7
click at [429, 397] on html at bounding box center [830, 414] width 848 height 59
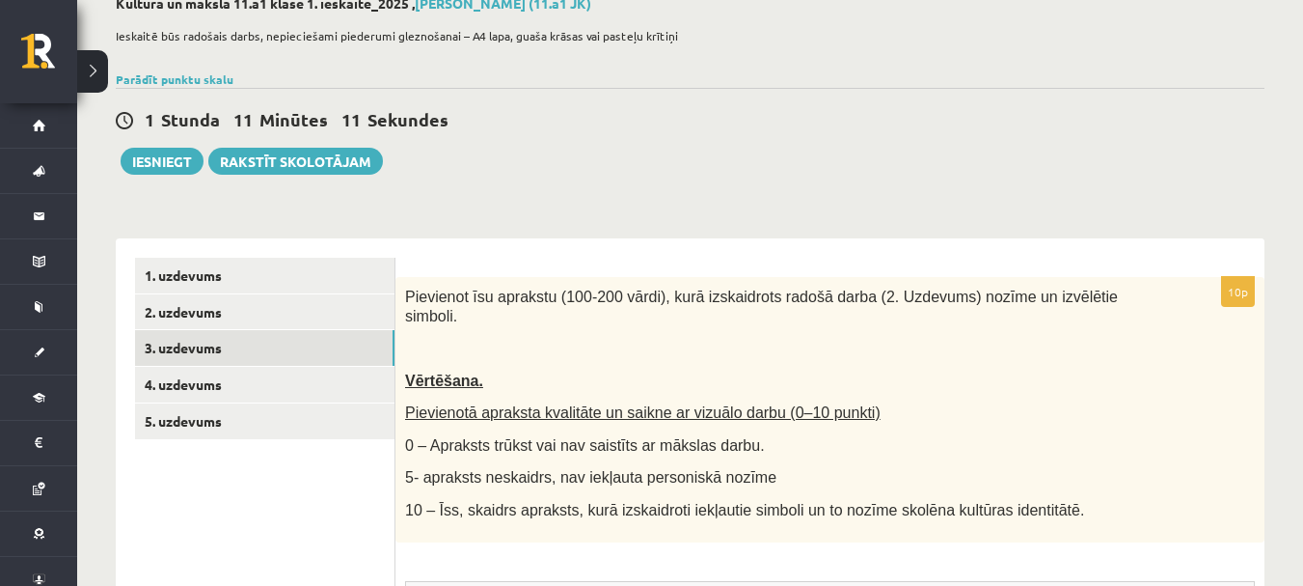
scroll to position [96, 0]
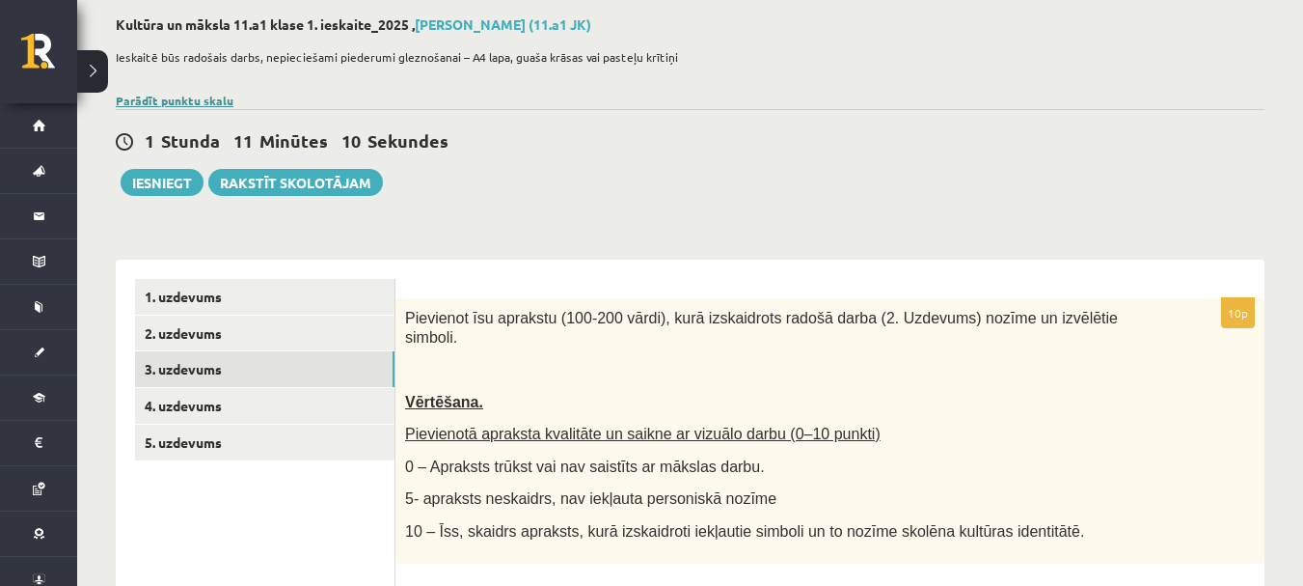
click at [192, 103] on link "Parādīt punktu skalu" at bounding box center [175, 100] width 118 height 15
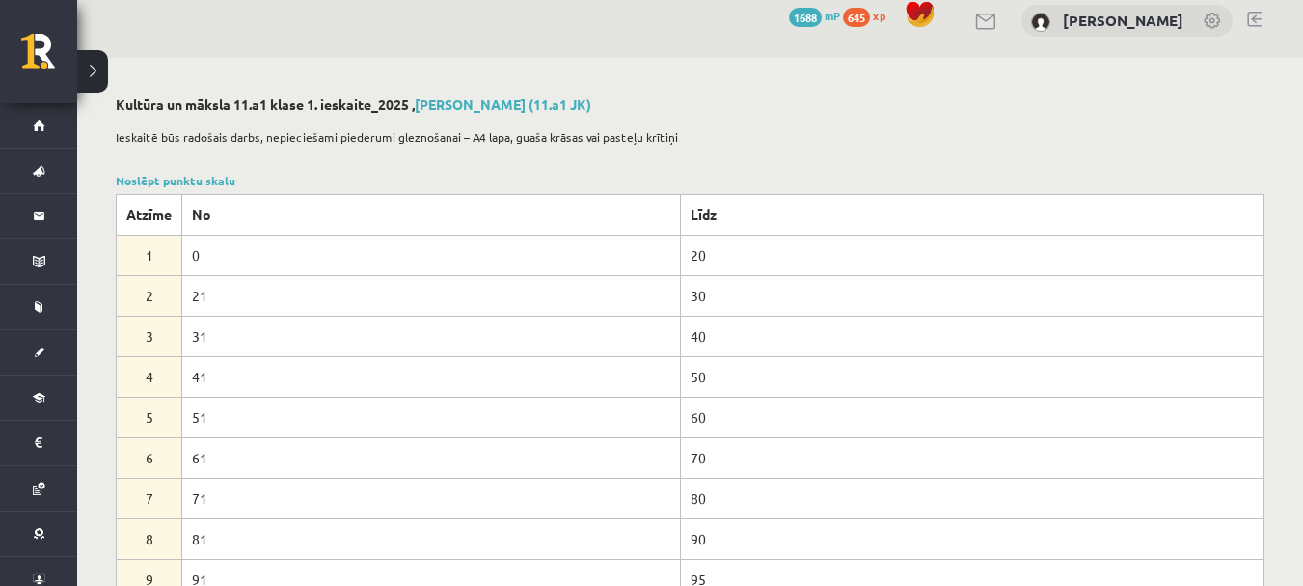
scroll to position [0, 0]
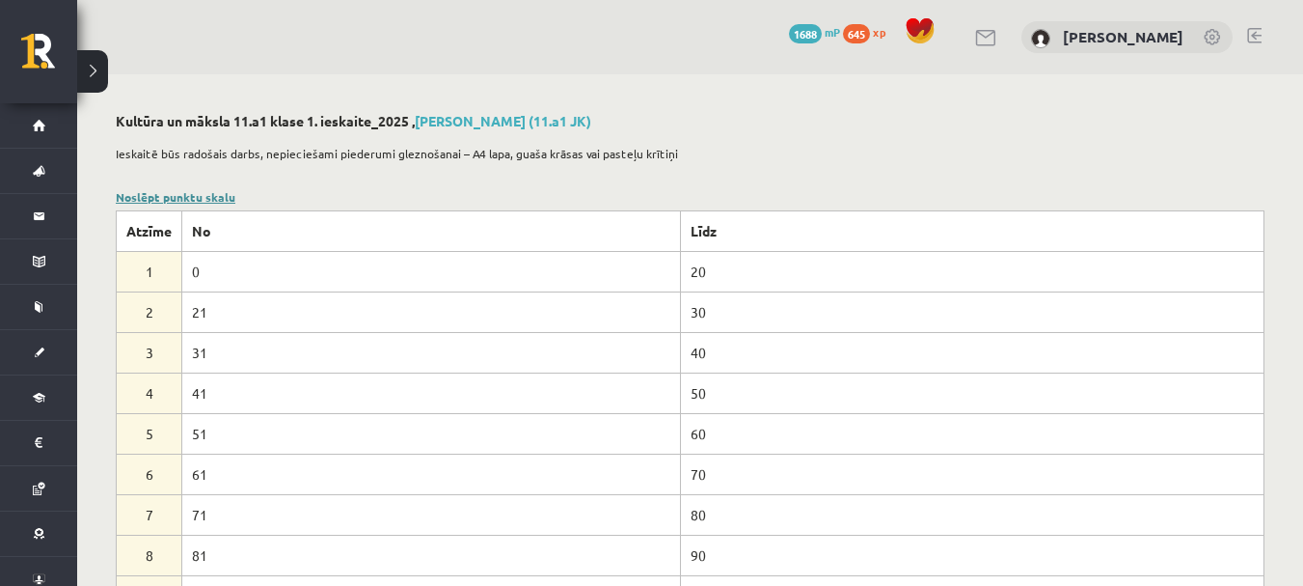
click at [207, 191] on link "Noslēpt punktu skalu" at bounding box center [176, 196] width 120 height 15
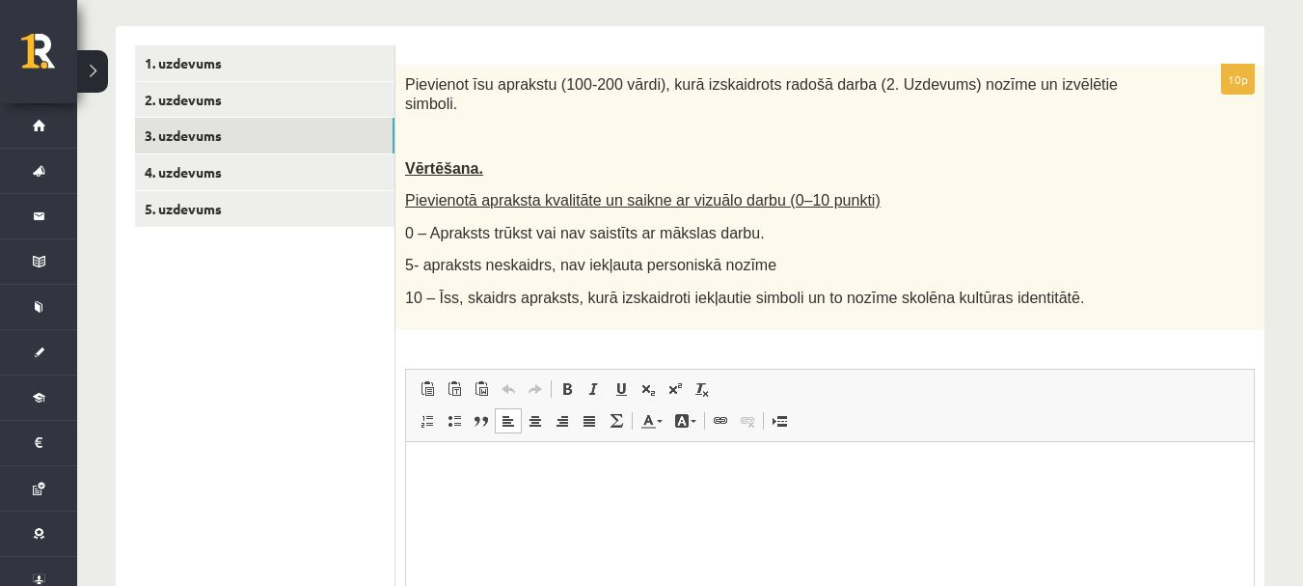
scroll to position [386, 0]
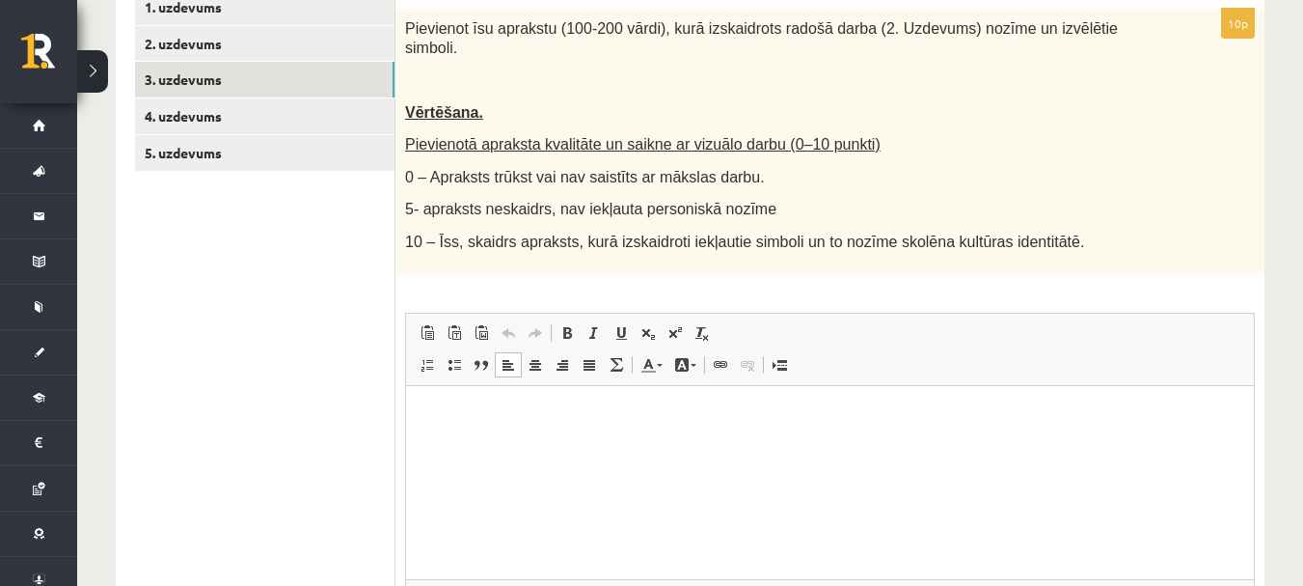
click at [525, 409] on p "Bagātinātā teksta redaktors, wiswyg-editor-user-answer-47433815871740" at bounding box center [829, 414] width 809 height 20
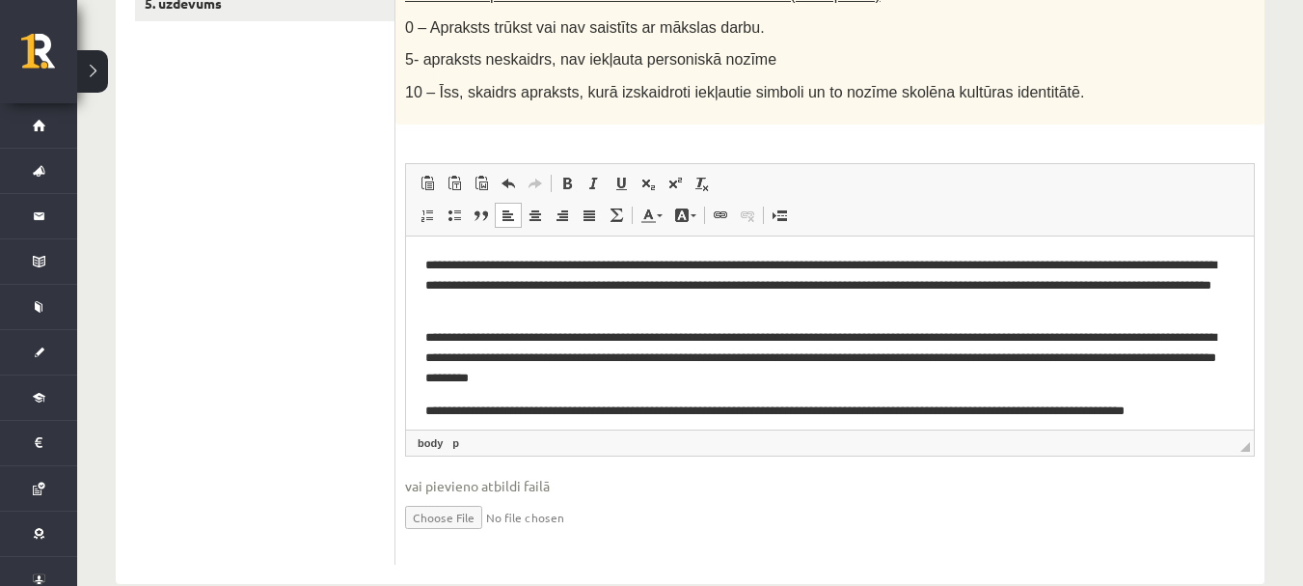
scroll to position [554, 0]
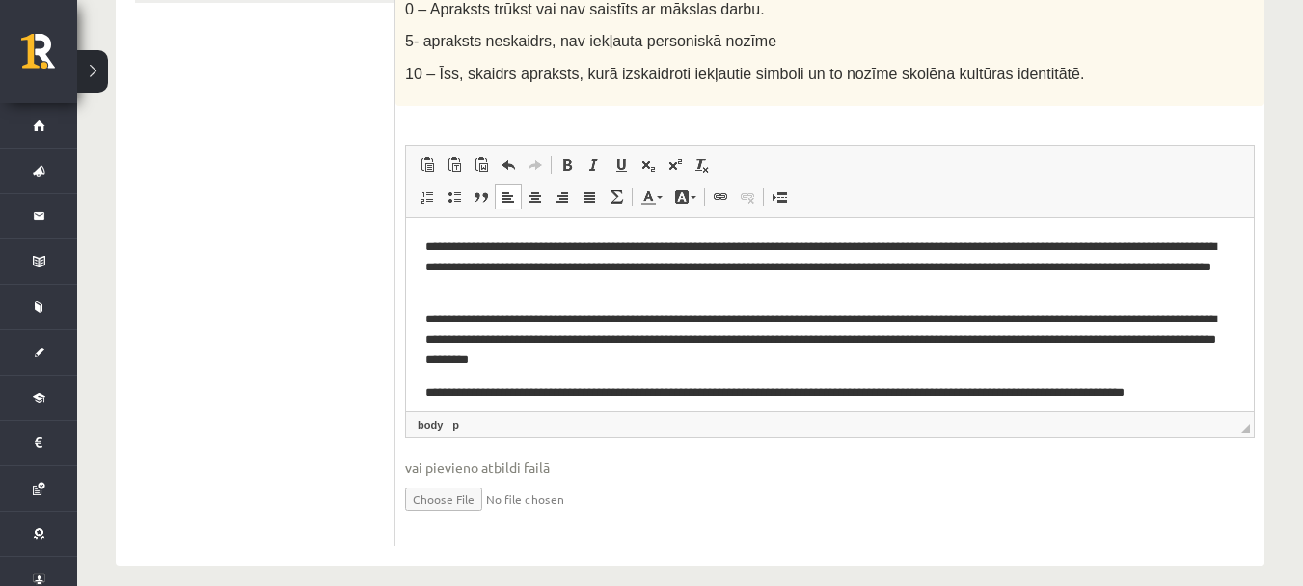
click at [804, 265] on p "**********" at bounding box center [822, 266] width 795 height 60
click at [851, 297] on body "**********" at bounding box center [829, 328] width 809 height 185
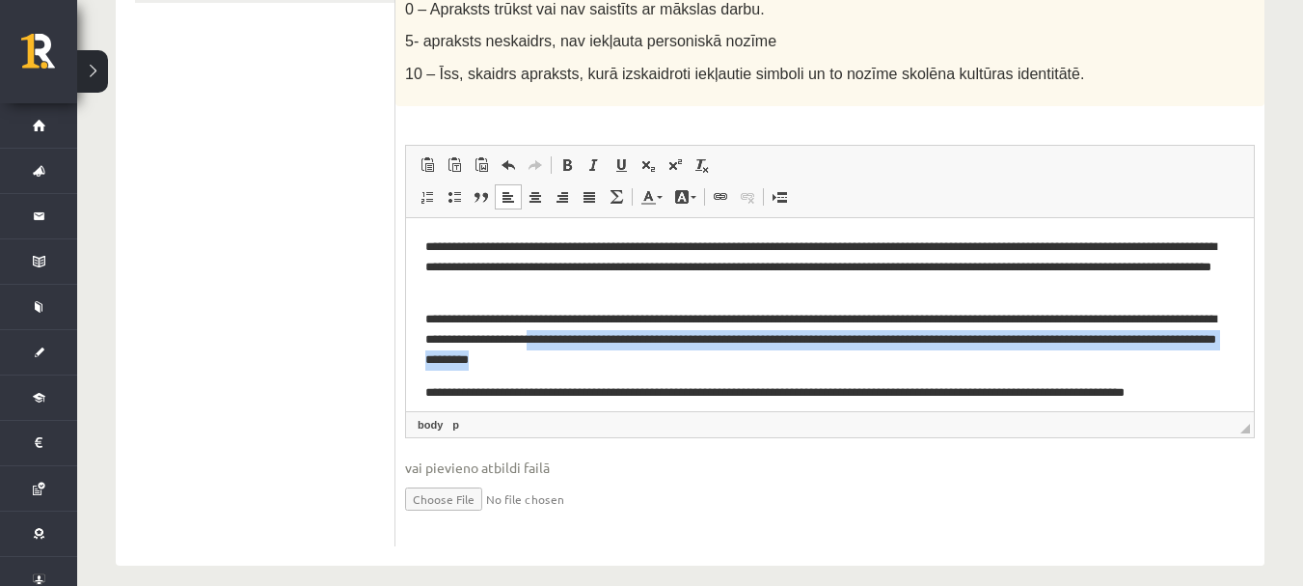
drag, startPoint x: 673, startPoint y: 340, endPoint x: 700, endPoint y: 358, distance: 32.6
click at [700, 358] on p "**********" at bounding box center [822, 339] width 795 height 60
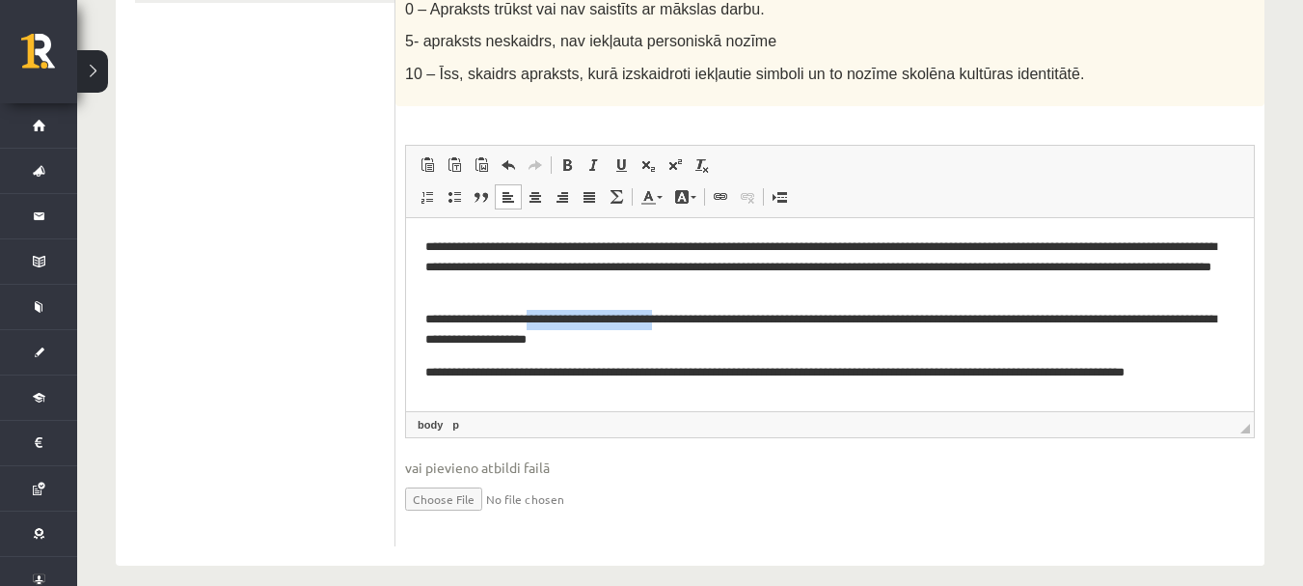
drag, startPoint x: 684, startPoint y: 315, endPoint x: 537, endPoint y: 310, distance: 146.7
click at [537, 310] on p "**********" at bounding box center [822, 329] width 795 height 41
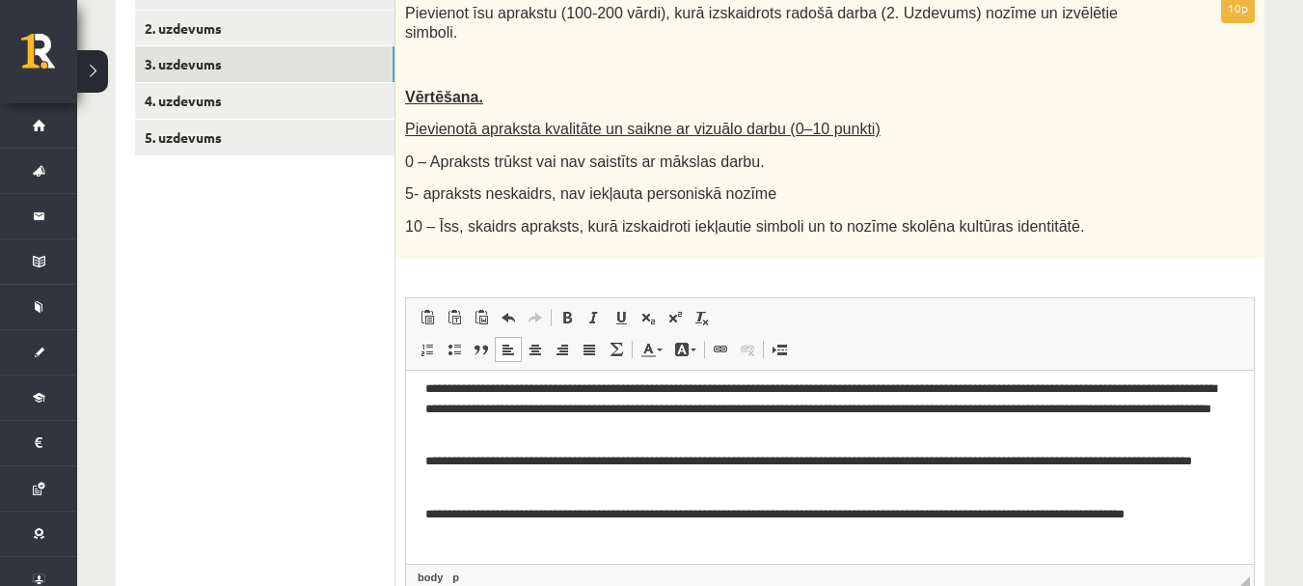
scroll to position [264, 0]
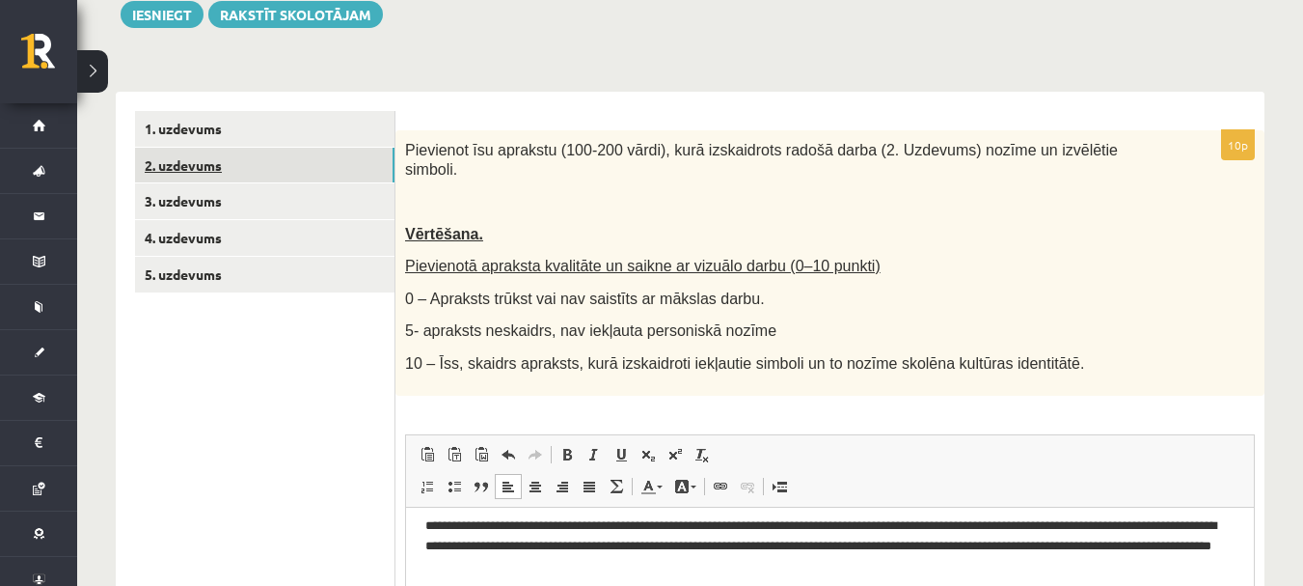
click at [212, 160] on link "2. uzdevums" at bounding box center [265, 166] width 260 height 36
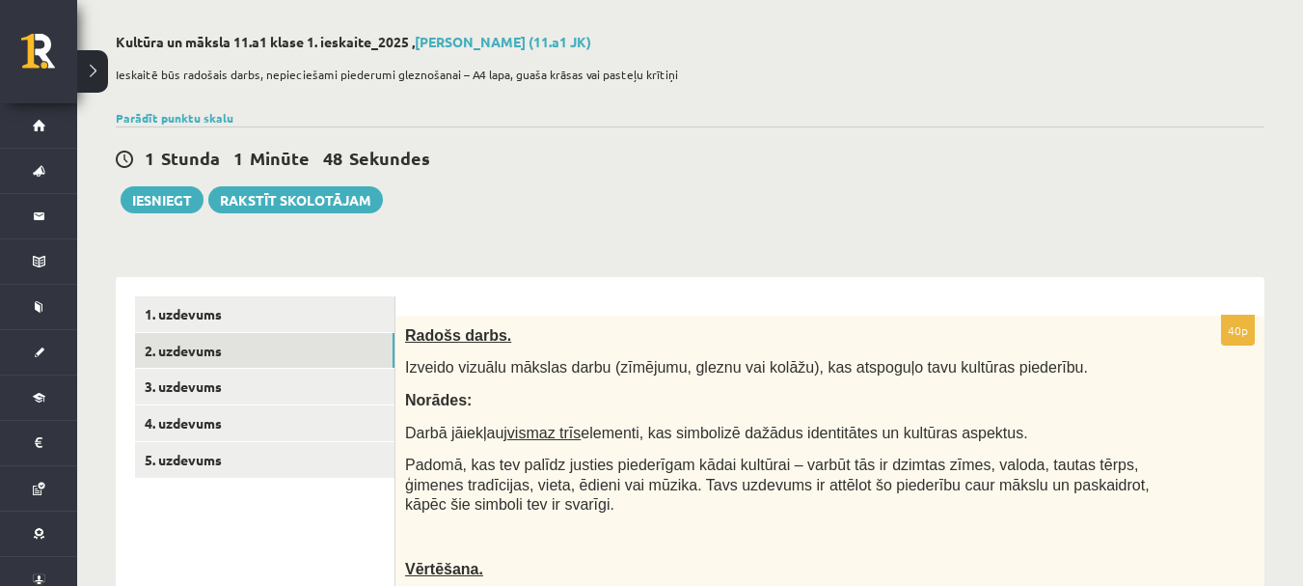
scroll to position [71, 0]
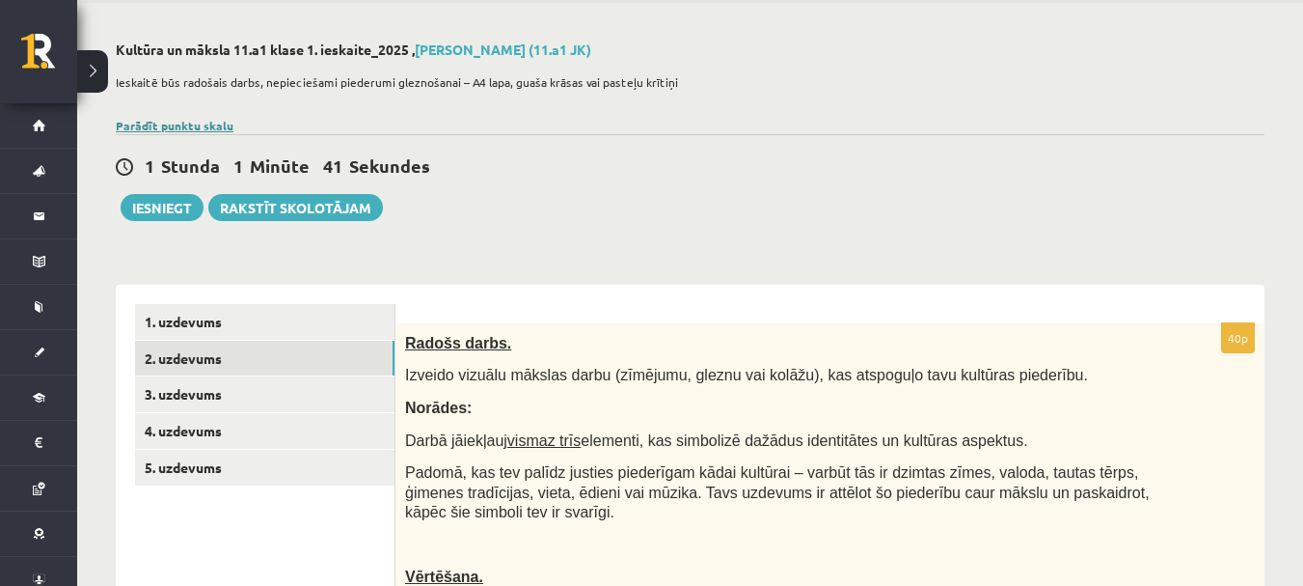
click at [189, 125] on link "Parādīt punktu skalu" at bounding box center [175, 125] width 118 height 15
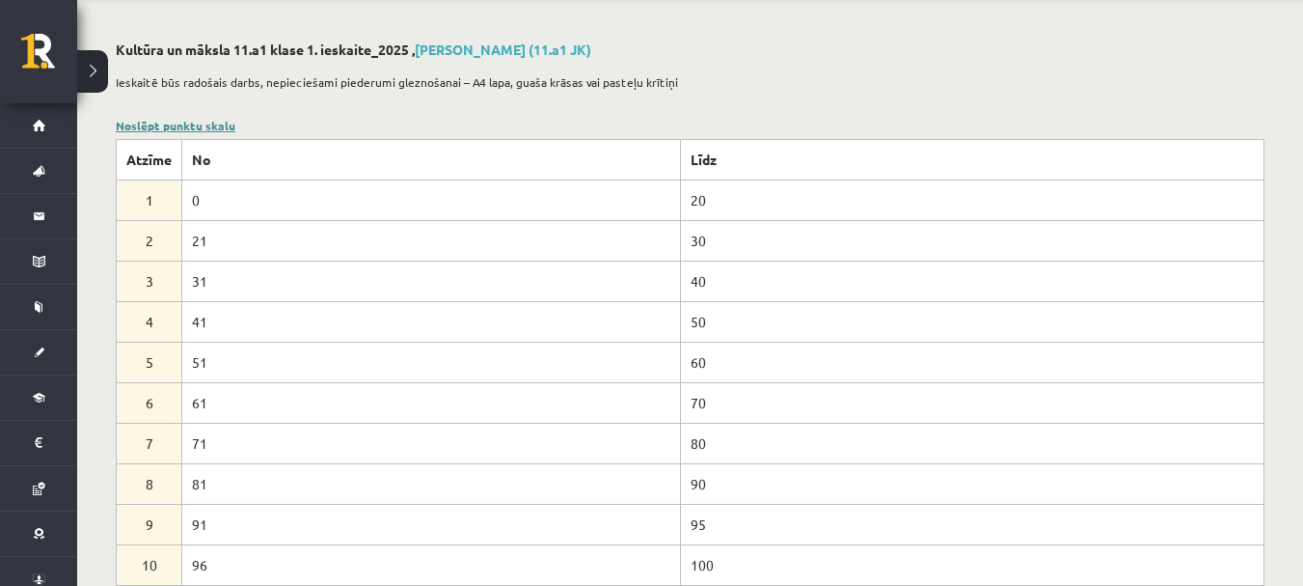
click at [210, 130] on link "Noslēpt punktu skalu" at bounding box center [176, 125] width 120 height 15
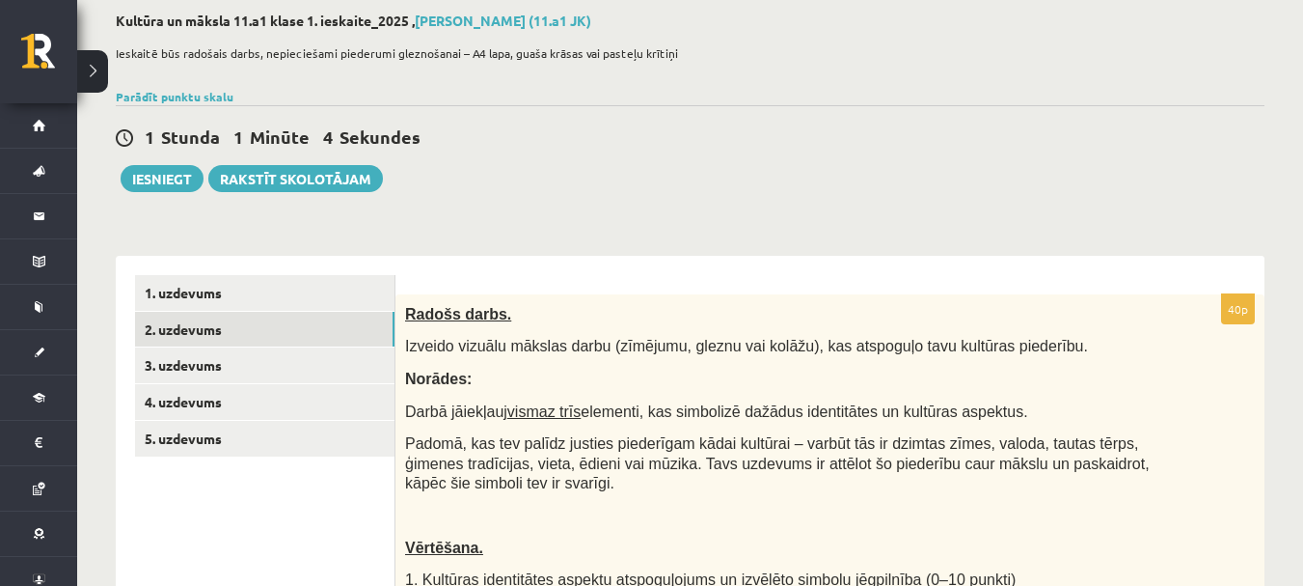
scroll to position [193, 0]
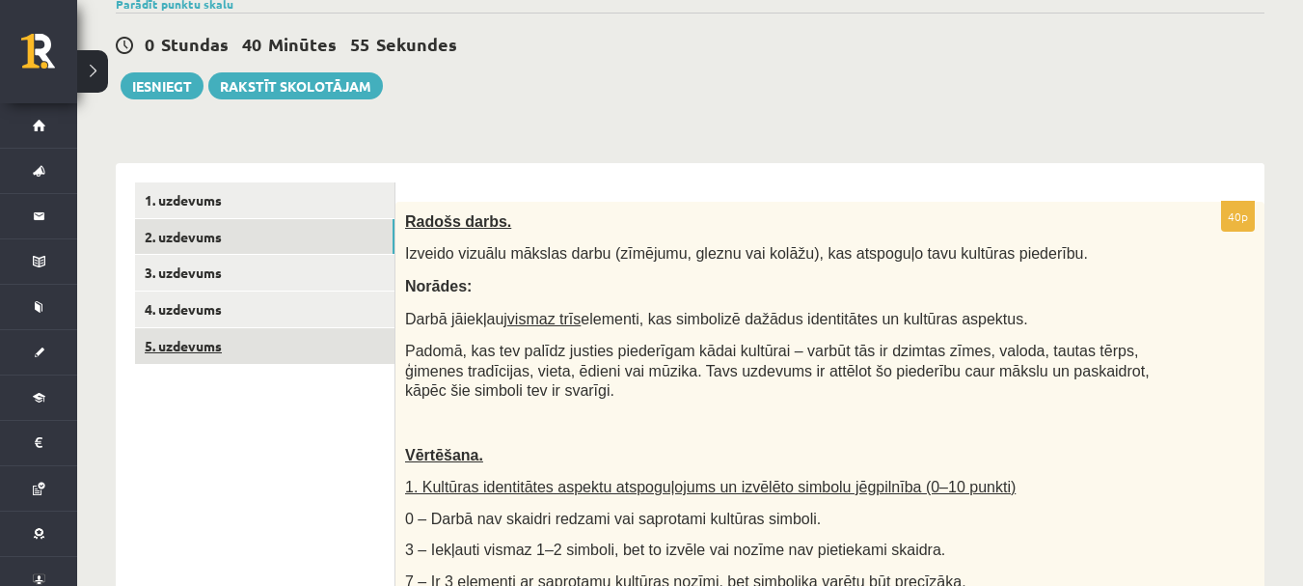
click at [183, 344] on link "5. uzdevums" at bounding box center [265, 346] width 260 height 36
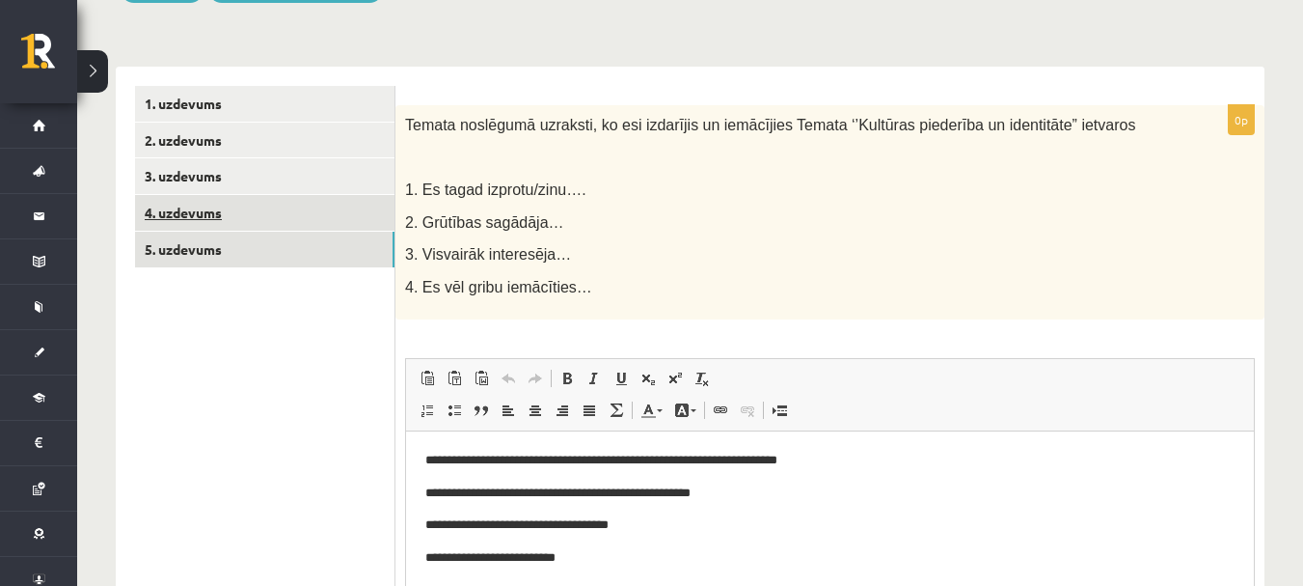
scroll to position [0, 0]
click at [225, 215] on link "4. uzdevums" at bounding box center [265, 213] width 260 height 36
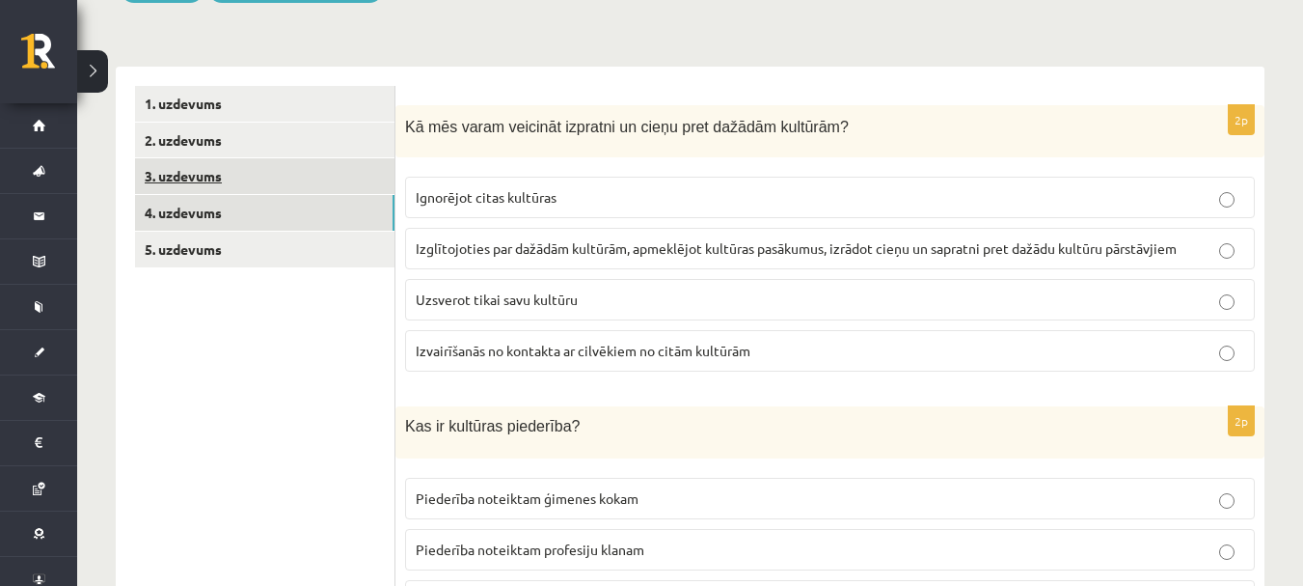
click at [232, 178] on link "3. uzdevums" at bounding box center [265, 176] width 260 height 36
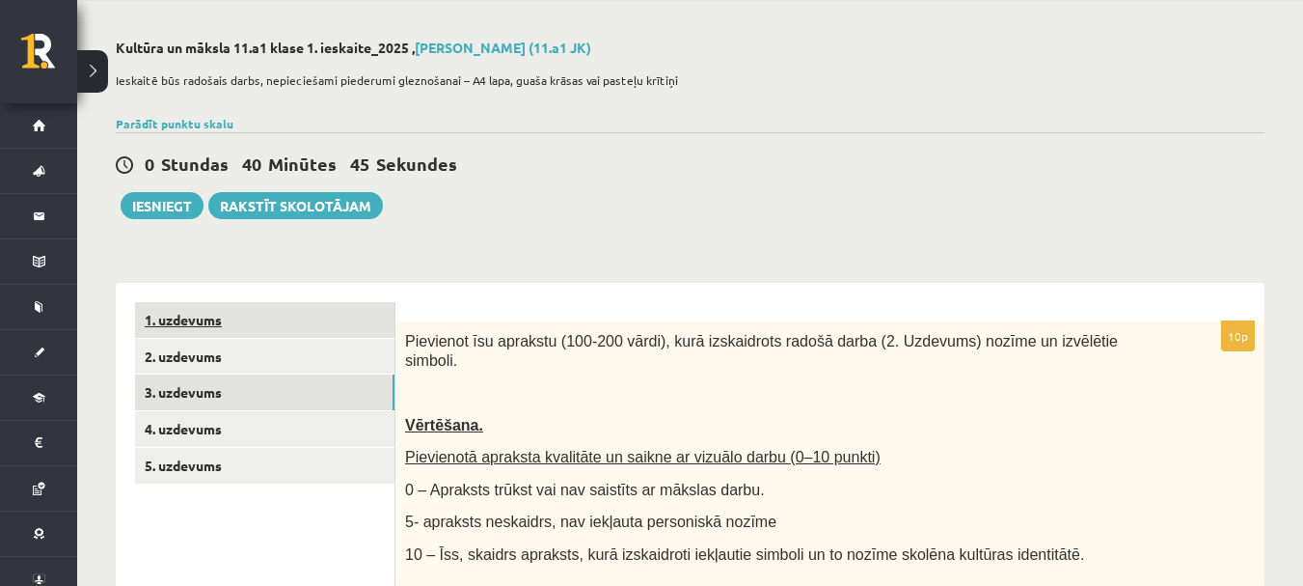
scroll to position [71, 0]
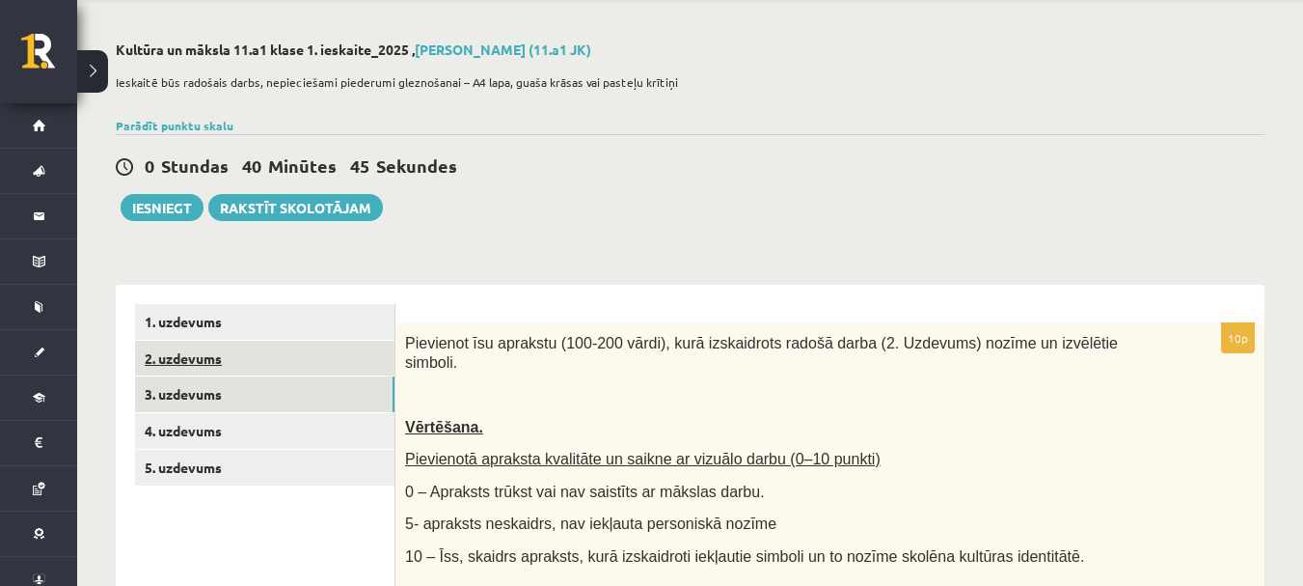
click at [237, 353] on link "2. uzdevums" at bounding box center [265, 359] width 260 height 36
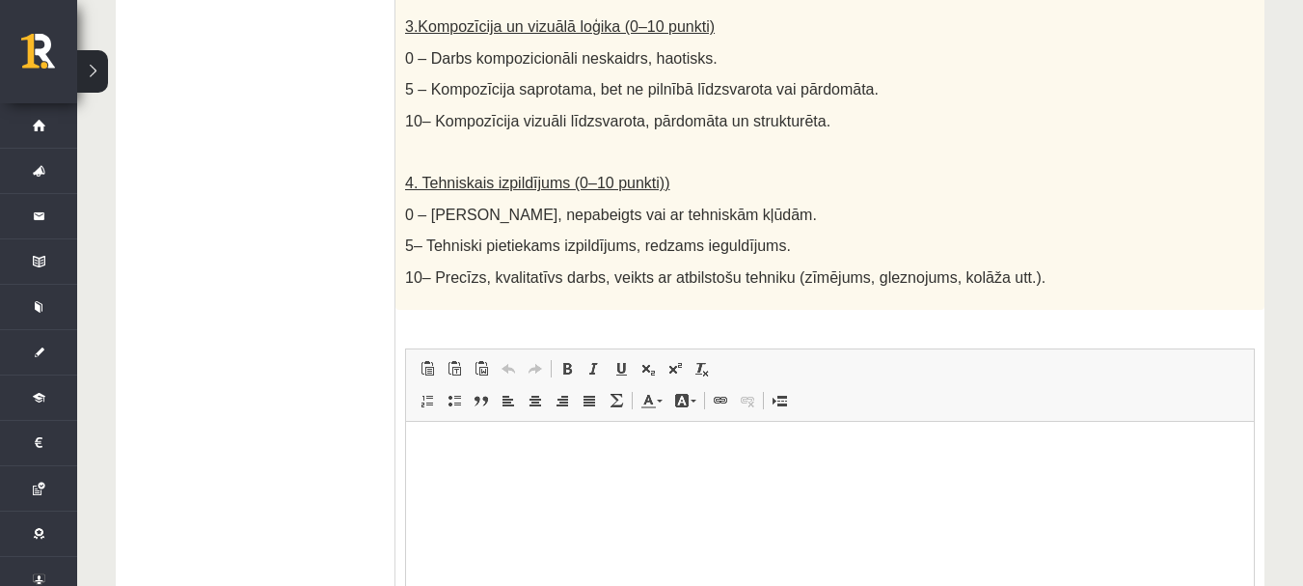
scroll to position [1133, 0]
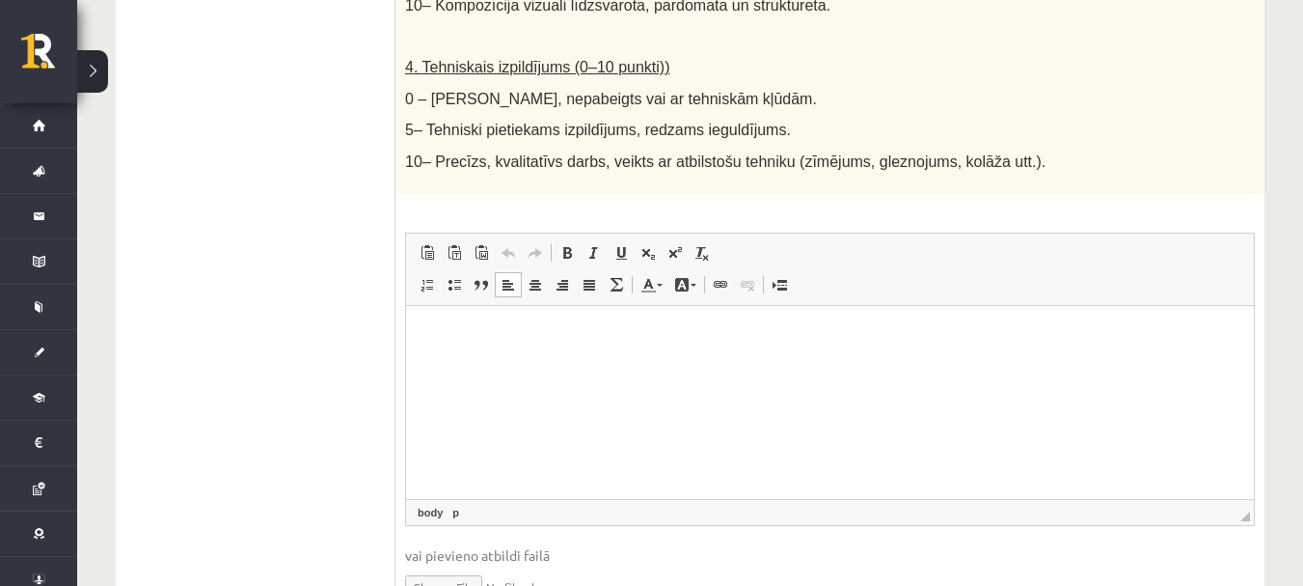
drag, startPoint x: 456, startPoint y: 320, endPoint x: 446, endPoint y: 332, distance: 15.7
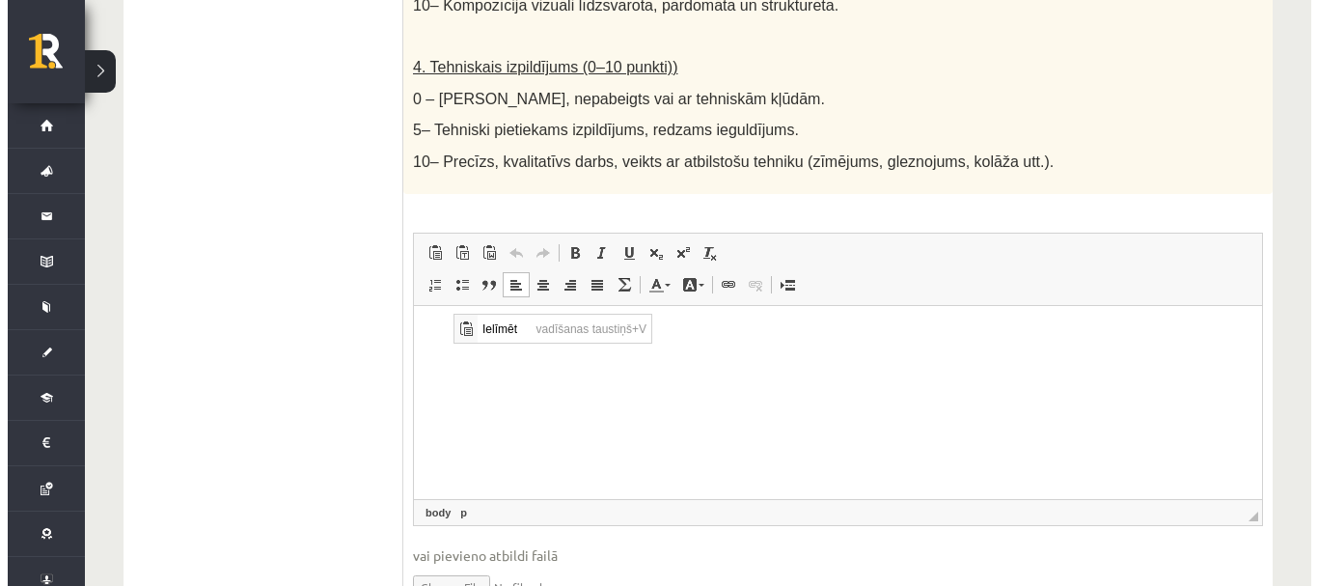
scroll to position [0, 0]
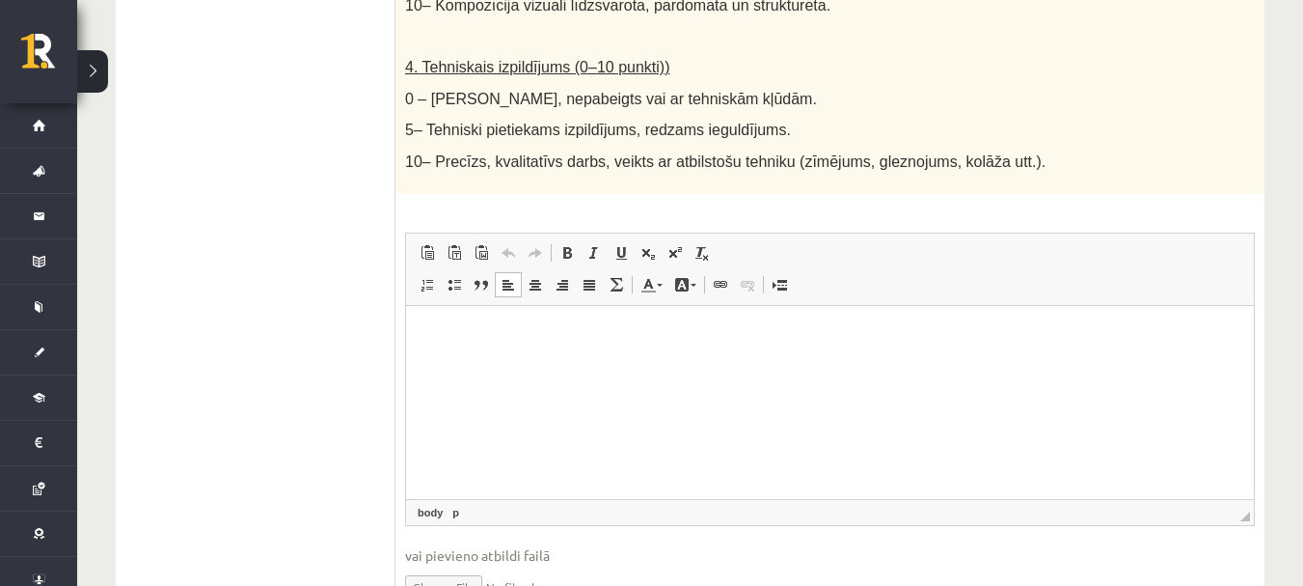
click at [436, 337] on p "Bagātinātā teksta redaktors, wiswyg-editor-user-answer-47433778629260" at bounding box center [829, 334] width 809 height 20
click at [503, 337] on link "**********" at bounding box center [500, 333] width 150 height 13
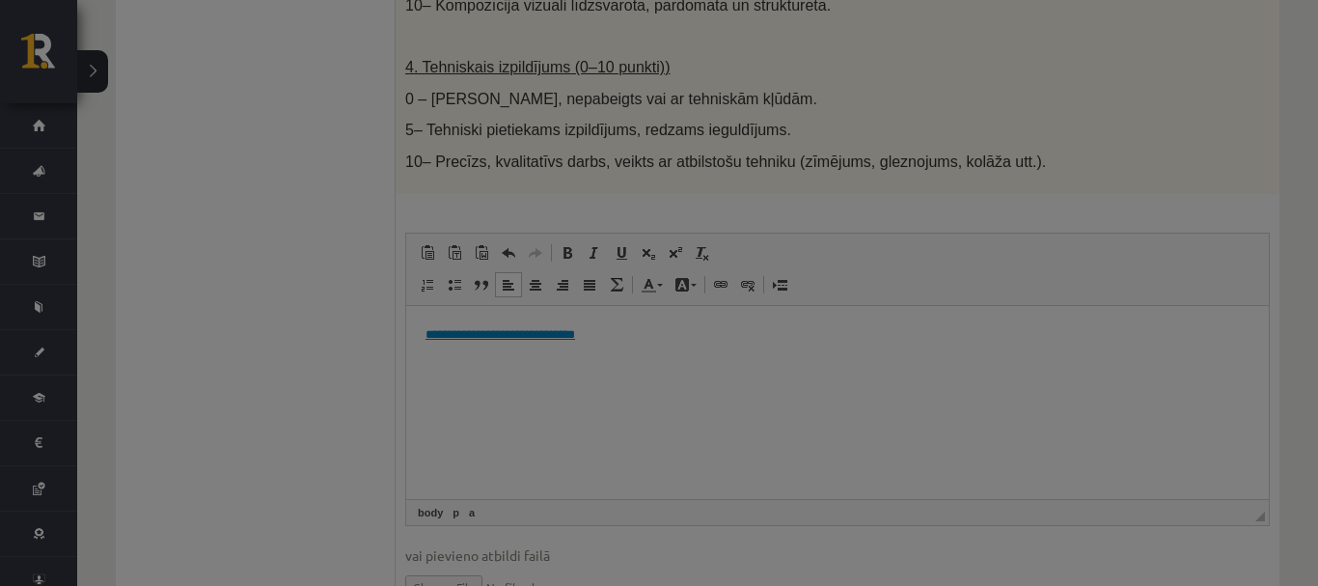
type input "**********"
select select "********"
type input "**********"
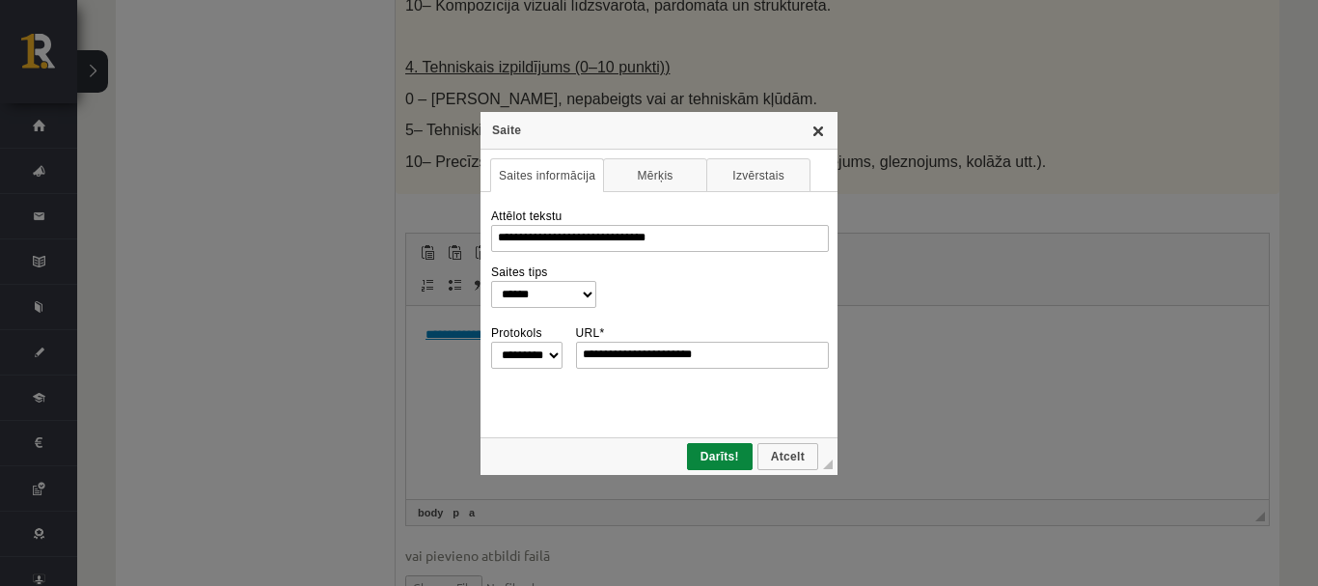
click at [821, 136] on link "X" at bounding box center [817, 130] width 15 height 15
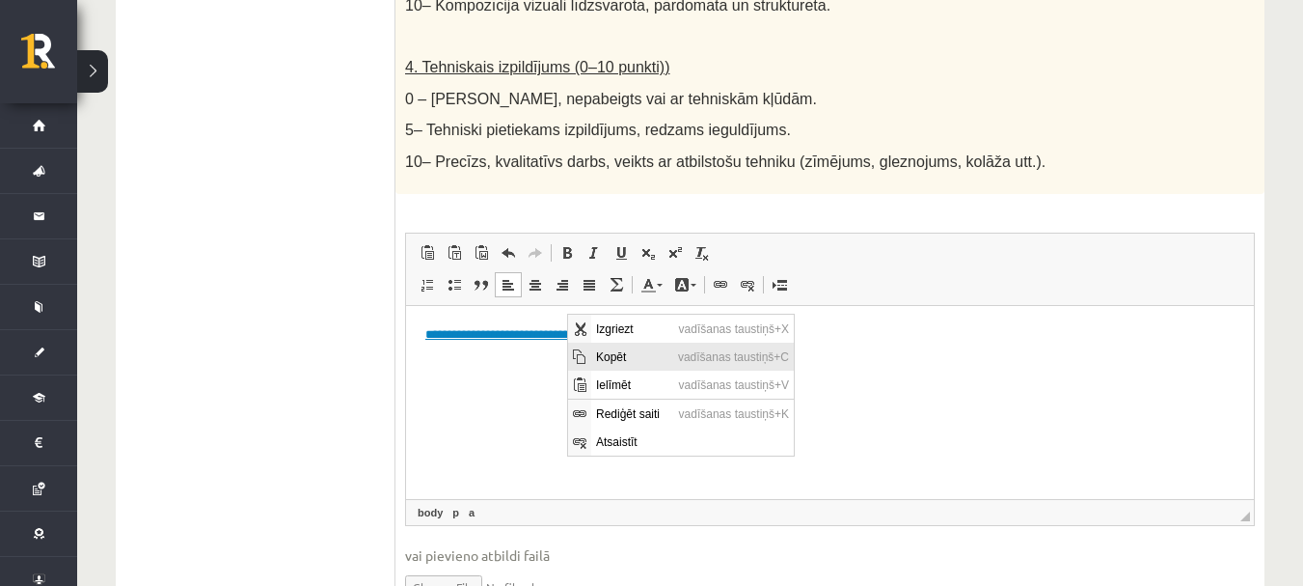
click at [608, 362] on span "Kopēt" at bounding box center [632, 356] width 82 height 28
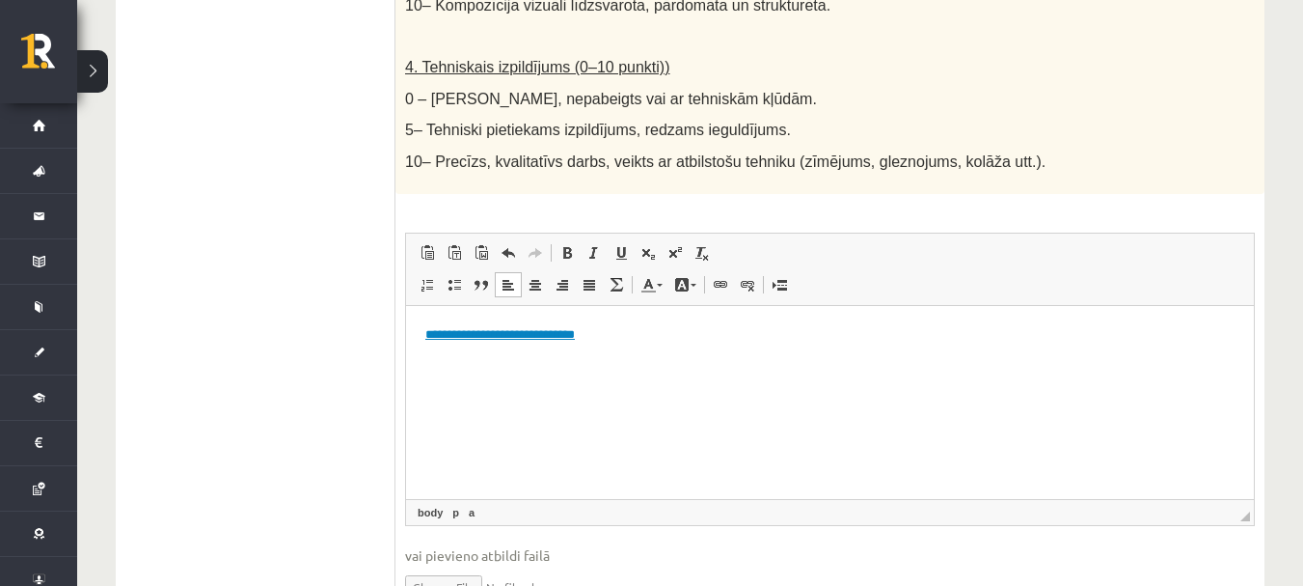
click at [423, 335] on html "**********" at bounding box center [830, 334] width 848 height 59
click at [483, 322] on html "**********" at bounding box center [830, 351] width 848 height 92
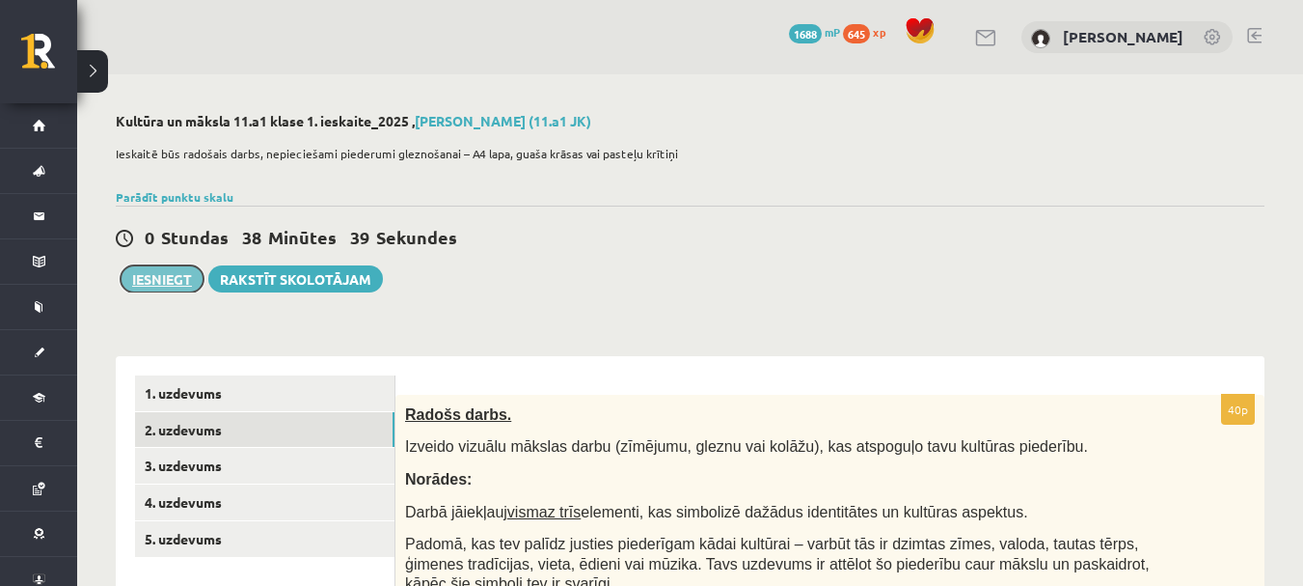
click at [165, 282] on button "Iesniegt" at bounding box center [162, 278] width 83 height 27
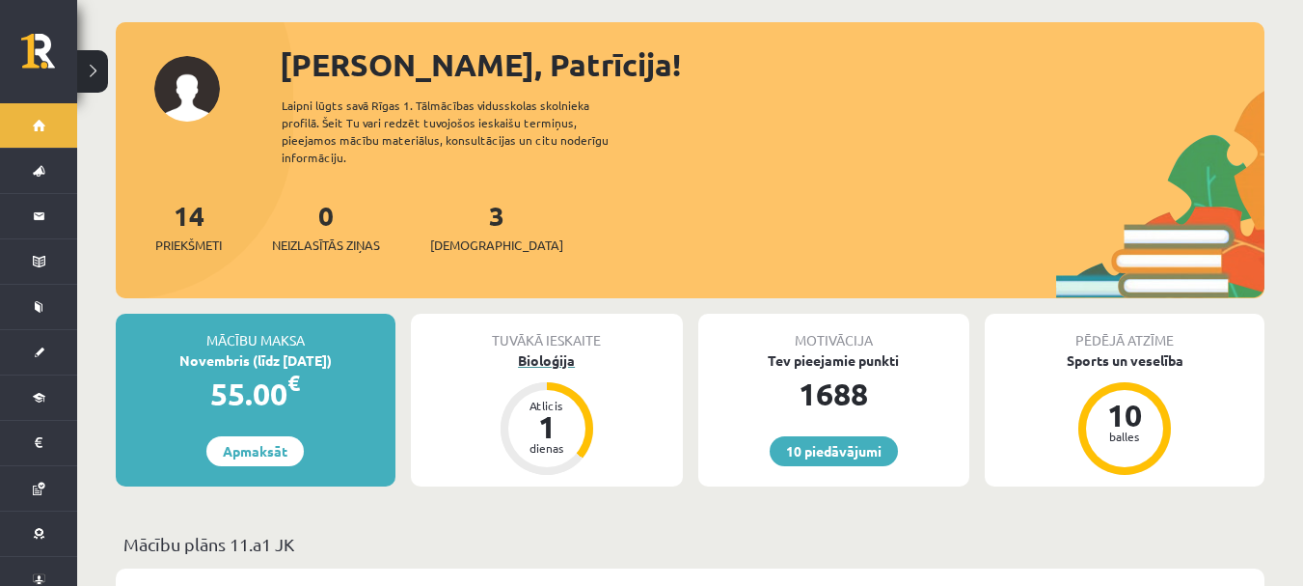
scroll to position [386, 0]
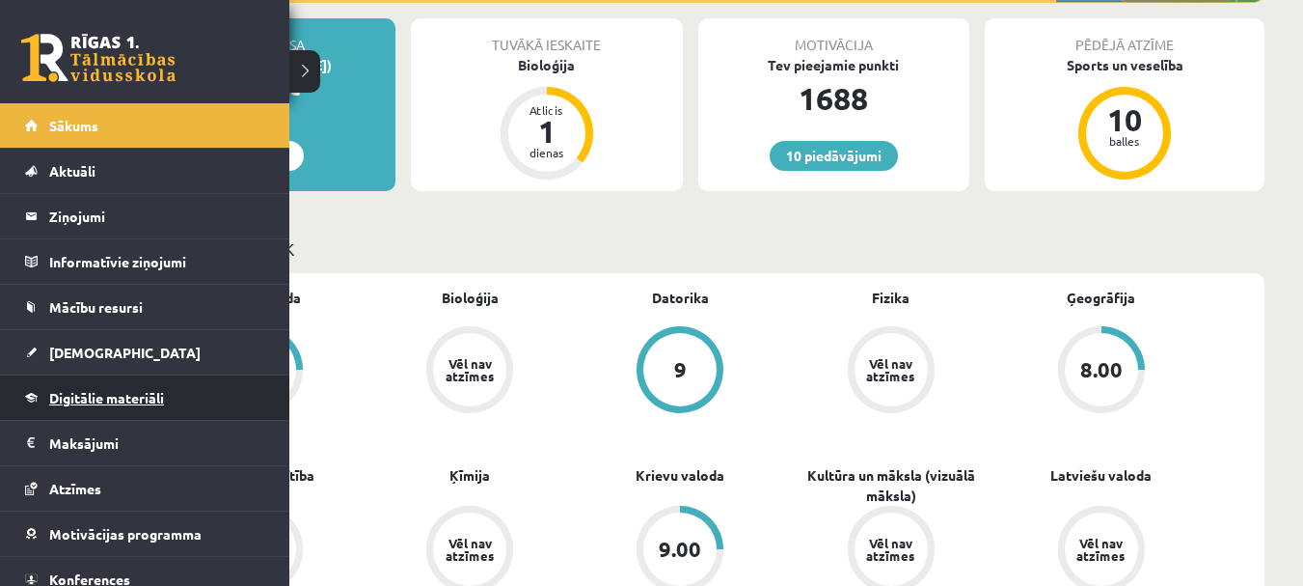
click at [90, 403] on span "Digitālie materiāli" at bounding box center [106, 397] width 115 height 17
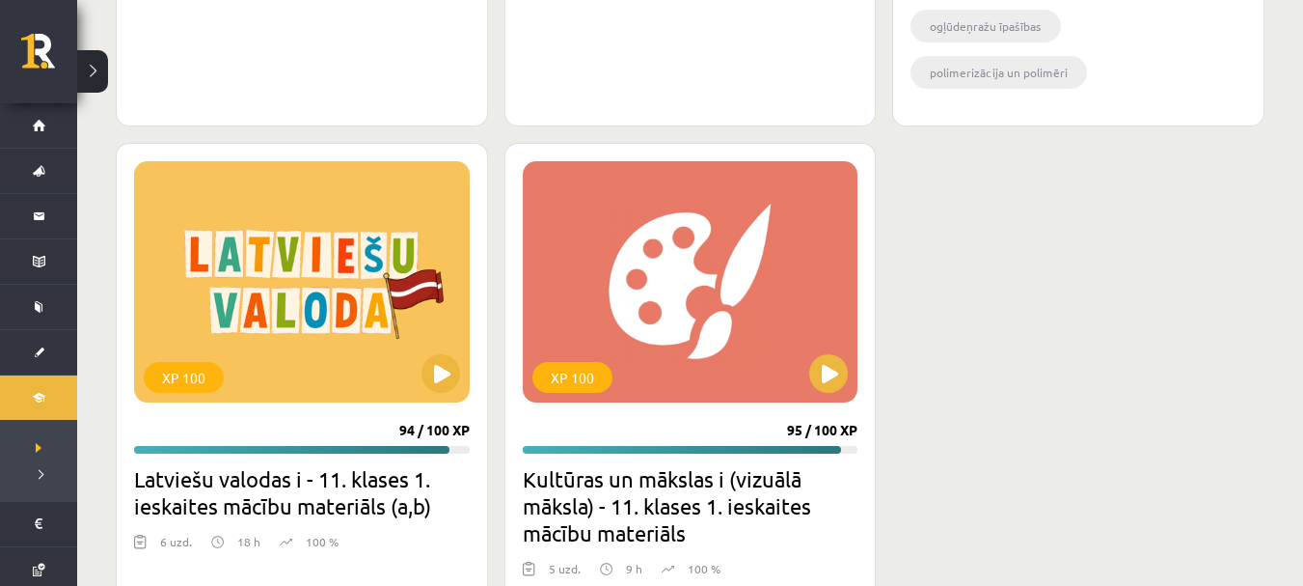
scroll to position [4534, 0]
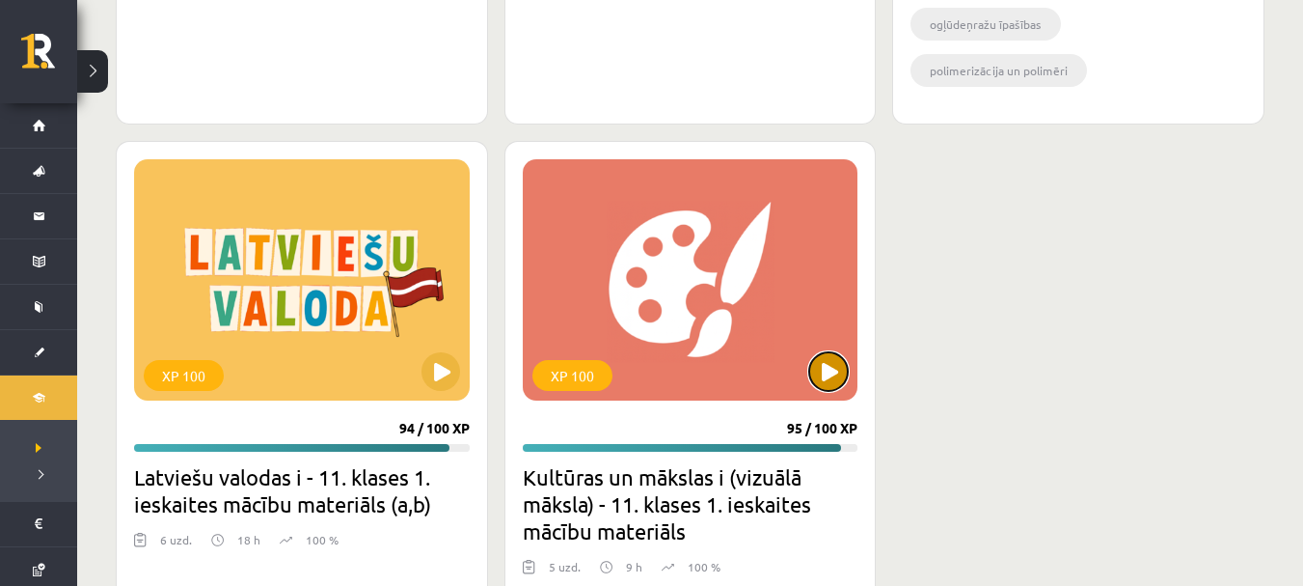
click at [833, 361] on button at bounding box center [828, 371] width 39 height 39
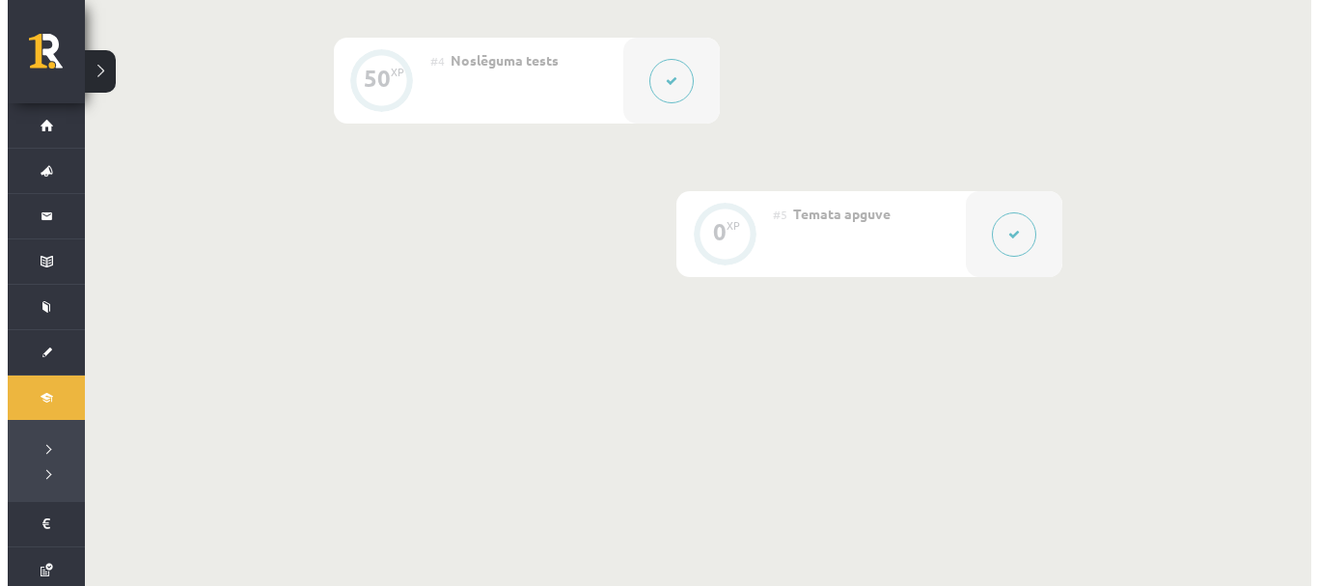
scroll to position [482, 0]
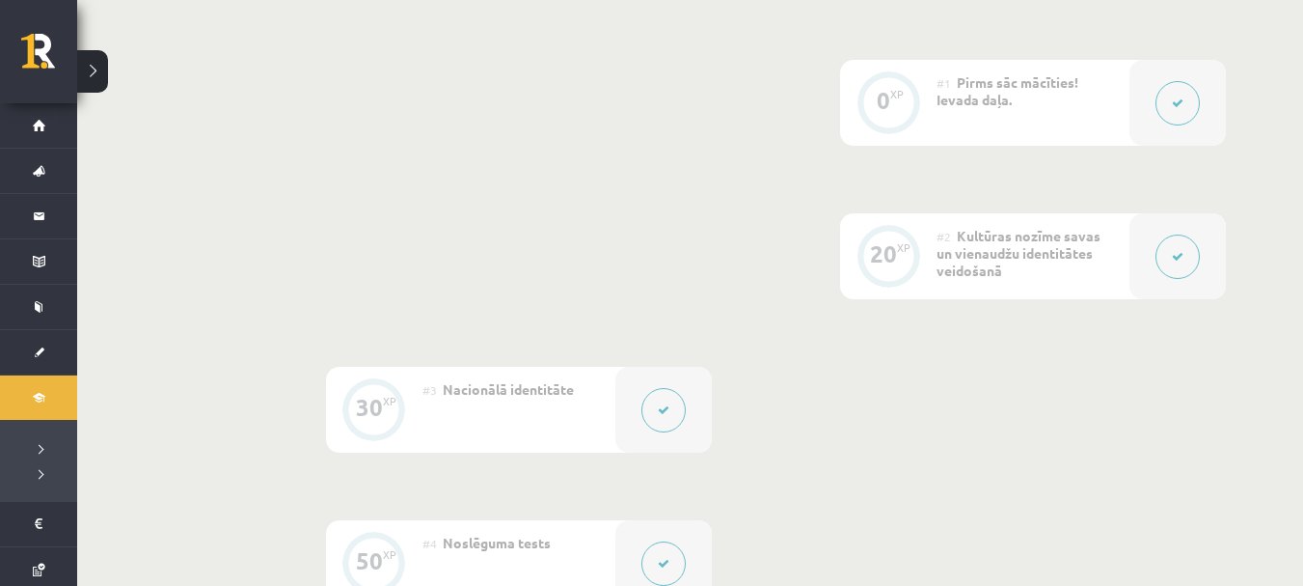
click at [1175, 245] on button at bounding box center [1178, 256] width 44 height 44
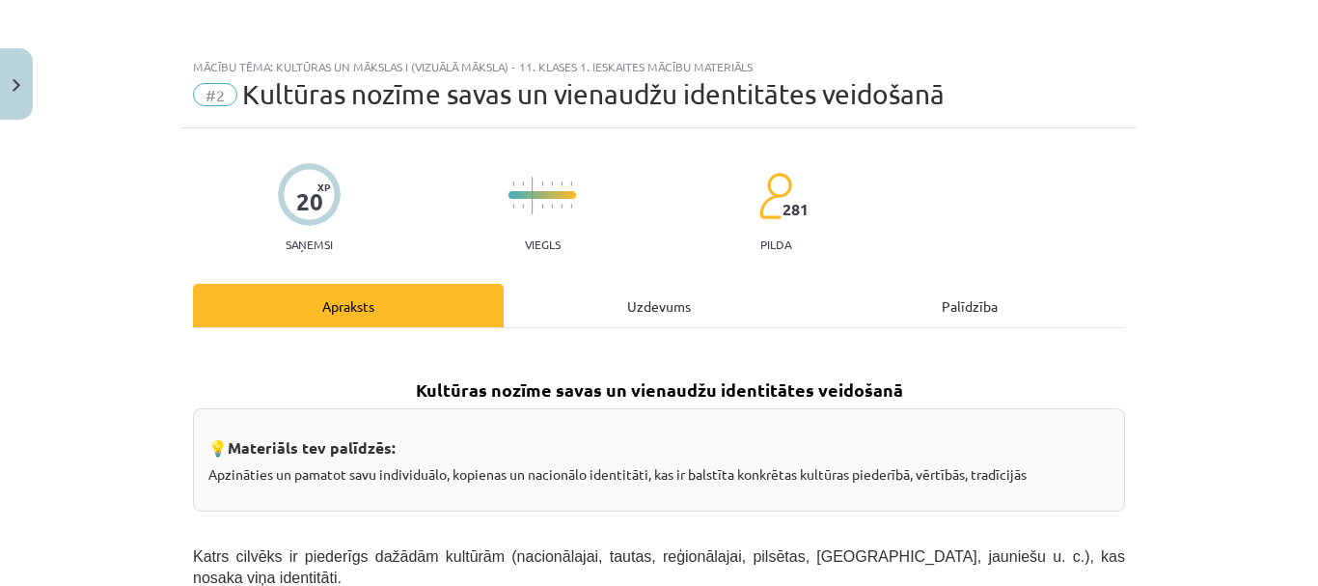
click at [687, 304] on div "Uzdevums" at bounding box center [659, 305] width 311 height 43
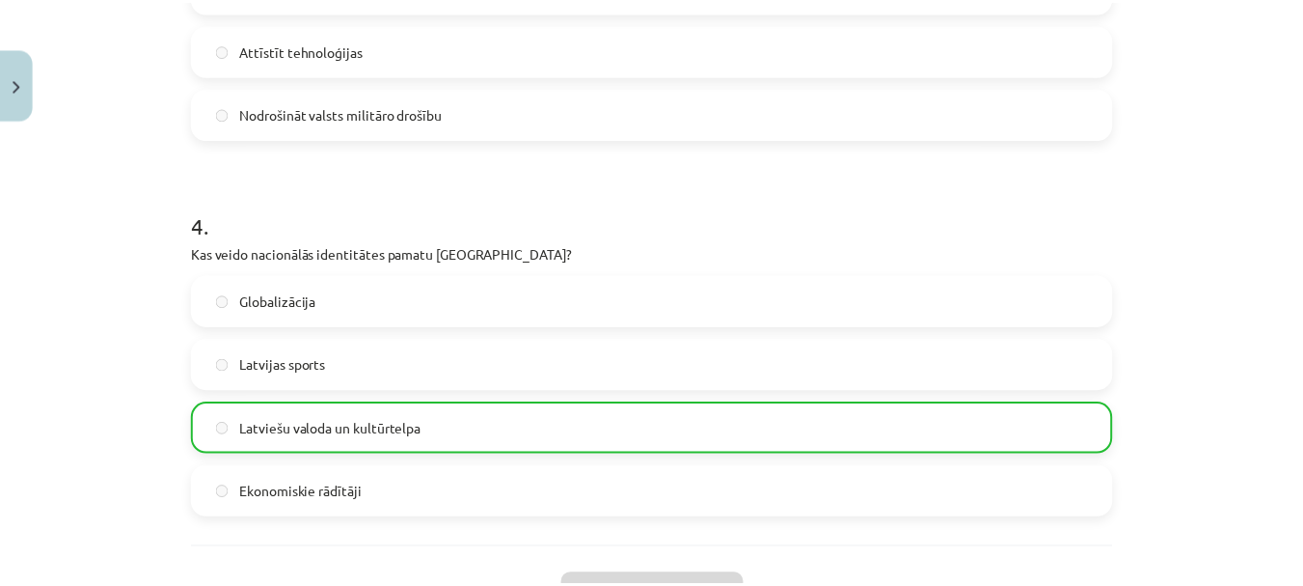
scroll to position [1562, 0]
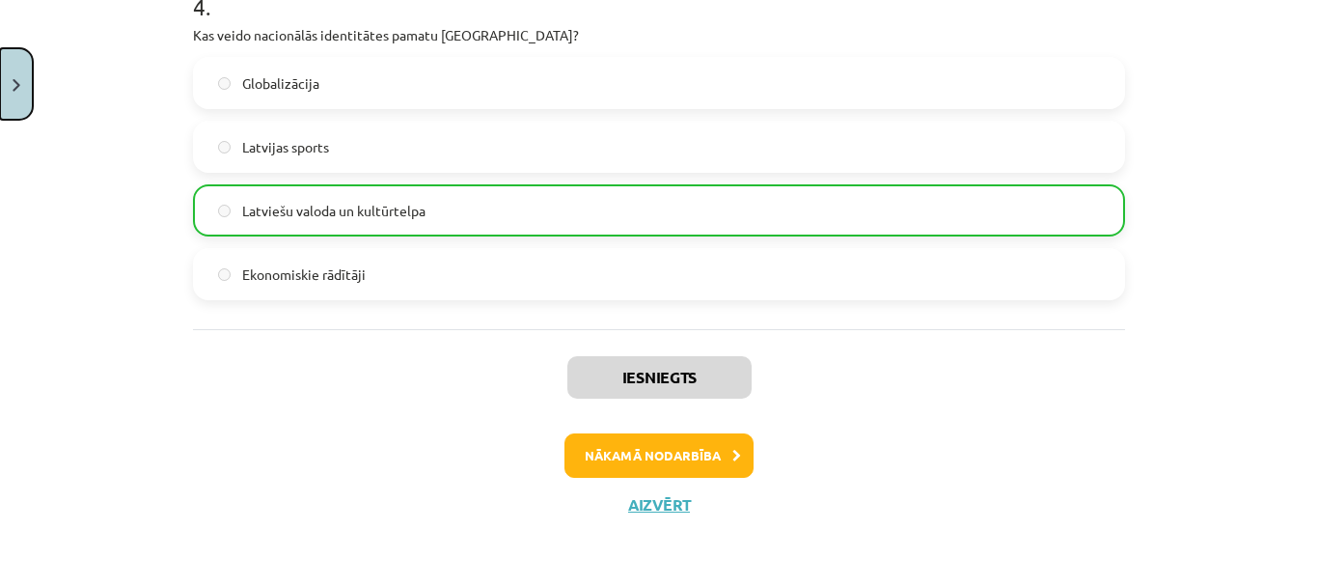
click at [14, 93] on button "Close" at bounding box center [16, 83] width 33 height 71
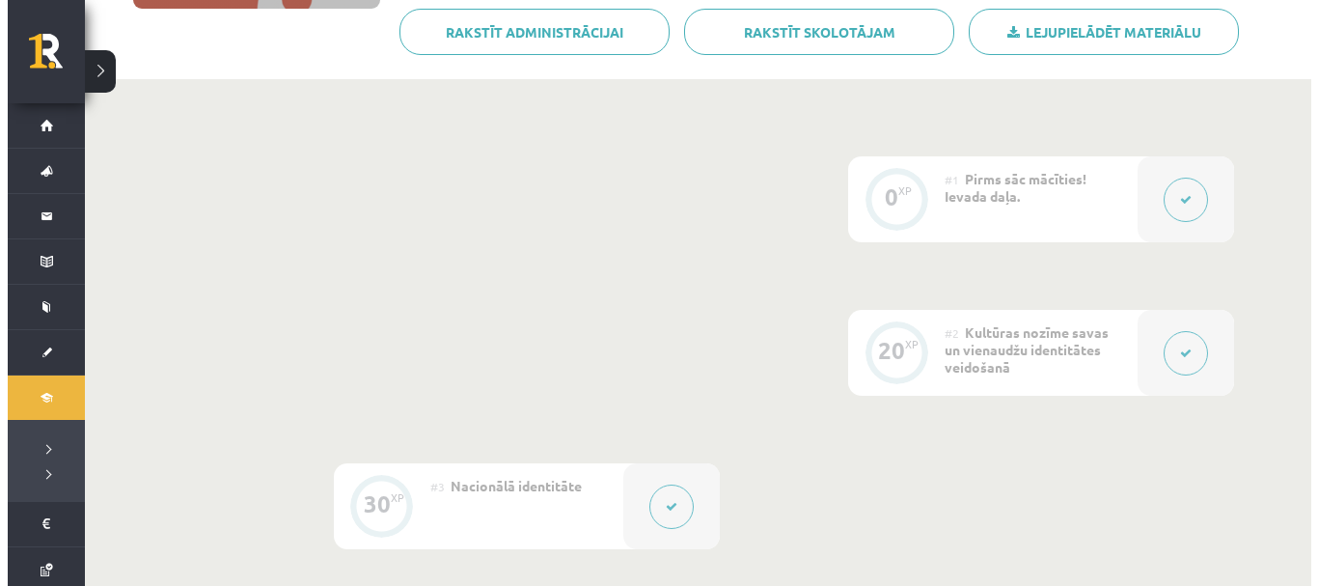
scroll to position [482, 0]
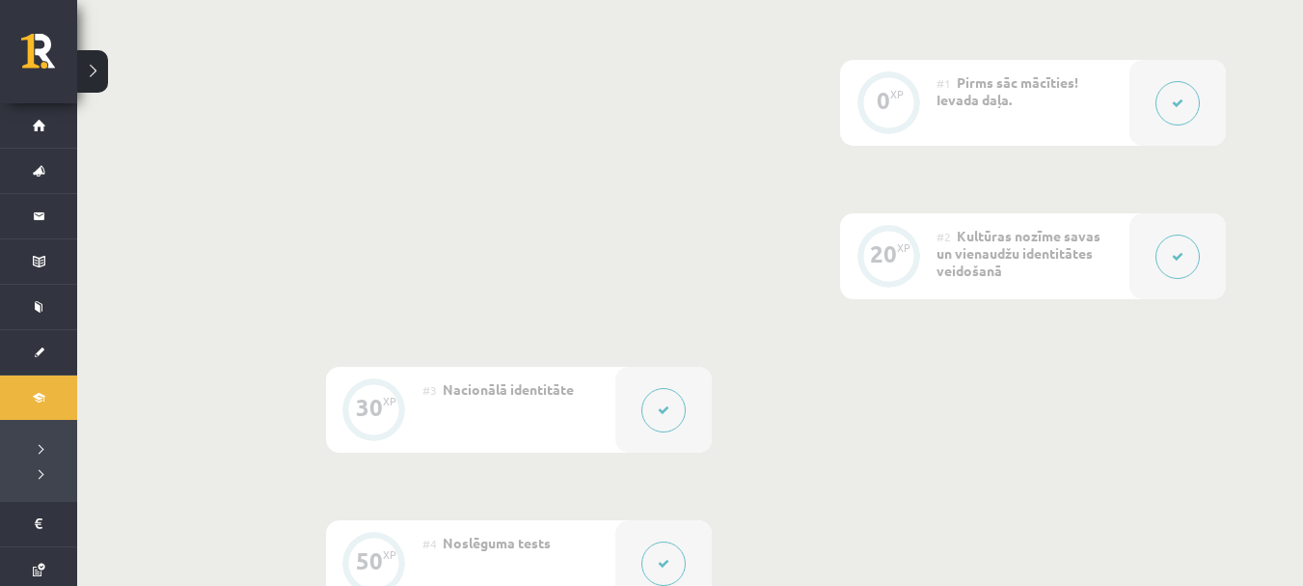
click at [662, 409] on icon at bounding box center [664, 410] width 12 height 12
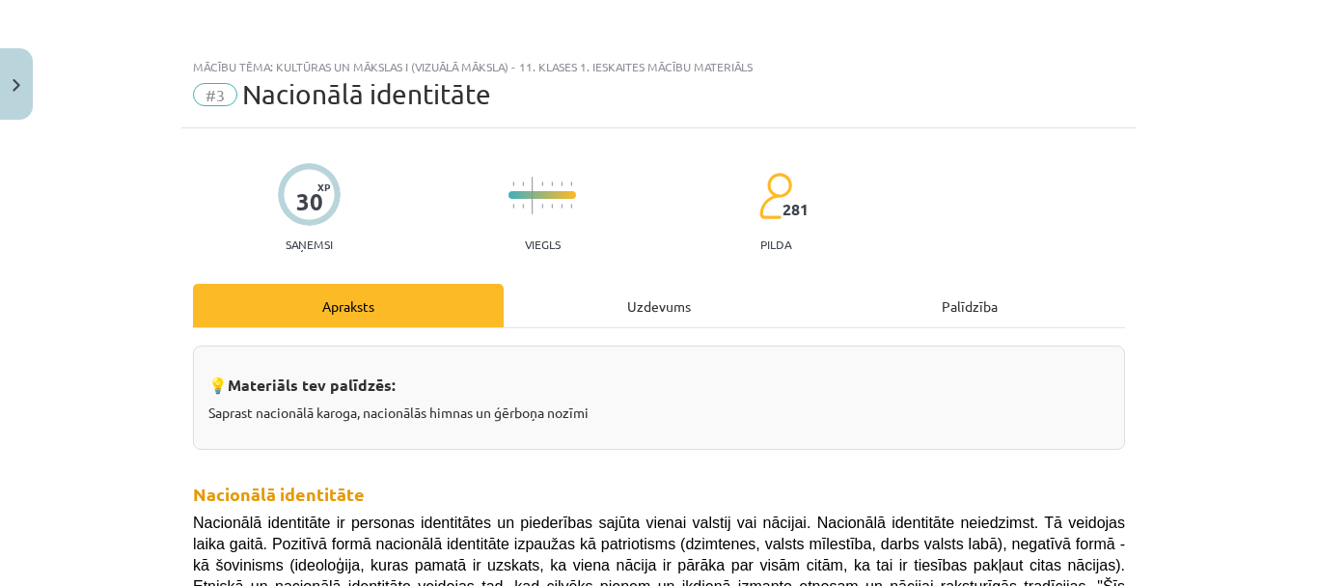
click at [648, 297] on div "Uzdevums" at bounding box center [659, 305] width 311 height 43
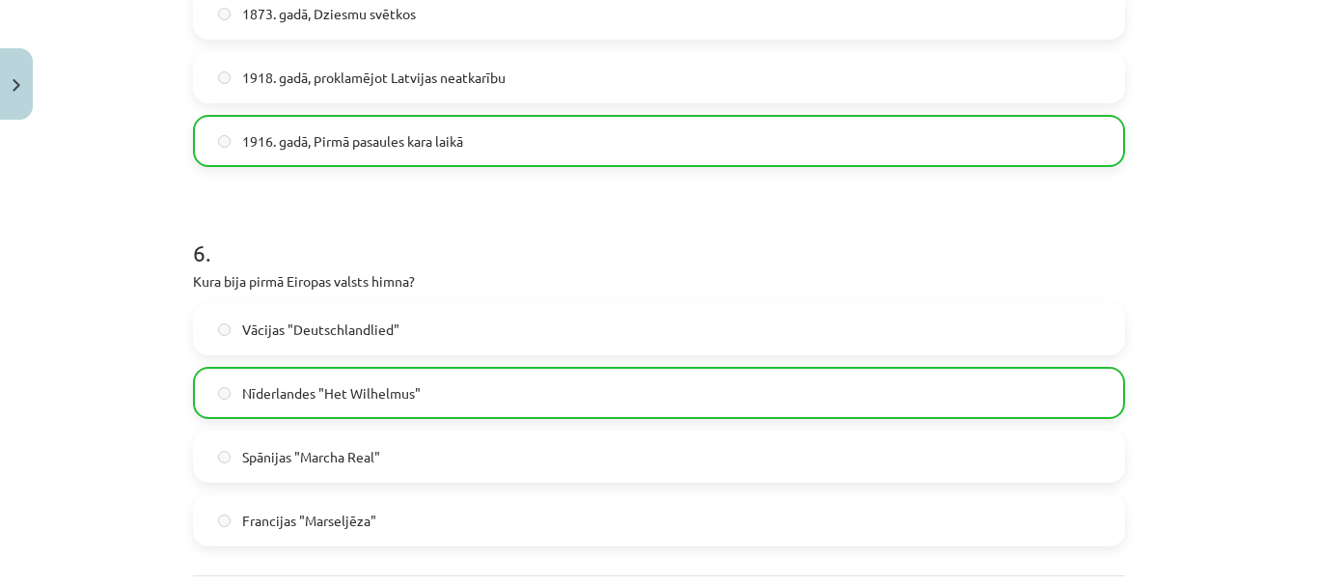
scroll to position [2320, 0]
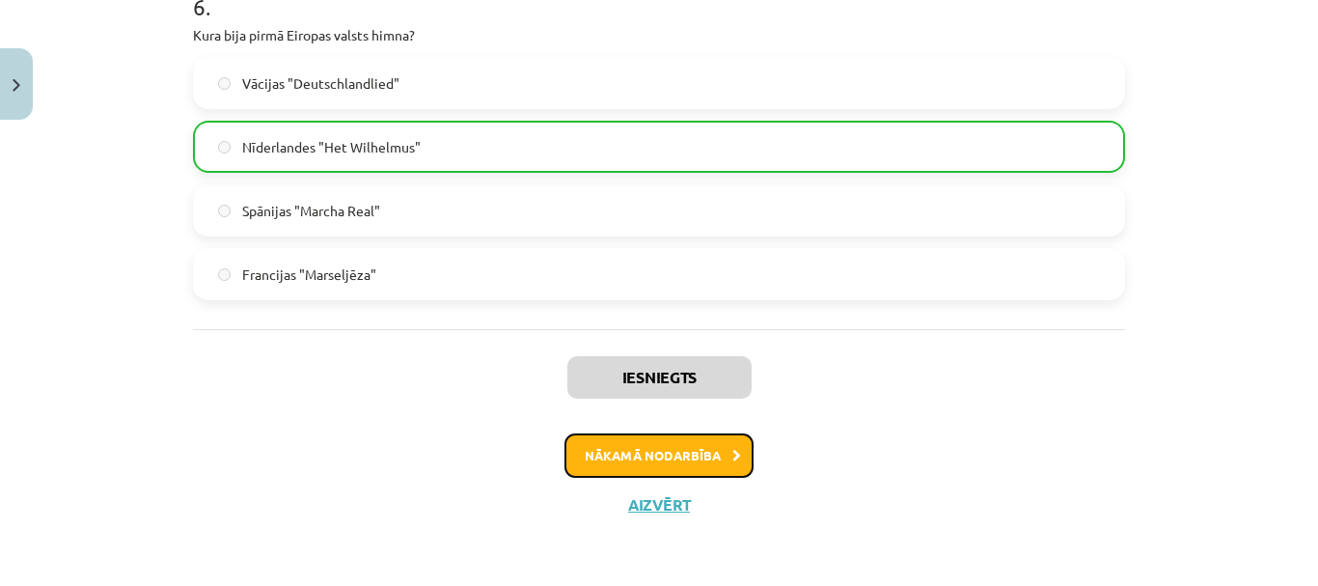
click at [665, 451] on button "Nākamā nodarbība" at bounding box center [658, 455] width 189 height 44
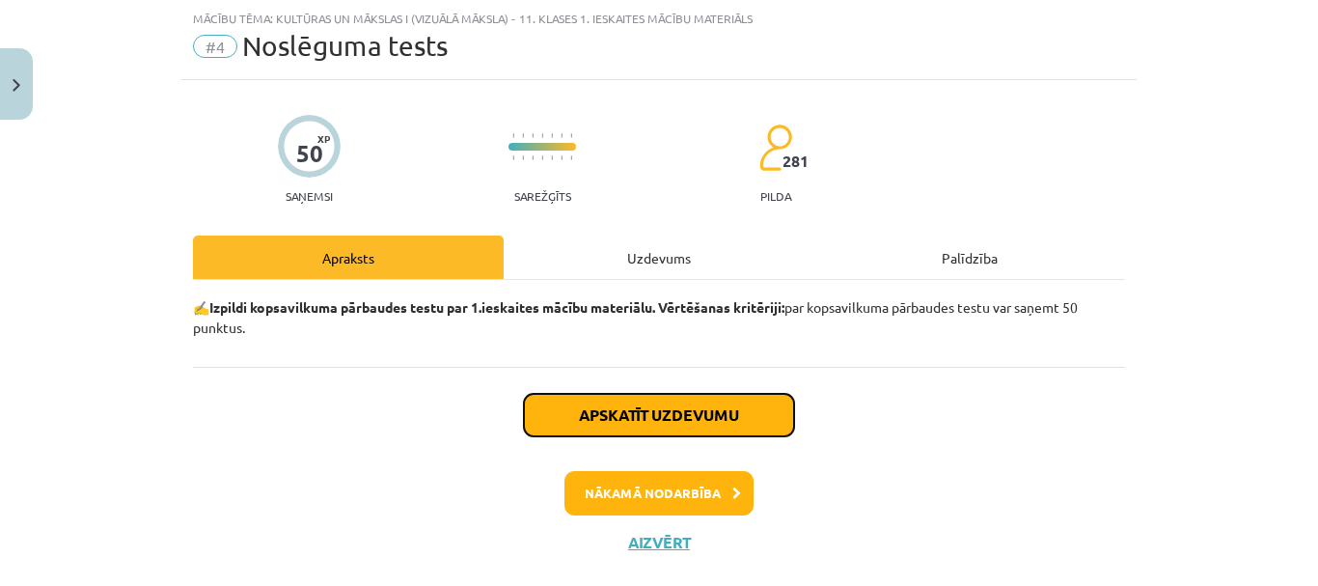
click at [690, 422] on button "Apskatīt uzdevumu" at bounding box center [659, 415] width 270 height 42
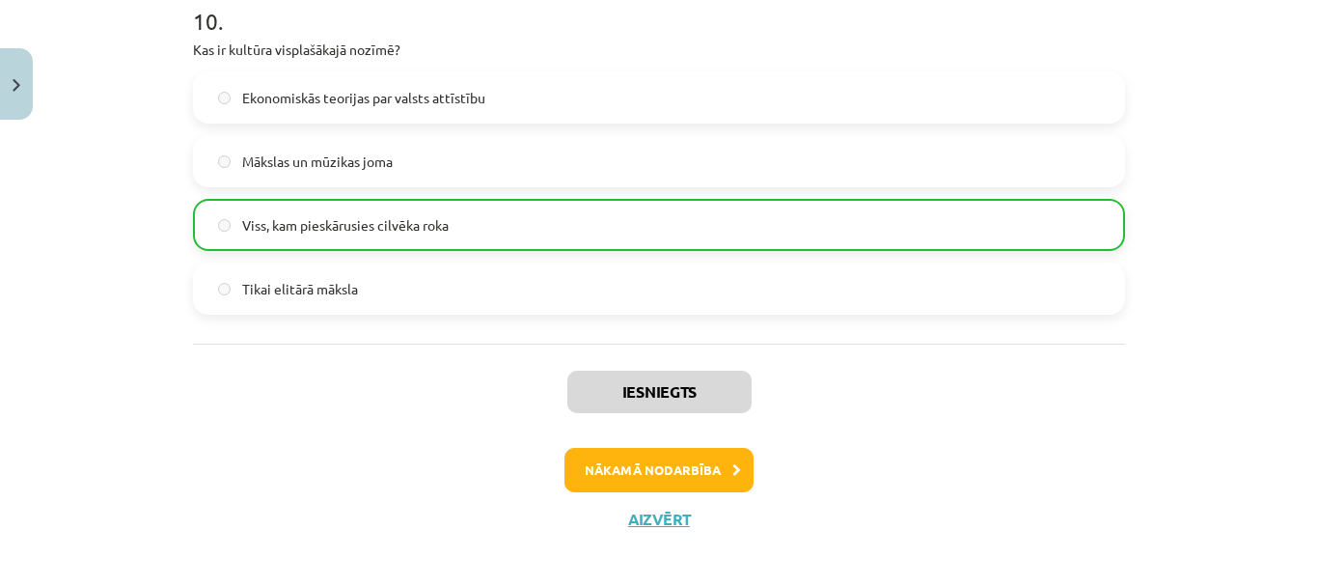
scroll to position [3837, 0]
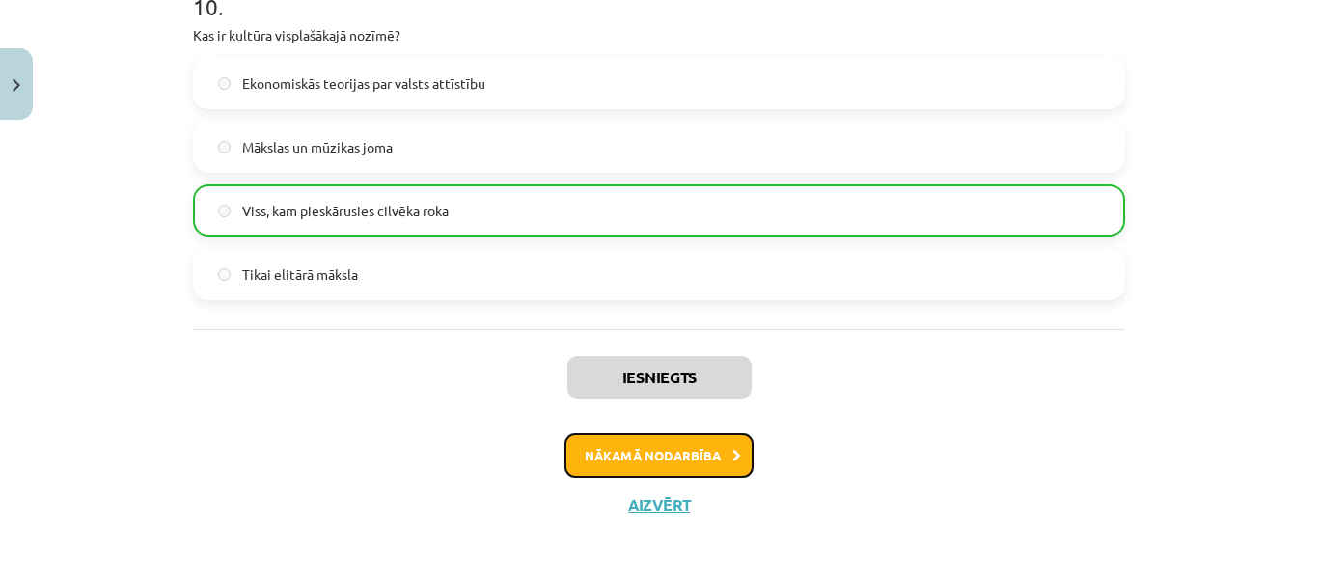
click at [711, 464] on button "Nākamā nodarbība" at bounding box center [658, 455] width 189 height 44
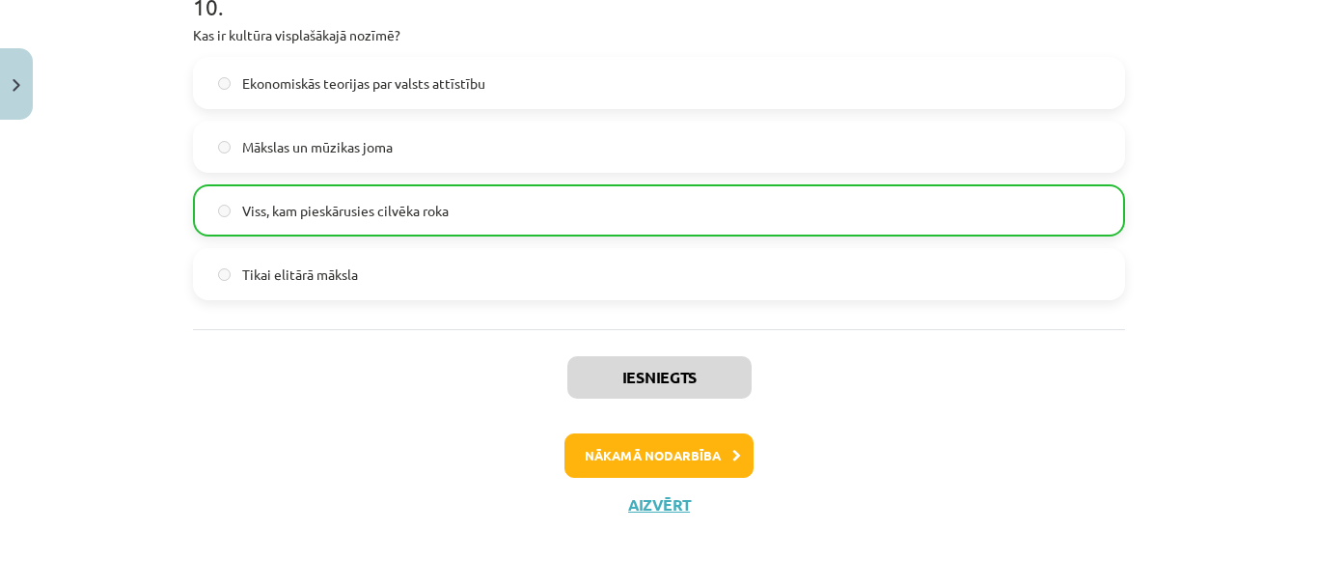
scroll to position [4, 0]
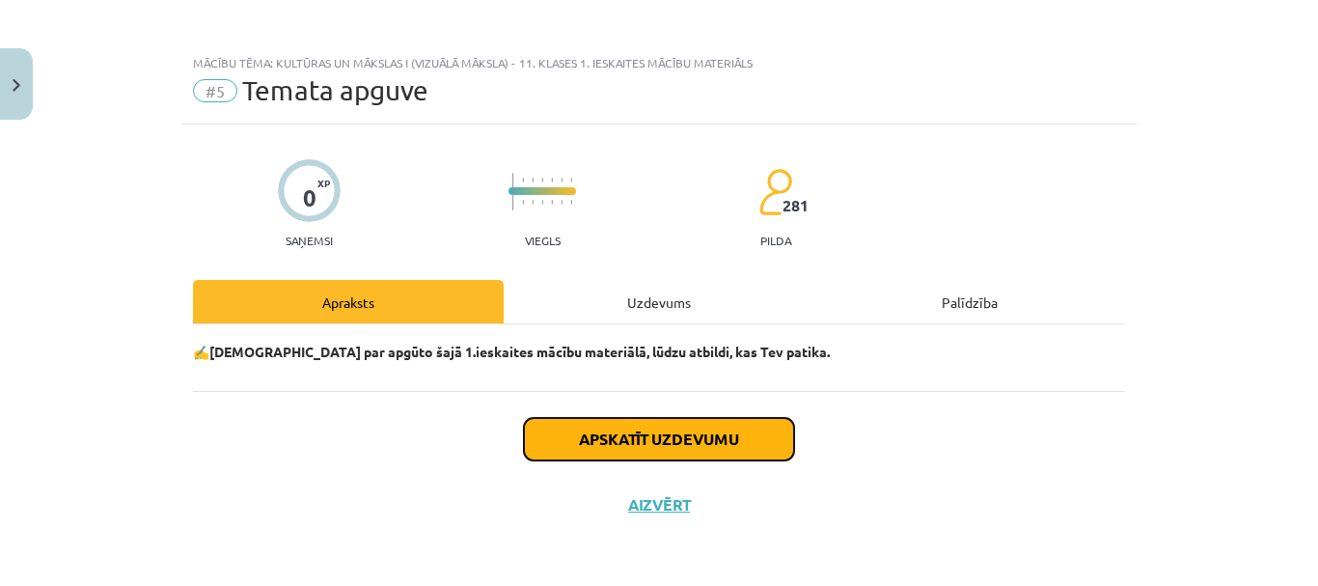
click at [633, 441] on button "Apskatīt uzdevumu" at bounding box center [659, 439] width 270 height 42
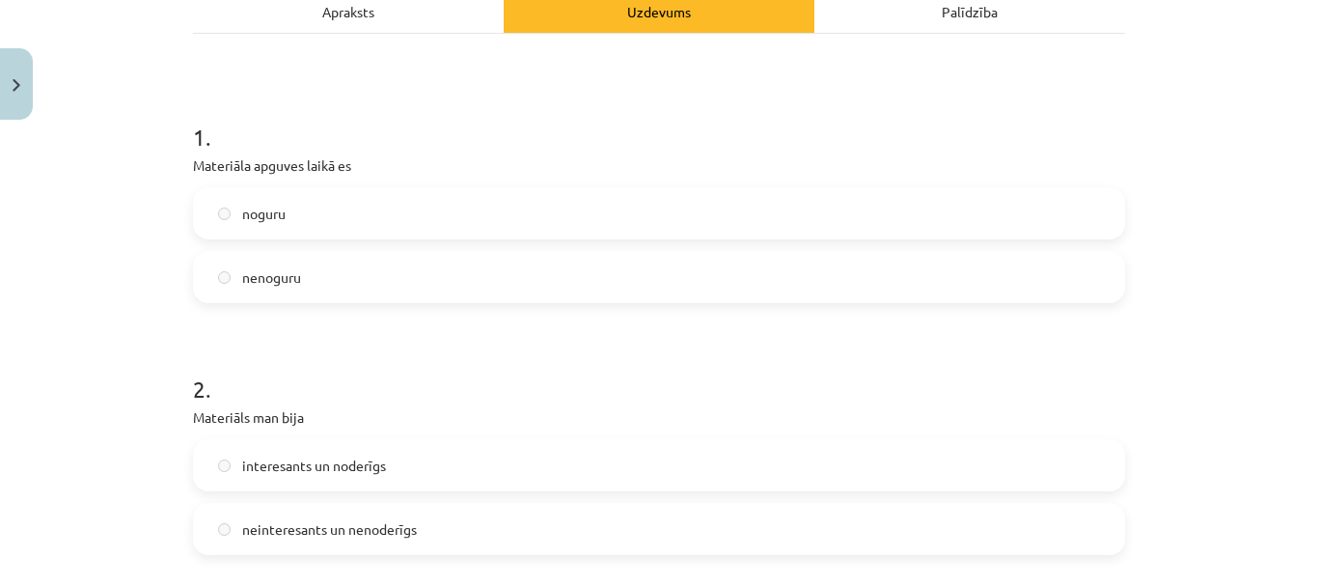
scroll to position [293, 0]
